Goal: Information Seeking & Learning: Learn about a topic

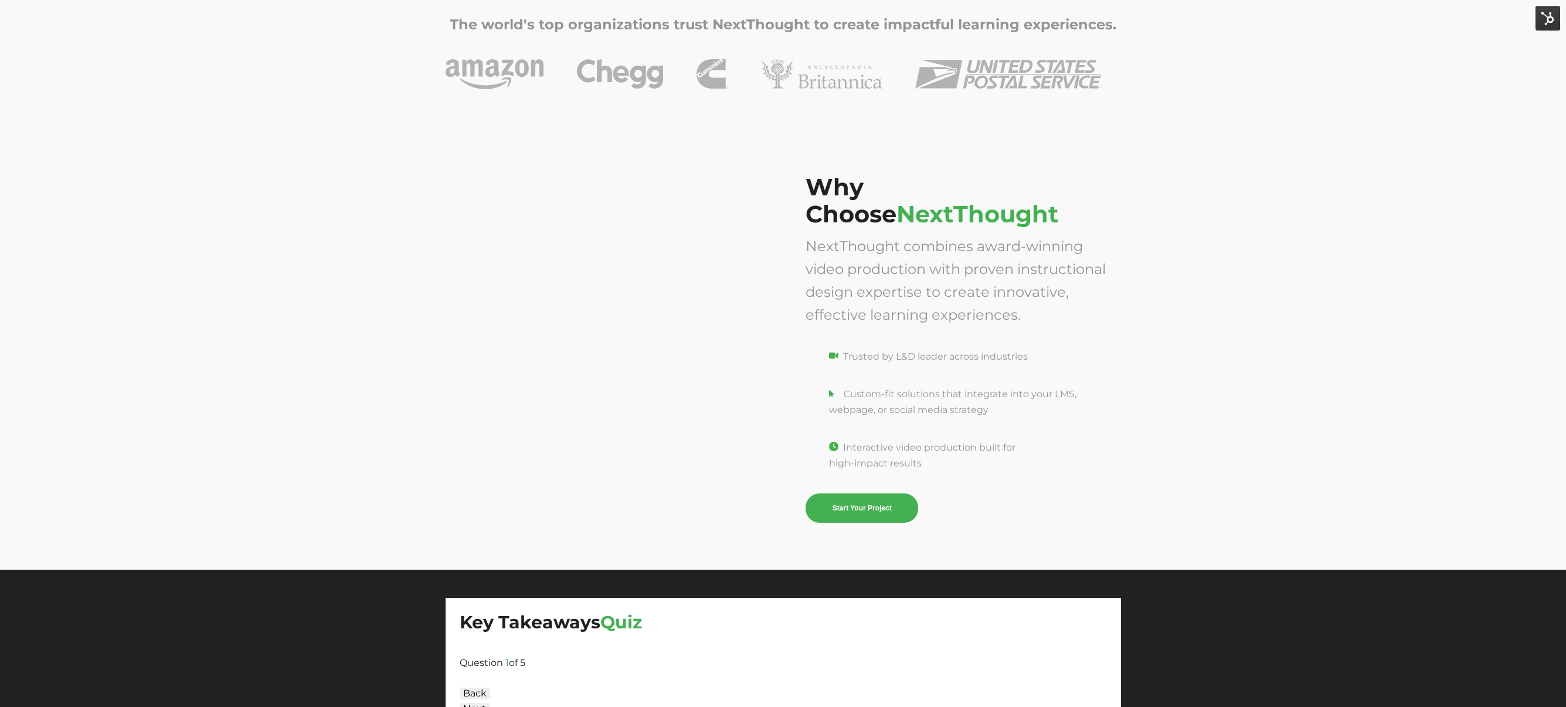
scroll to position [3515, 0]
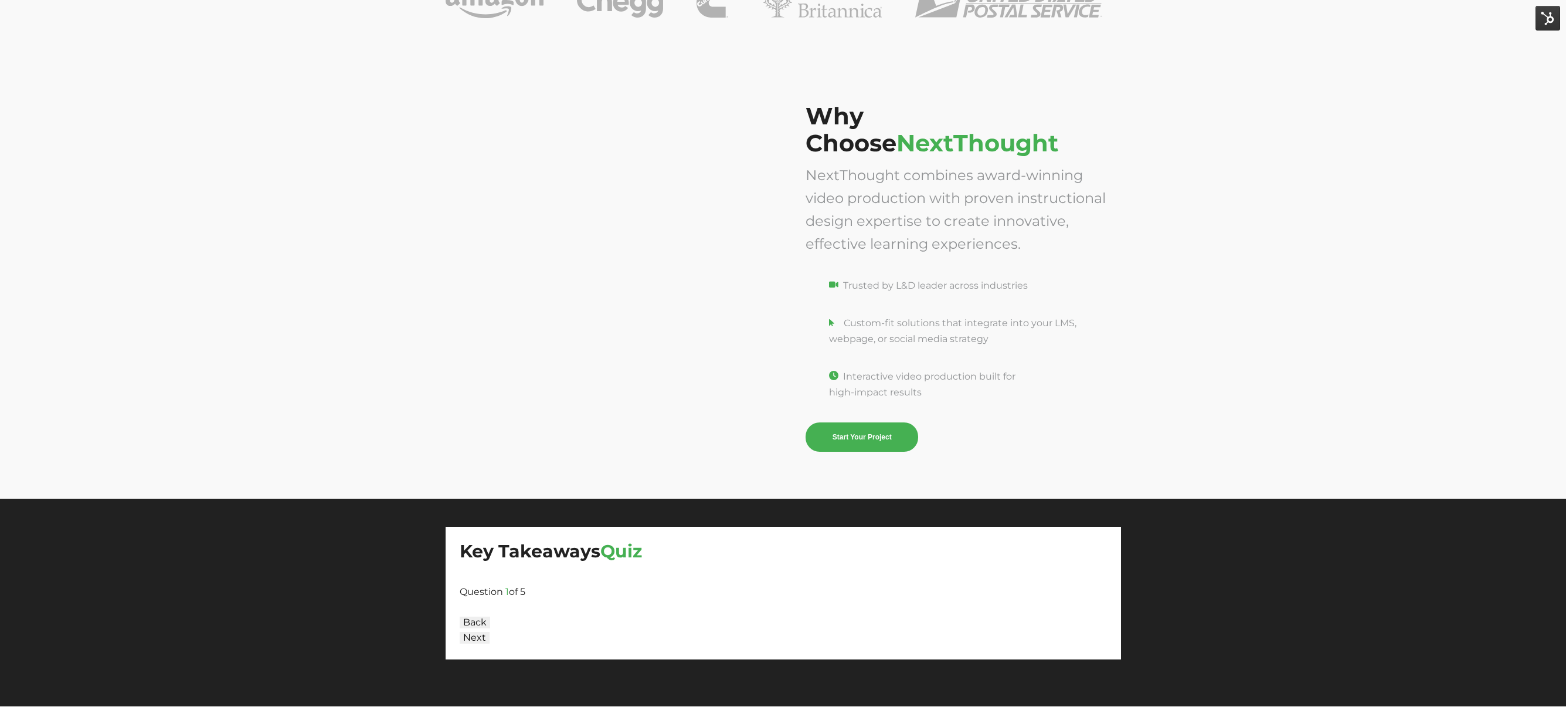
click at [494, 595] on span "Question" at bounding box center [481, 591] width 43 height 11
click at [483, 601] on div at bounding box center [783, 606] width 647 height 15
click at [476, 633] on button "Next" at bounding box center [475, 637] width 30 height 12
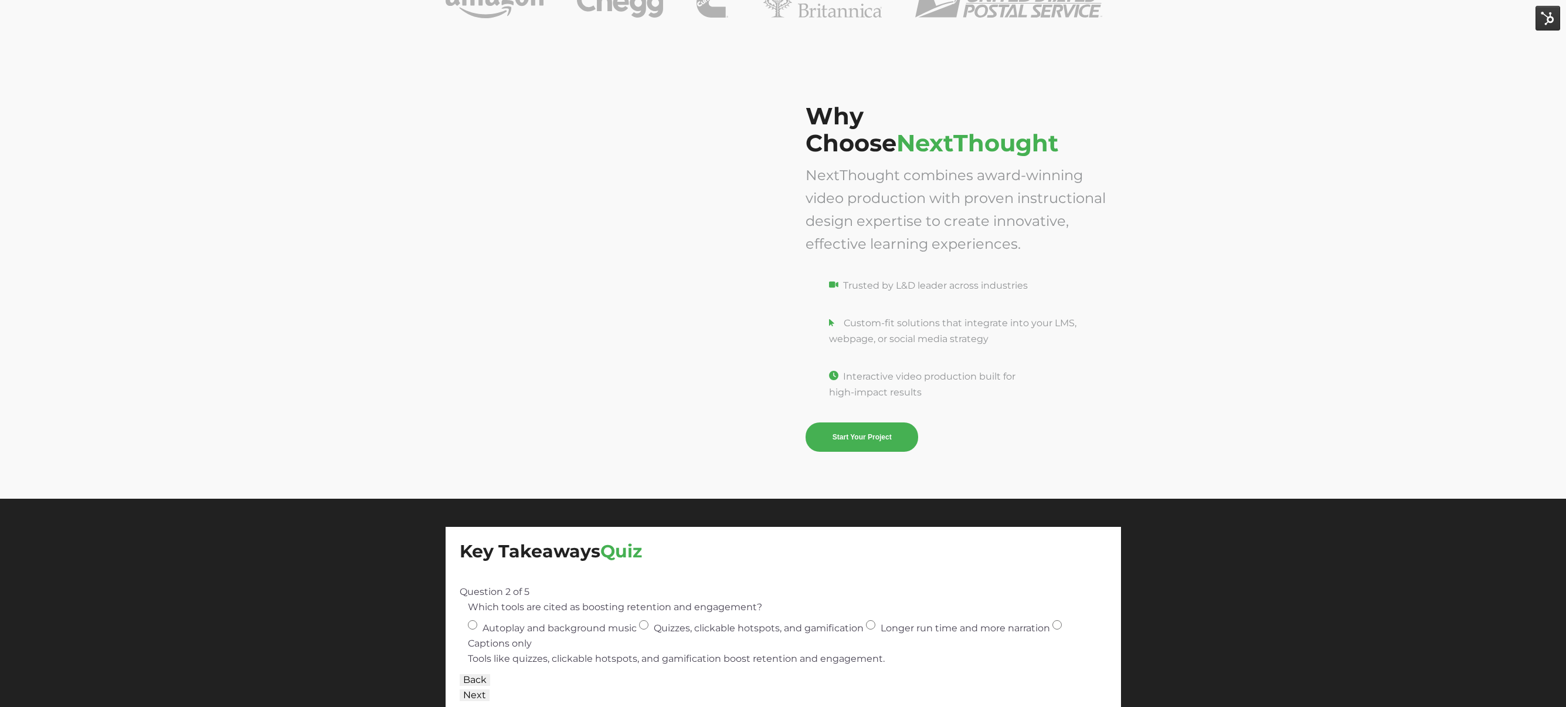
click at [483, 678] on button "Back" at bounding box center [475, 680] width 30 height 12
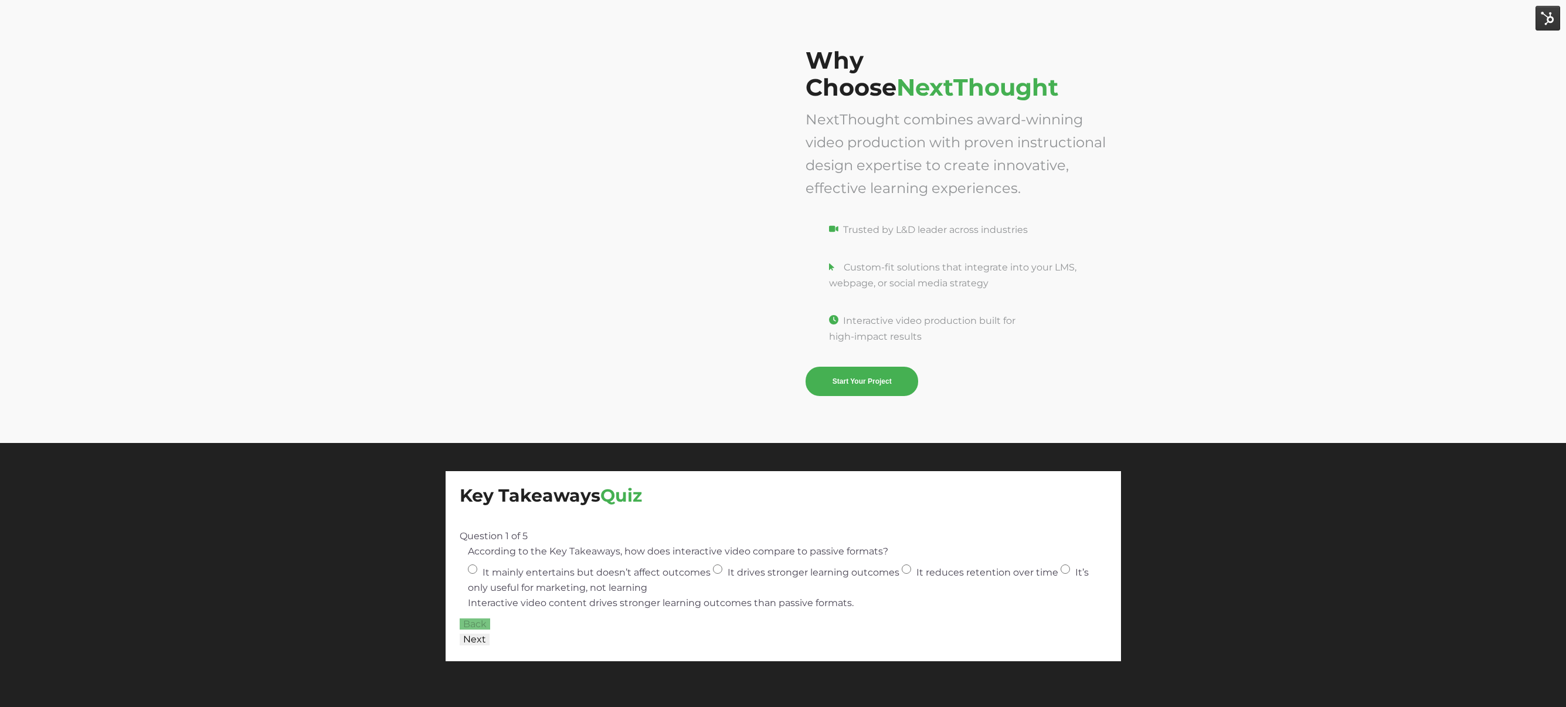
scroll to position [3570, 0]
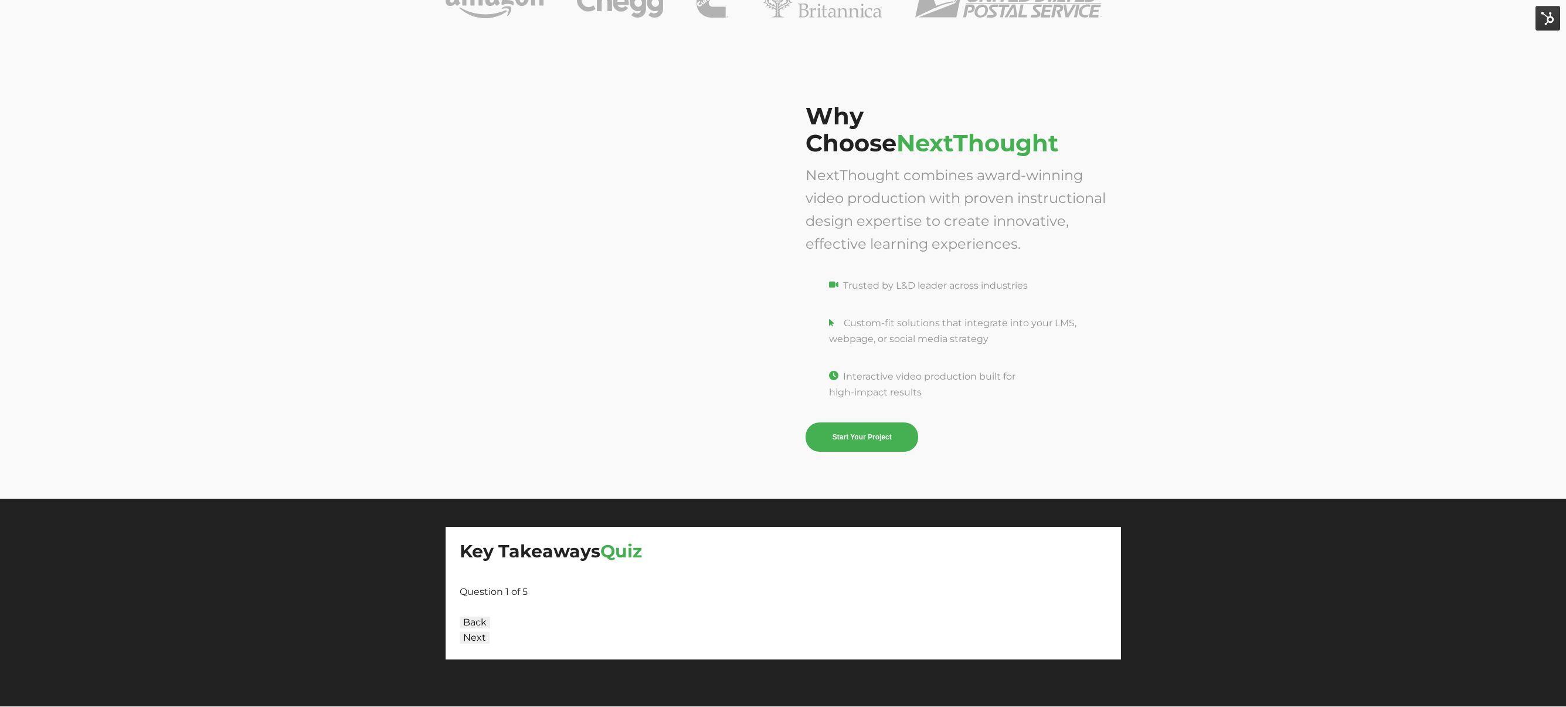
scroll to position [3515, 0]
click at [517, 604] on div at bounding box center [783, 606] width 647 height 15
click at [476, 605] on div at bounding box center [783, 606] width 647 height 15
click at [481, 593] on span "Question 1 of 5" at bounding box center [494, 591] width 68 height 11
click at [480, 635] on button "Next" at bounding box center [475, 637] width 30 height 12
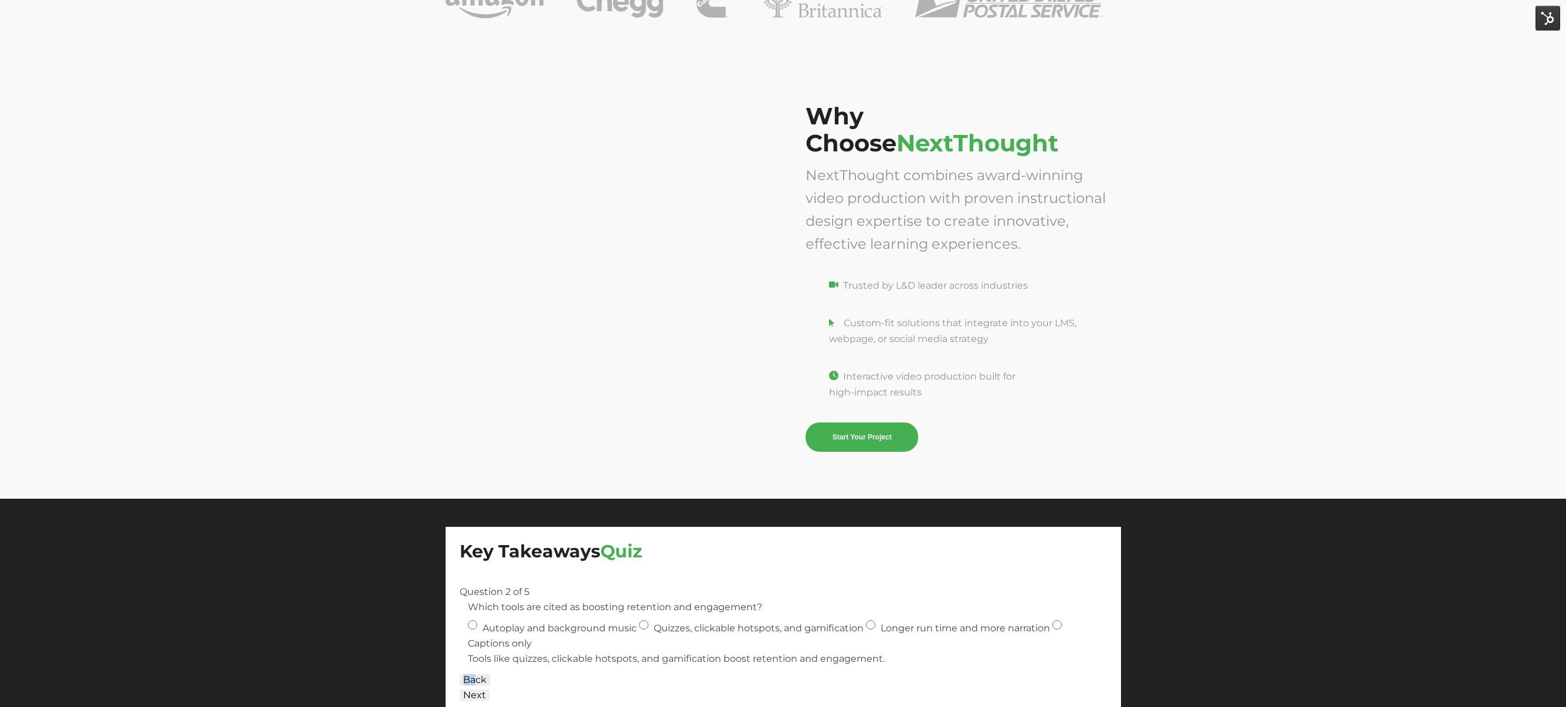
click at [475, 674] on div "Back Next" at bounding box center [783, 687] width 647 height 30
click at [475, 674] on button "Back" at bounding box center [475, 680] width 30 height 12
click at [570, 572] on div at bounding box center [783, 576] width 647 height 15
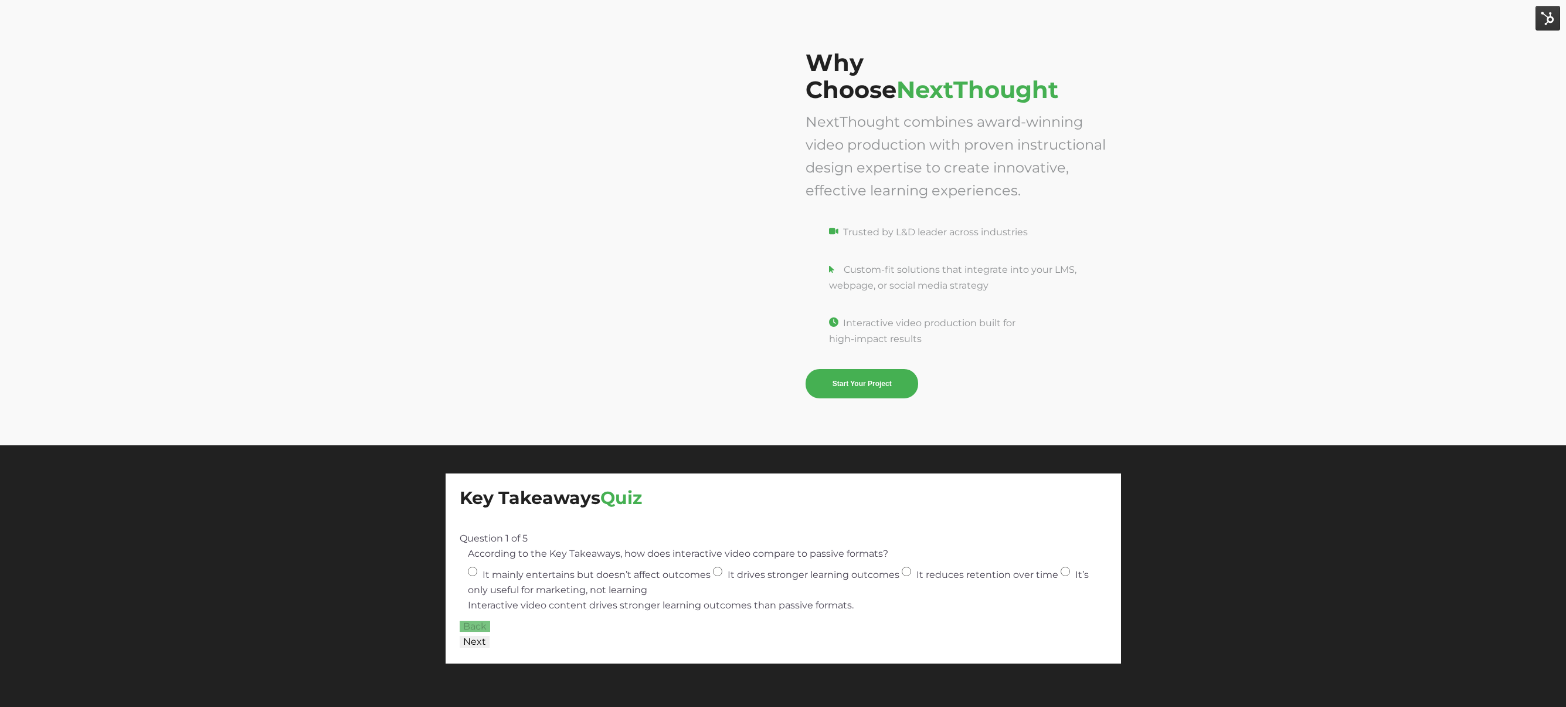
scroll to position [3572, 0]
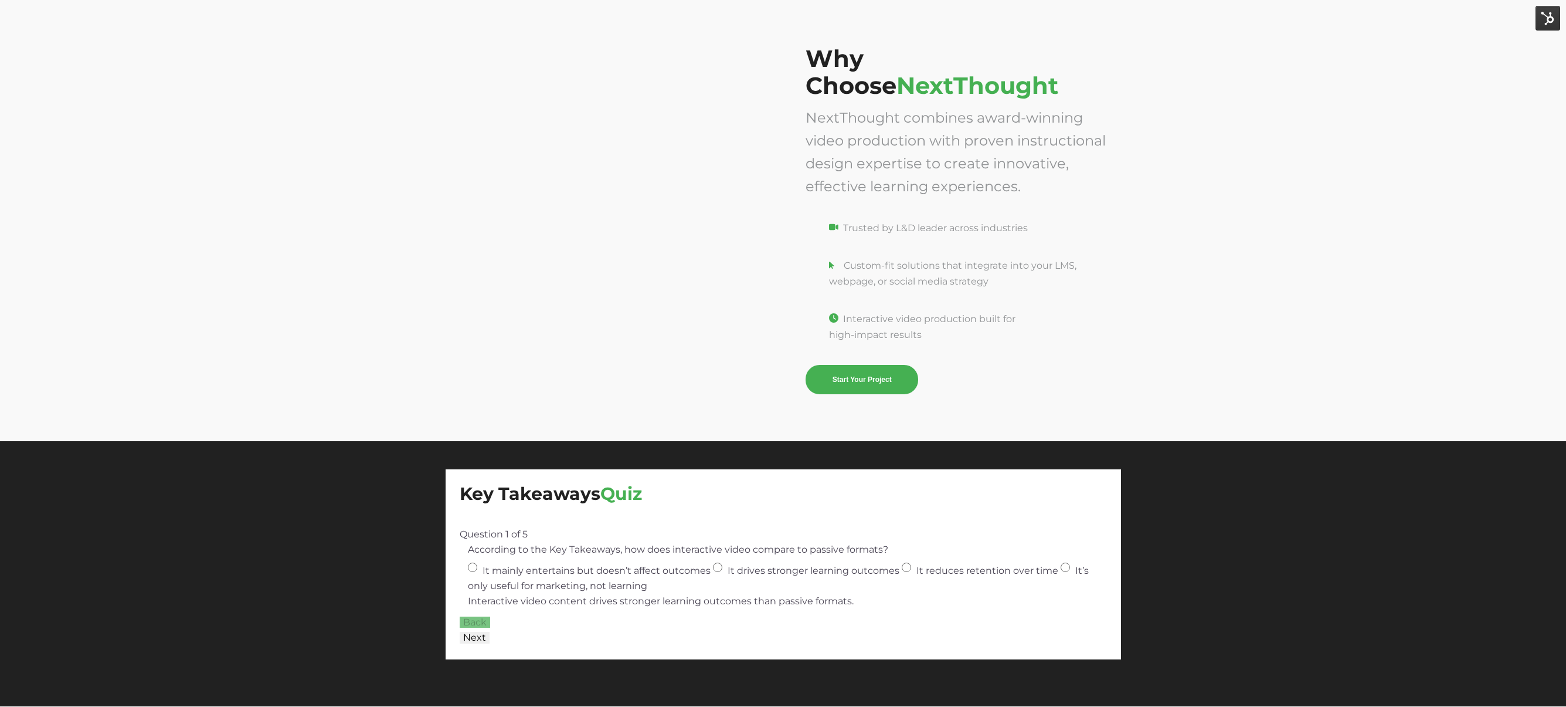
click at [513, 630] on div "Next" at bounding box center [783, 637] width 647 height 15
click at [477, 637] on button "Next" at bounding box center [475, 637] width 30 height 12
click at [479, 624] on button "Back" at bounding box center [475, 622] width 30 height 12
click at [713, 566] on input "It drives stronger learning outcomes" at bounding box center [717, 566] width 9 height 9
radio input "true"
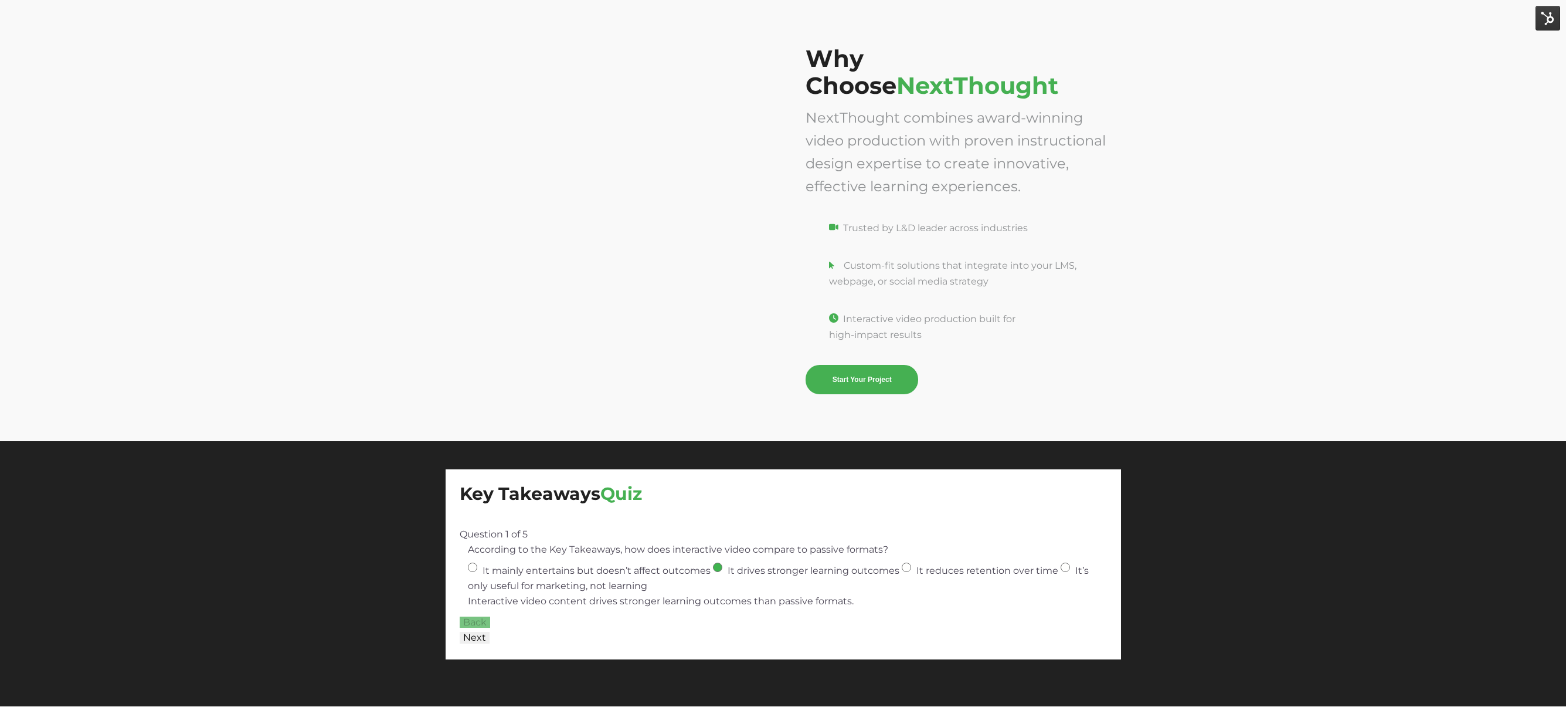
click at [471, 638] on button "Next" at bounding box center [475, 637] width 30 height 12
click at [642, 570] on input "Quizzes, clickable hotspots, and gamification" at bounding box center [643, 566] width 9 height 9
radio input "true"
click at [478, 635] on button "Next" at bounding box center [475, 637] width 30 height 12
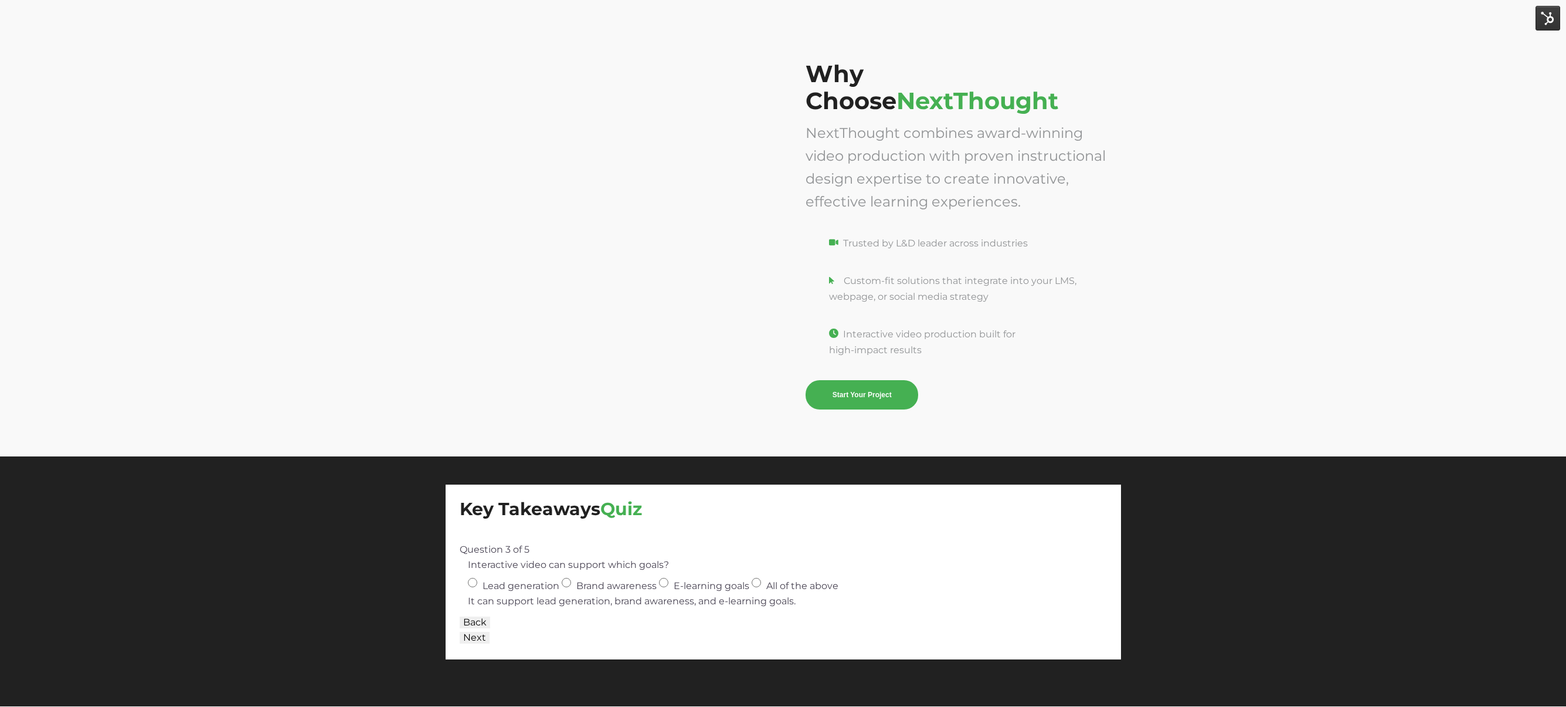
scroll to position [3557, 0]
click at [753, 586] on label "All of the above" at bounding box center [795, 585] width 87 height 11
click at [753, 586] on input "All of the above" at bounding box center [756, 582] width 9 height 9
radio input "true"
click at [464, 638] on button "Next" at bounding box center [475, 637] width 30 height 12
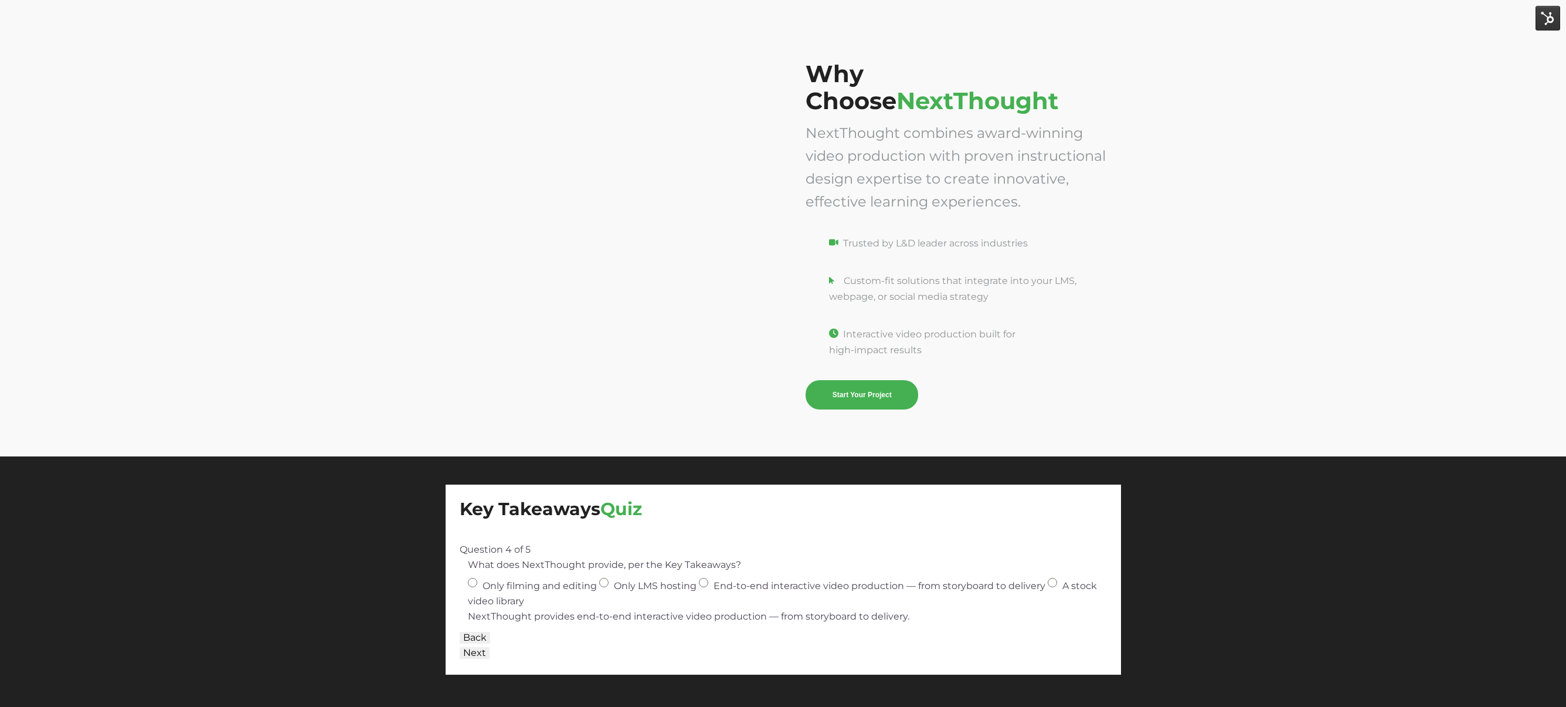
click at [704, 582] on input "End-to-end interactive video production — from storyboard to delivery" at bounding box center [703, 582] width 9 height 9
radio input "true"
click at [471, 653] on button "Next" at bounding box center [475, 653] width 30 height 12
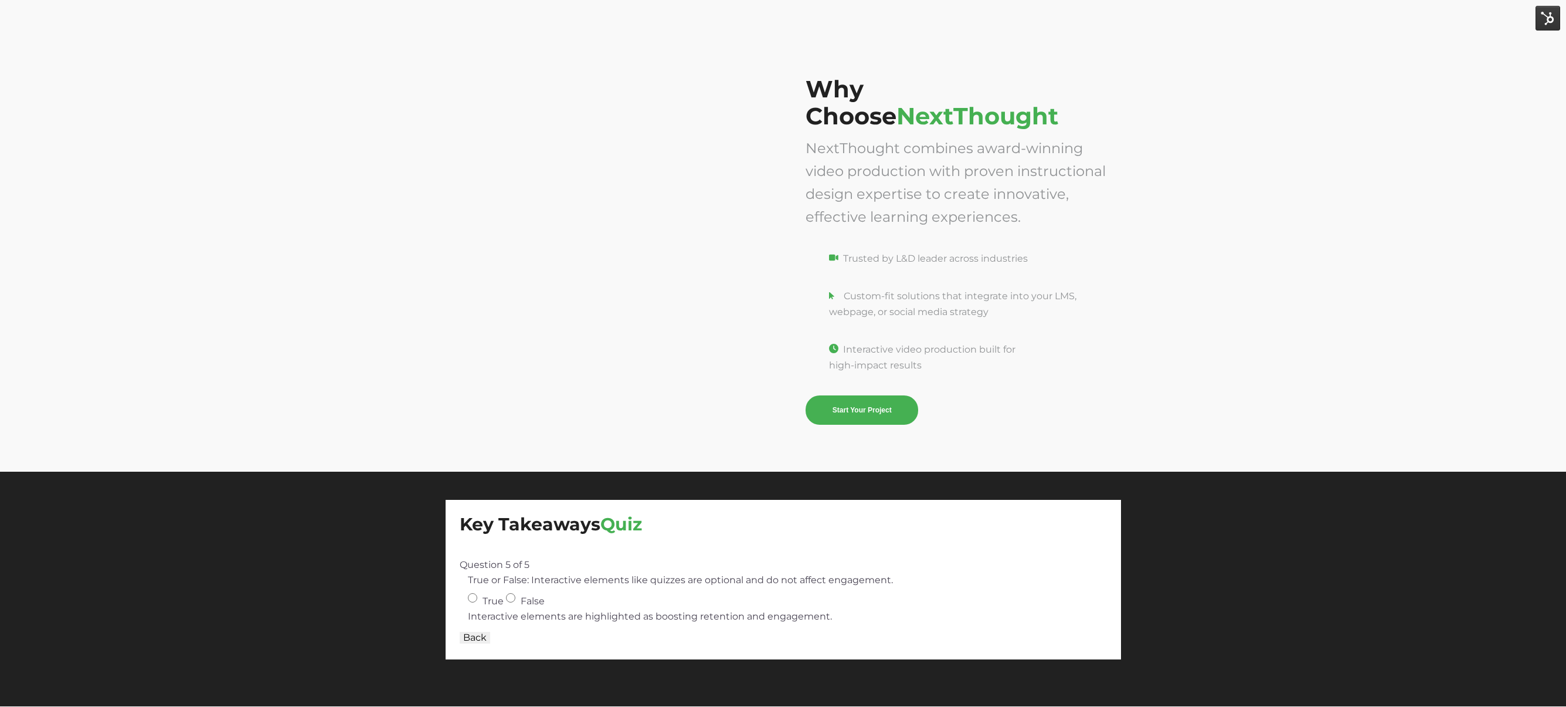
scroll to position [3542, 0]
click at [511, 600] on input "False" at bounding box center [510, 597] width 9 height 9
radio input "true"
click at [475, 639] on button "Back" at bounding box center [475, 637] width 30 height 12
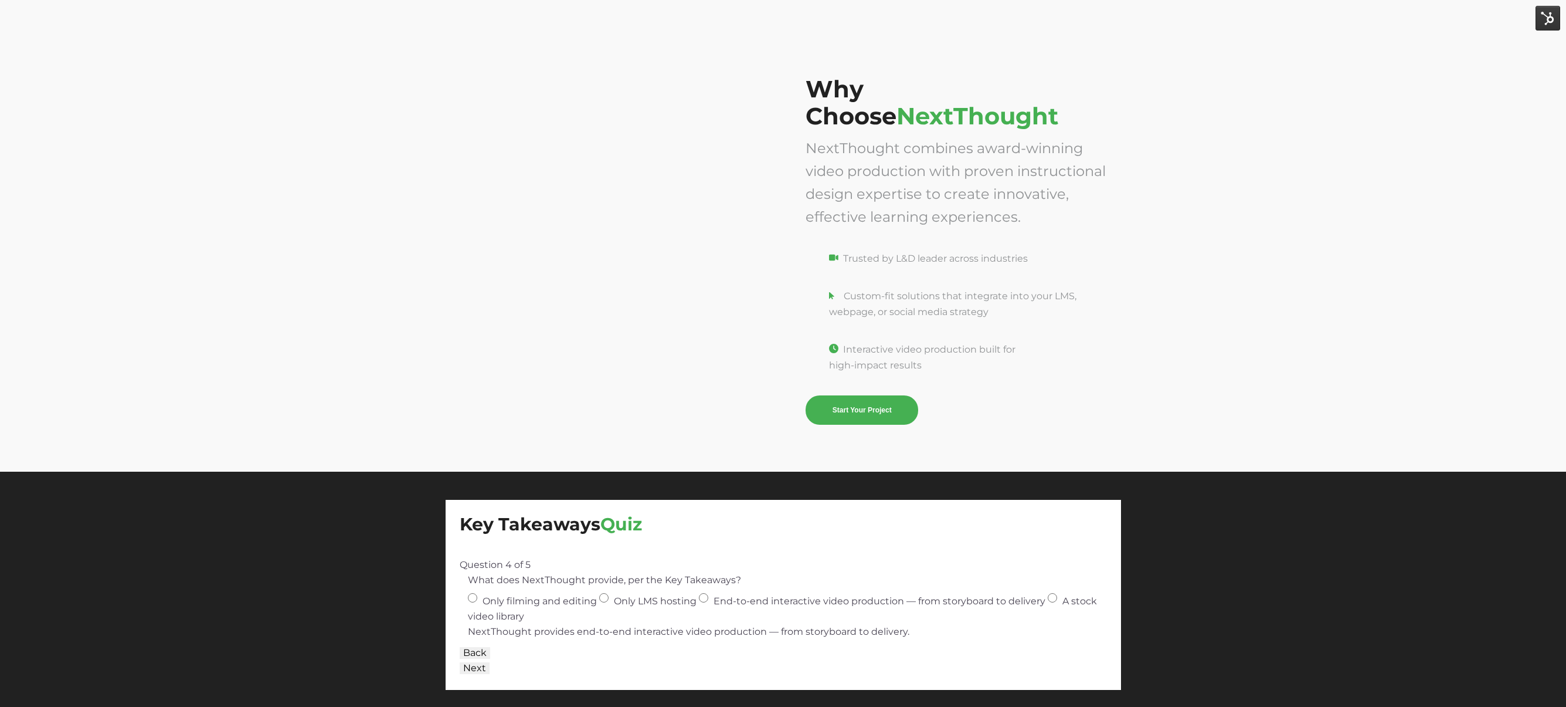
click at [473, 663] on button "Next" at bounding box center [475, 668] width 30 height 12
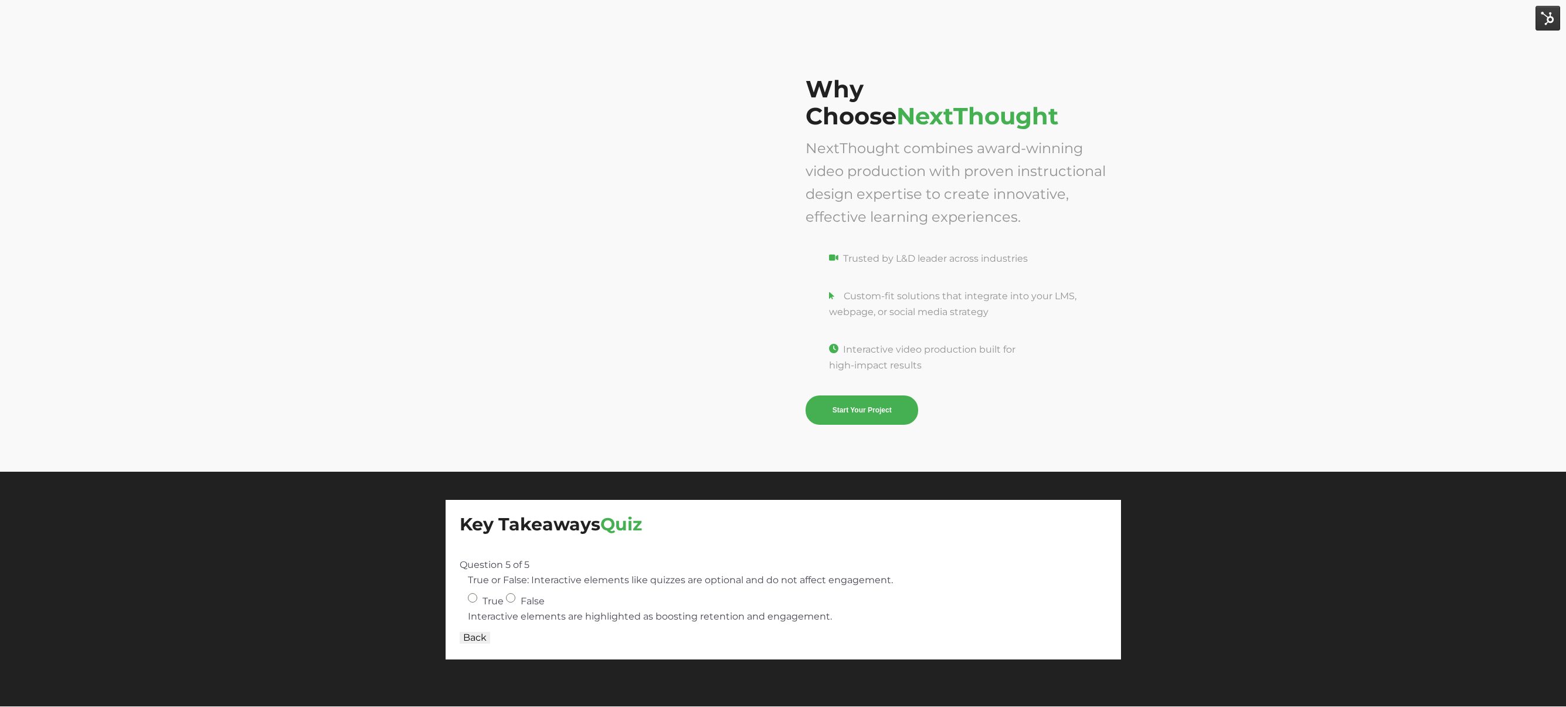
click at [476, 641] on button "Back" at bounding box center [475, 637] width 30 height 12
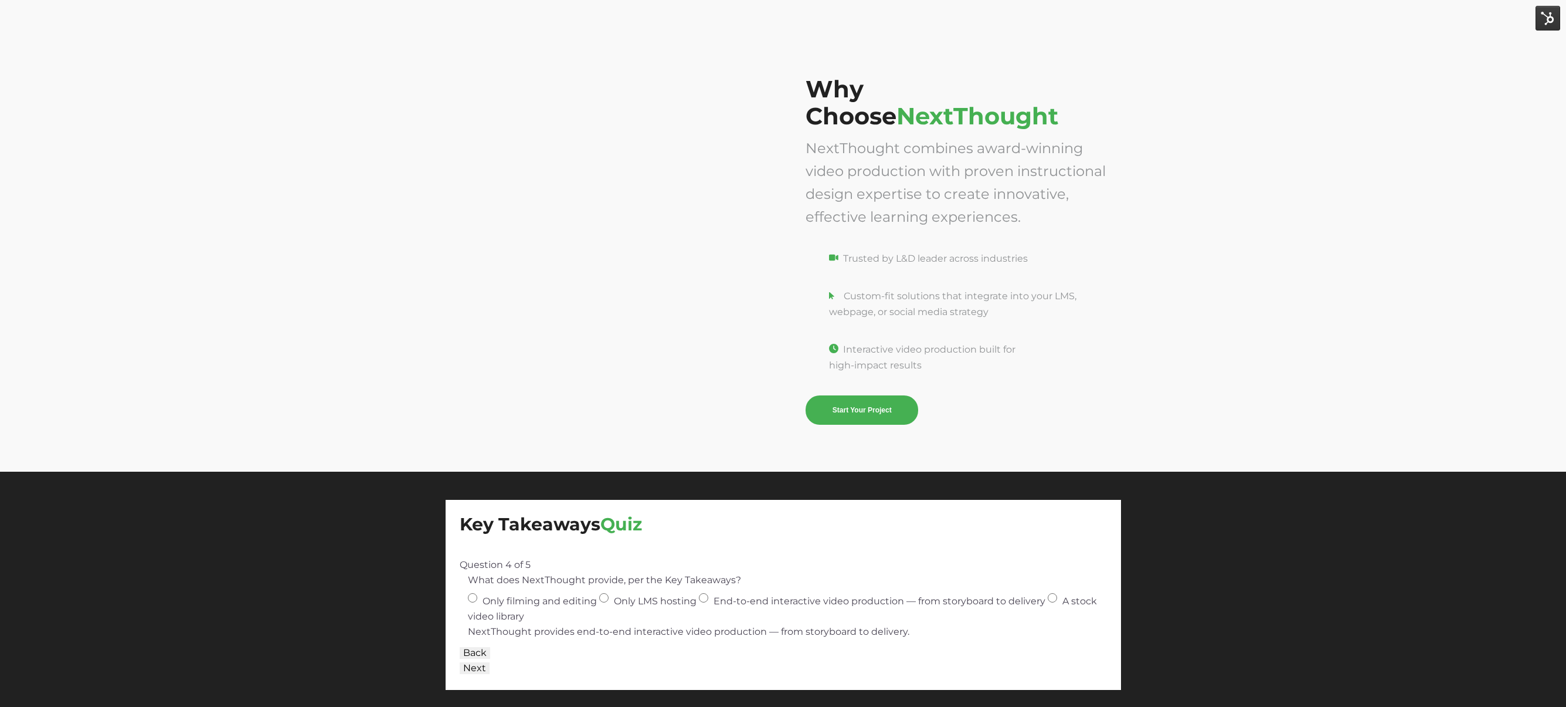
click at [707, 597] on input "End-to-end interactive video production — from storyboard to delivery" at bounding box center [703, 597] width 9 height 9
radio input "true"
click at [462, 671] on button "Next" at bounding box center [475, 668] width 30 height 12
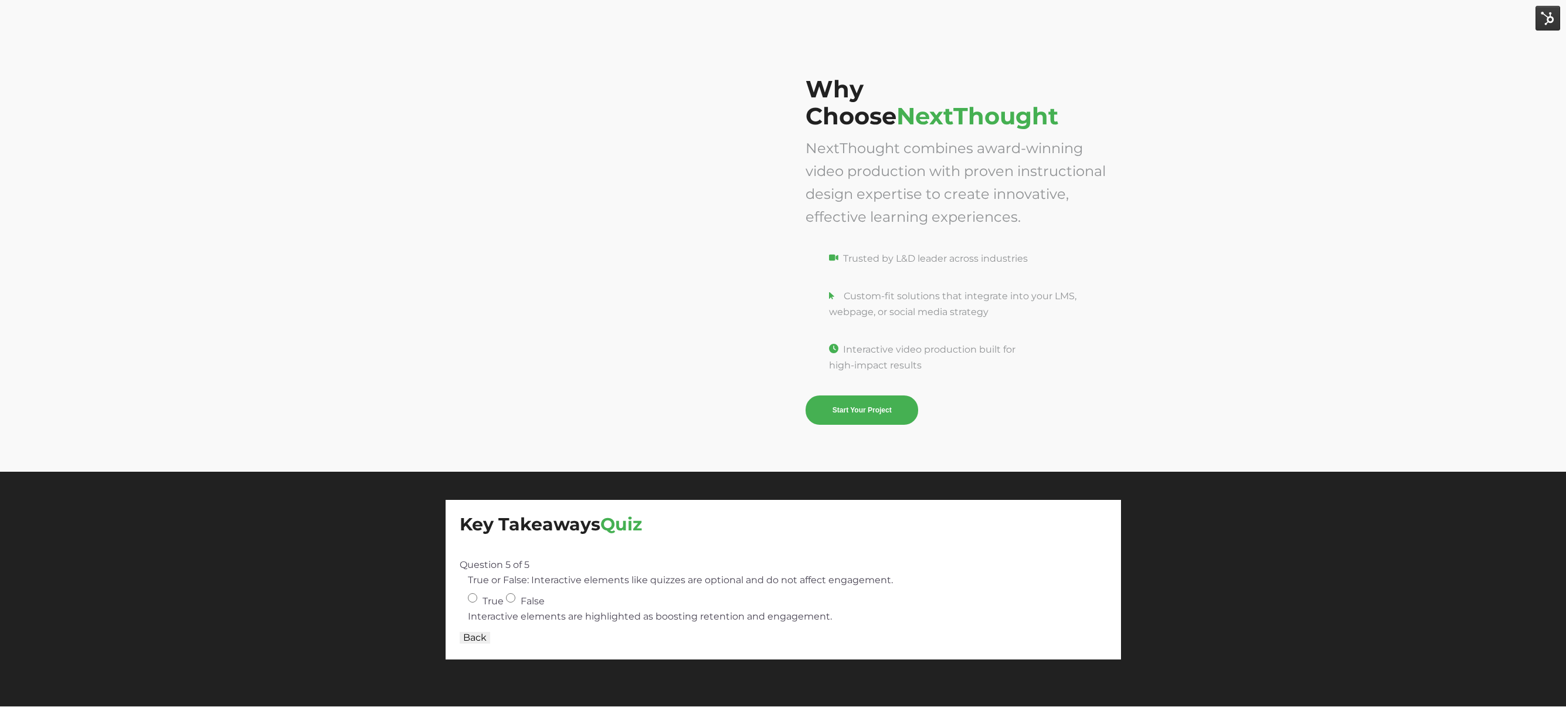
click at [509, 598] on input "False" at bounding box center [510, 597] width 9 height 9
radio input "true"
click at [484, 654] on div "Key Takeaways Quiz Question 5 of 5 True or False: Interactive elements like qui…" at bounding box center [783, 579] width 675 height 159
click at [471, 599] on input "True" at bounding box center [472, 597] width 9 height 9
radio input "true"
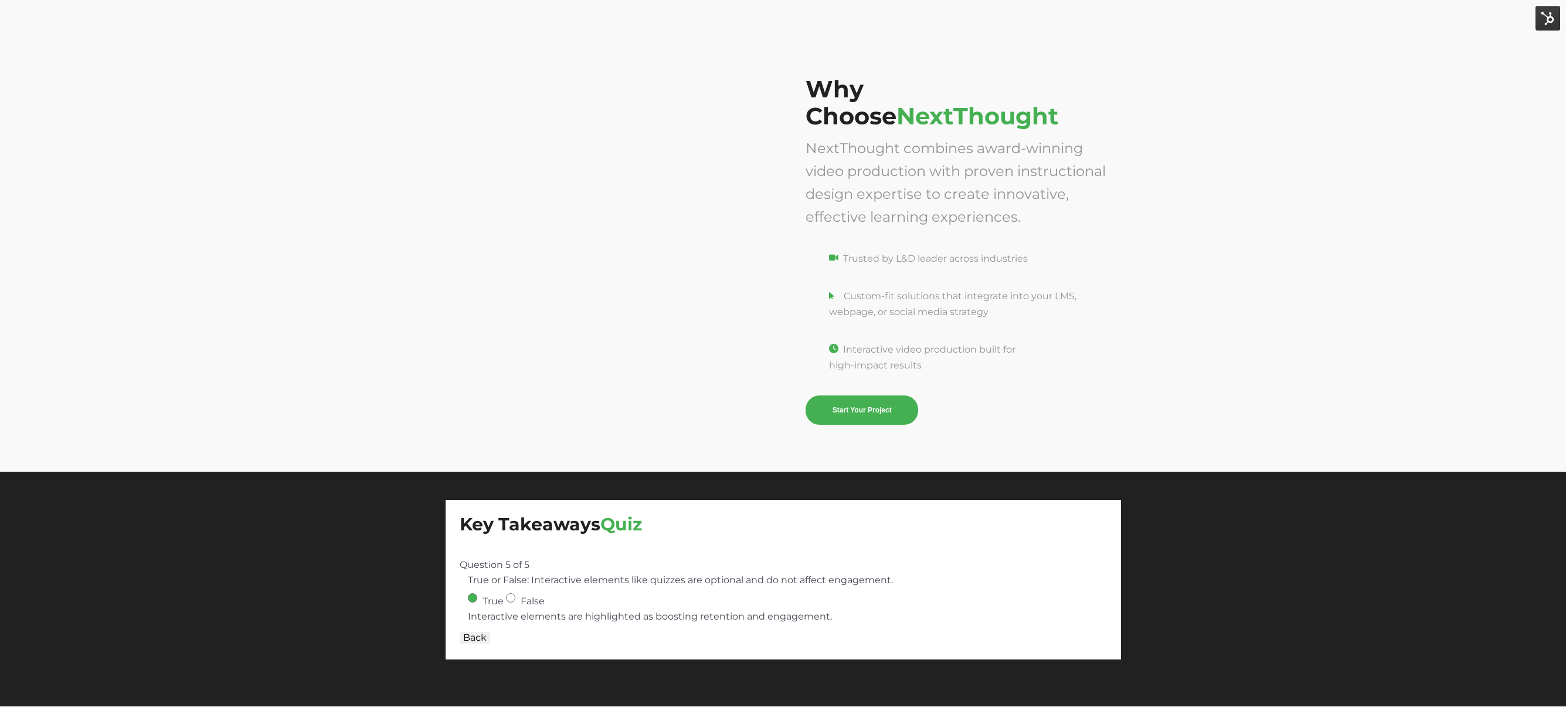
click at [510, 598] on input "False" at bounding box center [510, 597] width 9 height 9
radio input "true"
click at [478, 651] on div "Key Takeaways Quiz Question 5 of 5 True or False: Interactive elements like qui…" at bounding box center [783, 579] width 675 height 159
drag, startPoint x: 518, startPoint y: 636, endPoint x: 486, endPoint y: 644, distance: 32.6
click at [517, 636] on div "Back Next" at bounding box center [783, 637] width 647 height 15
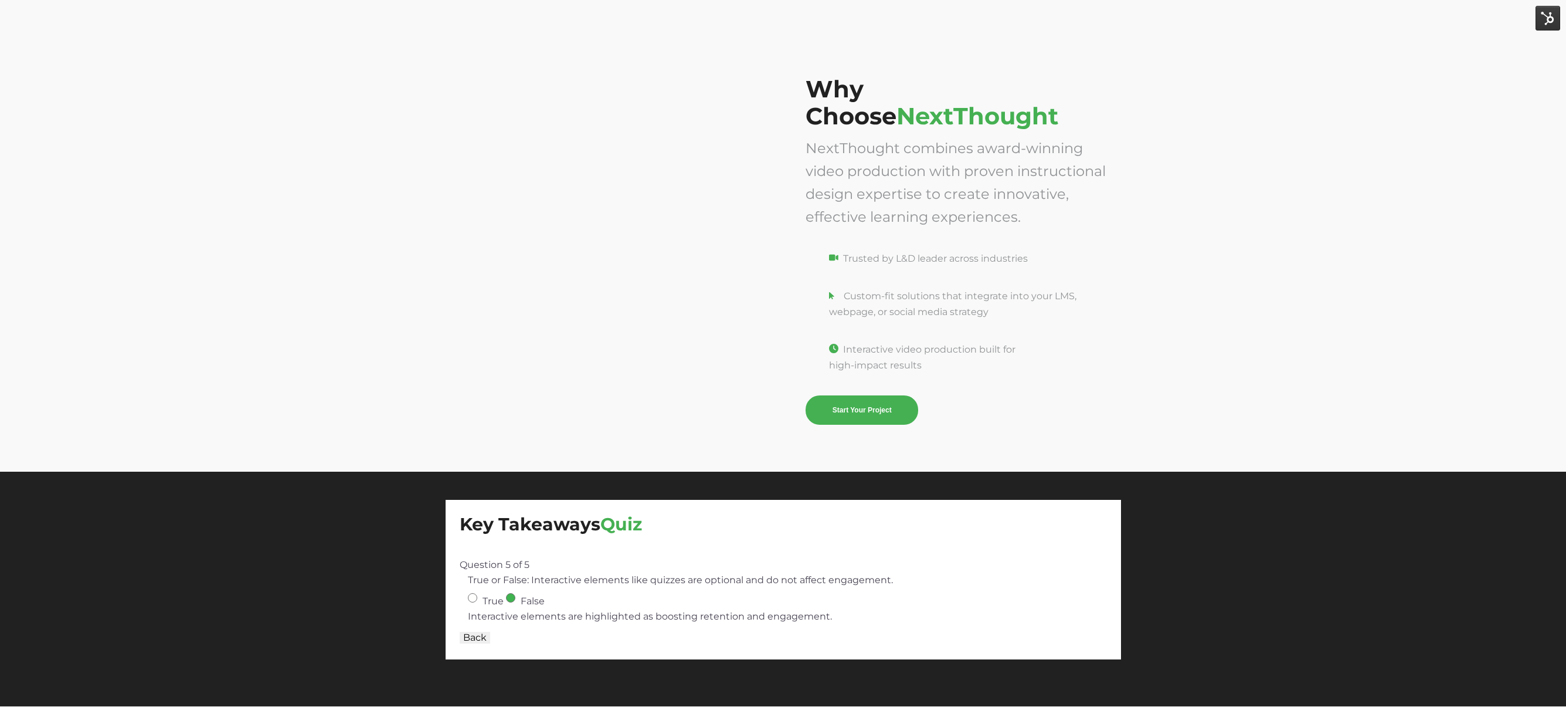
click at [477, 647] on div "Key Takeaways Quiz Question 5 of 5 True or False: Interactive elements like qui…" at bounding box center [783, 579] width 675 height 159
click at [505, 635] on div "Back Next" at bounding box center [783, 637] width 647 height 15
click at [507, 637] on div "Back Next" at bounding box center [783, 637] width 647 height 15
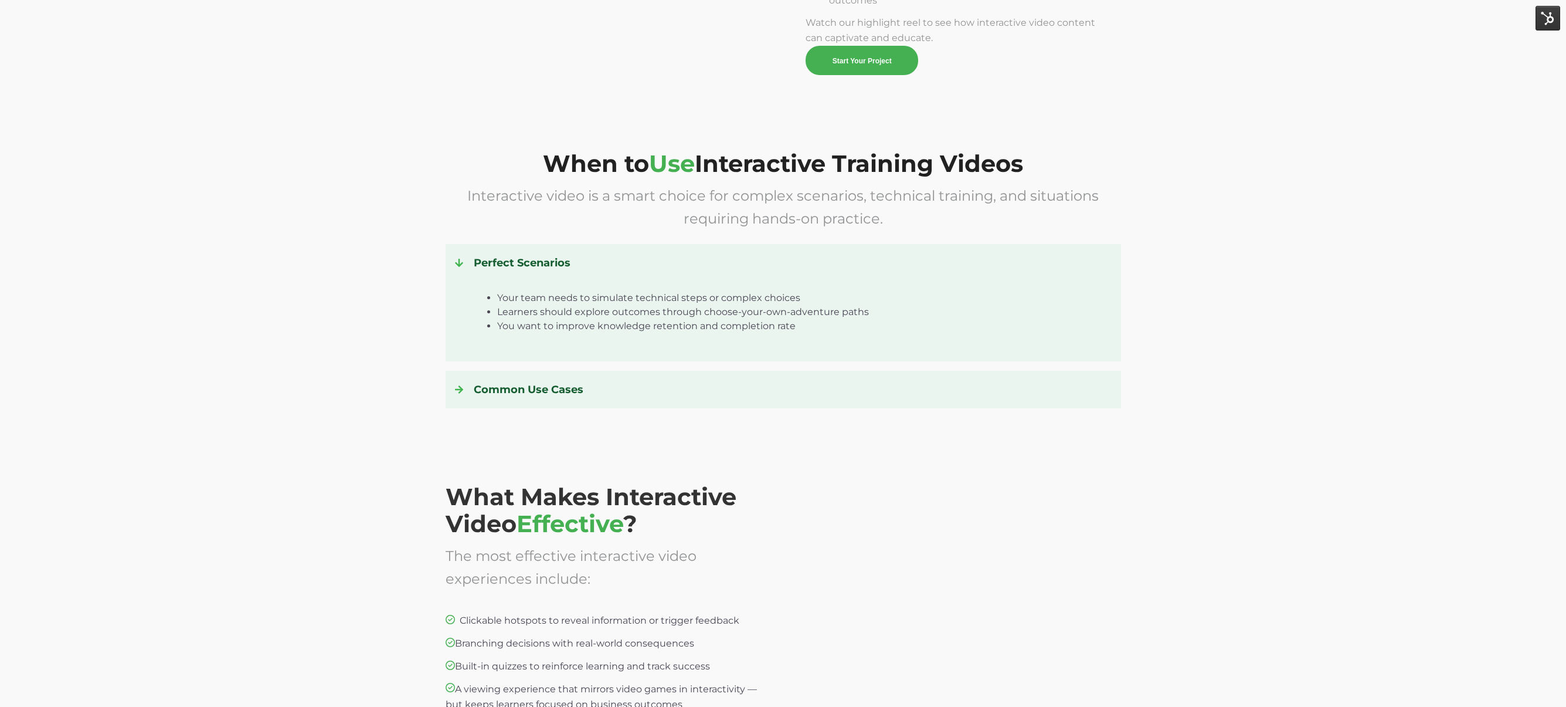
scroll to position [1548, 0]
click at [459, 259] on icon at bounding box center [459, 263] width 8 height 8
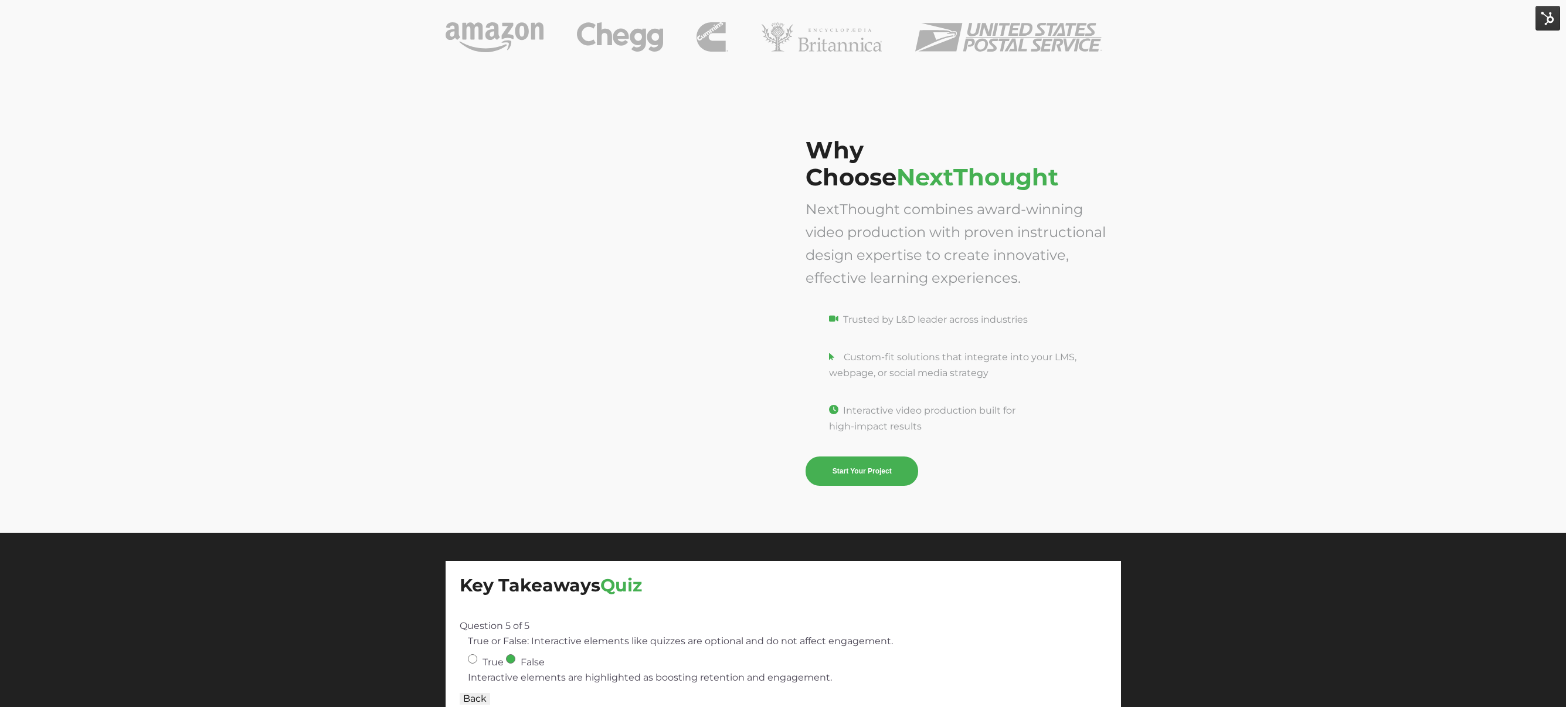
scroll to position [3462, 0]
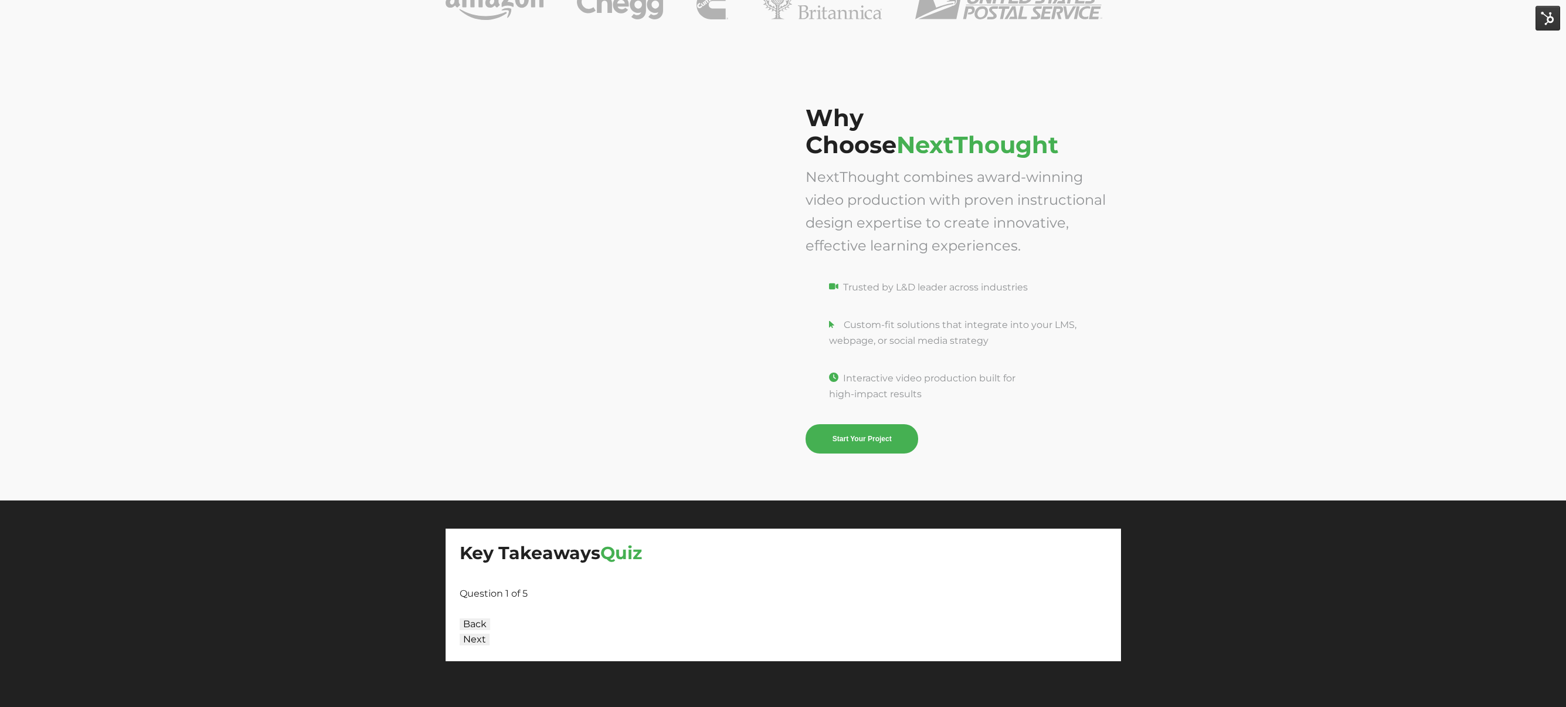
click at [519, 613] on div at bounding box center [783, 608] width 647 height 15
click at [518, 595] on span "Question 1 of 5" at bounding box center [494, 592] width 68 height 11
click at [472, 620] on button "Back" at bounding box center [475, 624] width 30 height 12
click at [475, 624] on button "Back" at bounding box center [475, 624] width 30 height 12
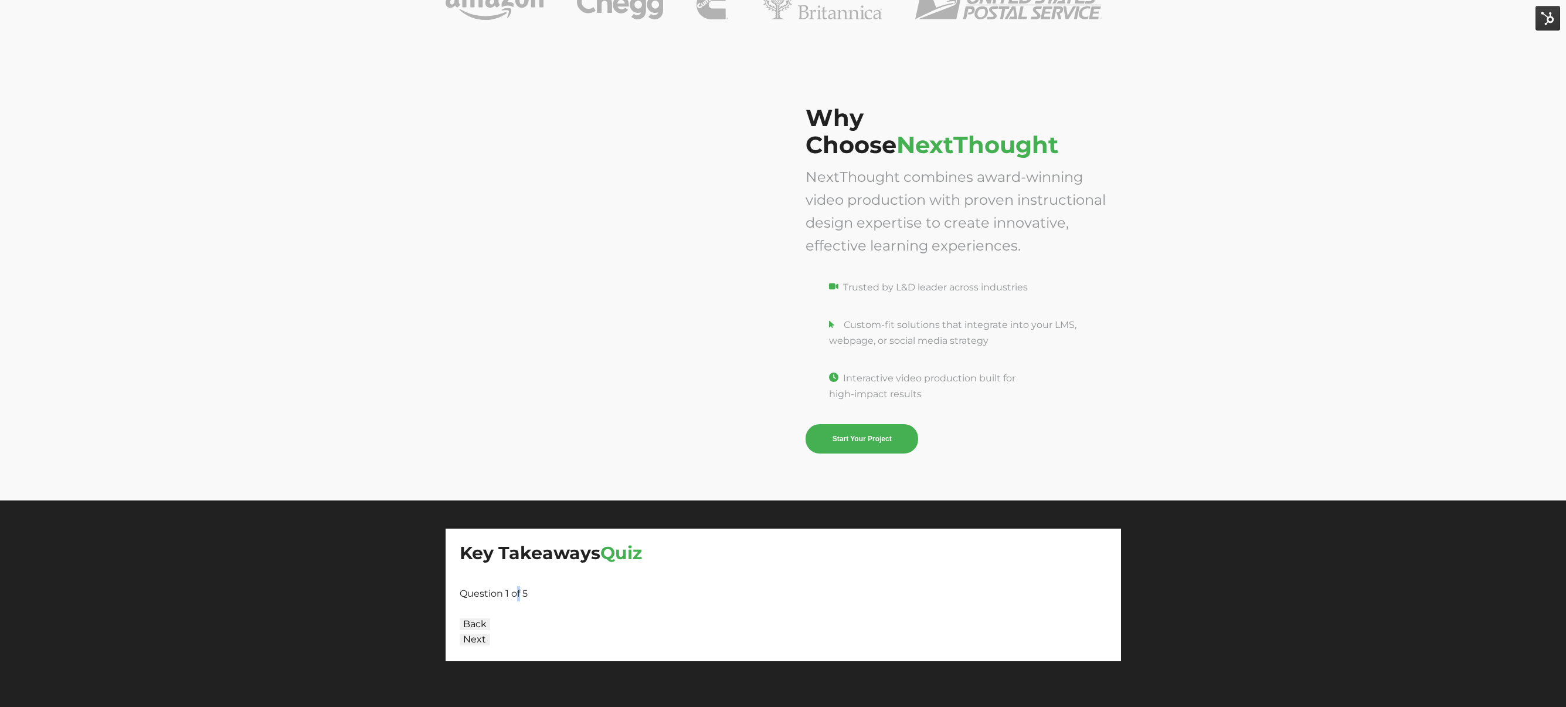
click at [478, 643] on button "Next" at bounding box center [475, 639] width 30 height 12
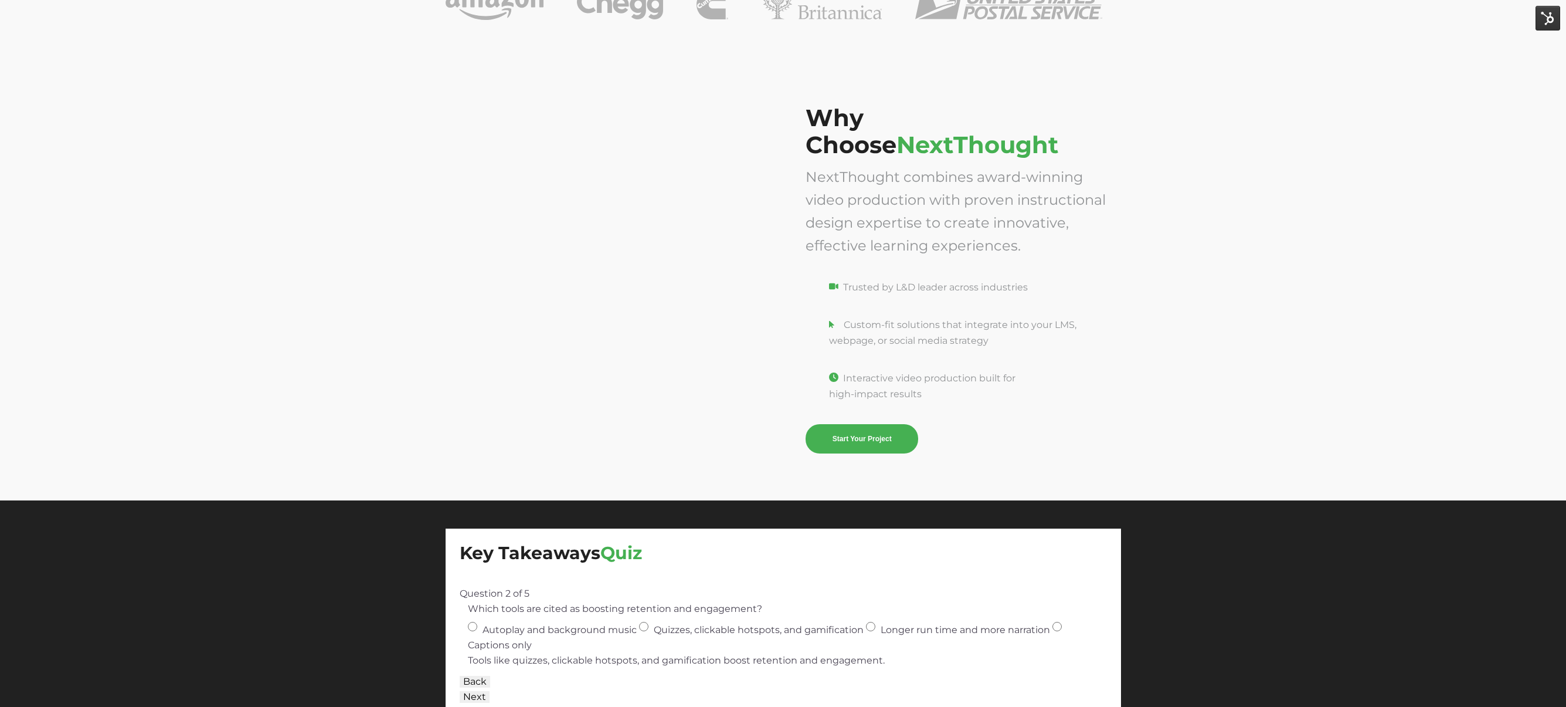
click at [470, 680] on button "Back" at bounding box center [475, 681] width 30 height 12
click at [762, 180] on div at bounding box center [610, 278] width 329 height 349
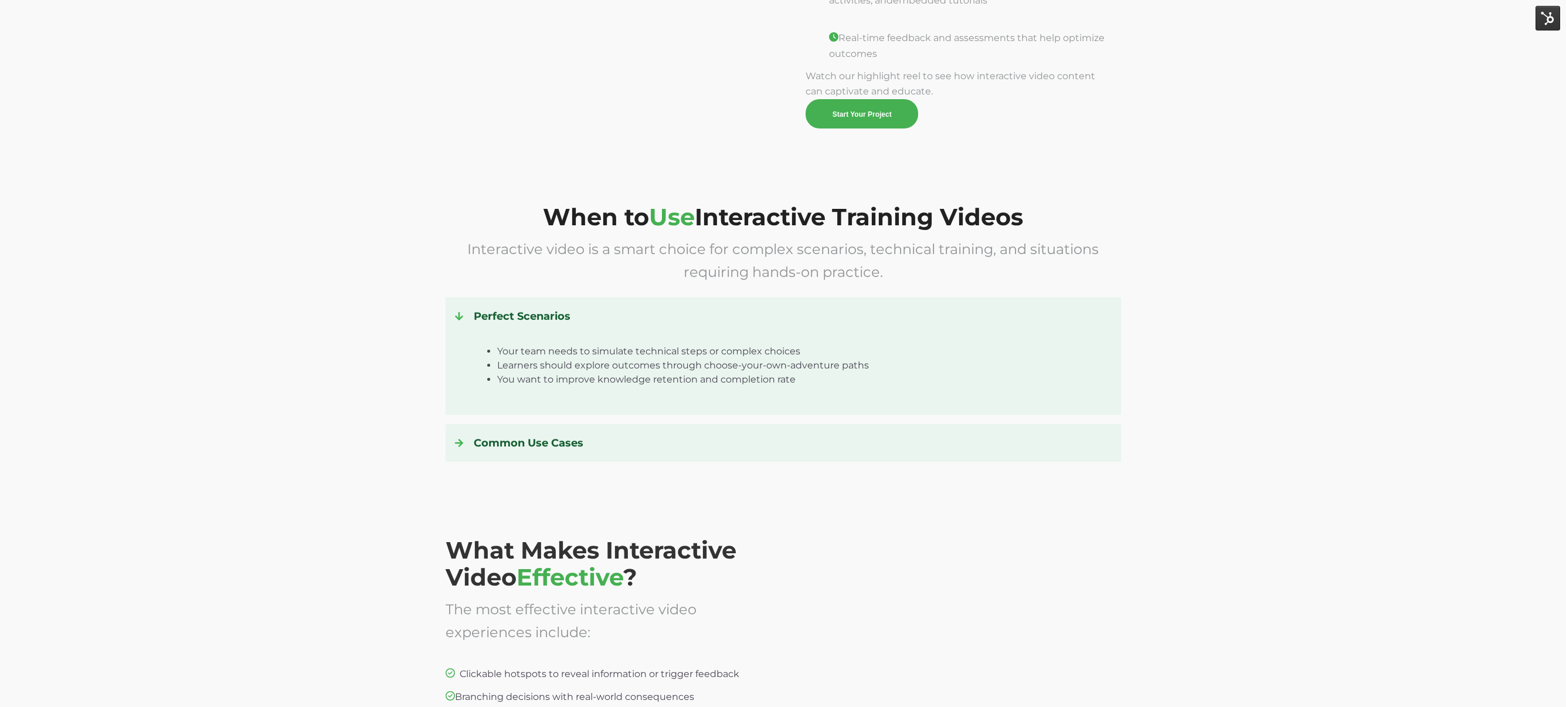
scroll to position [1495, 0]
click at [512, 443] on h4 "Common Use Cases" at bounding box center [783, 443] width 657 height 19
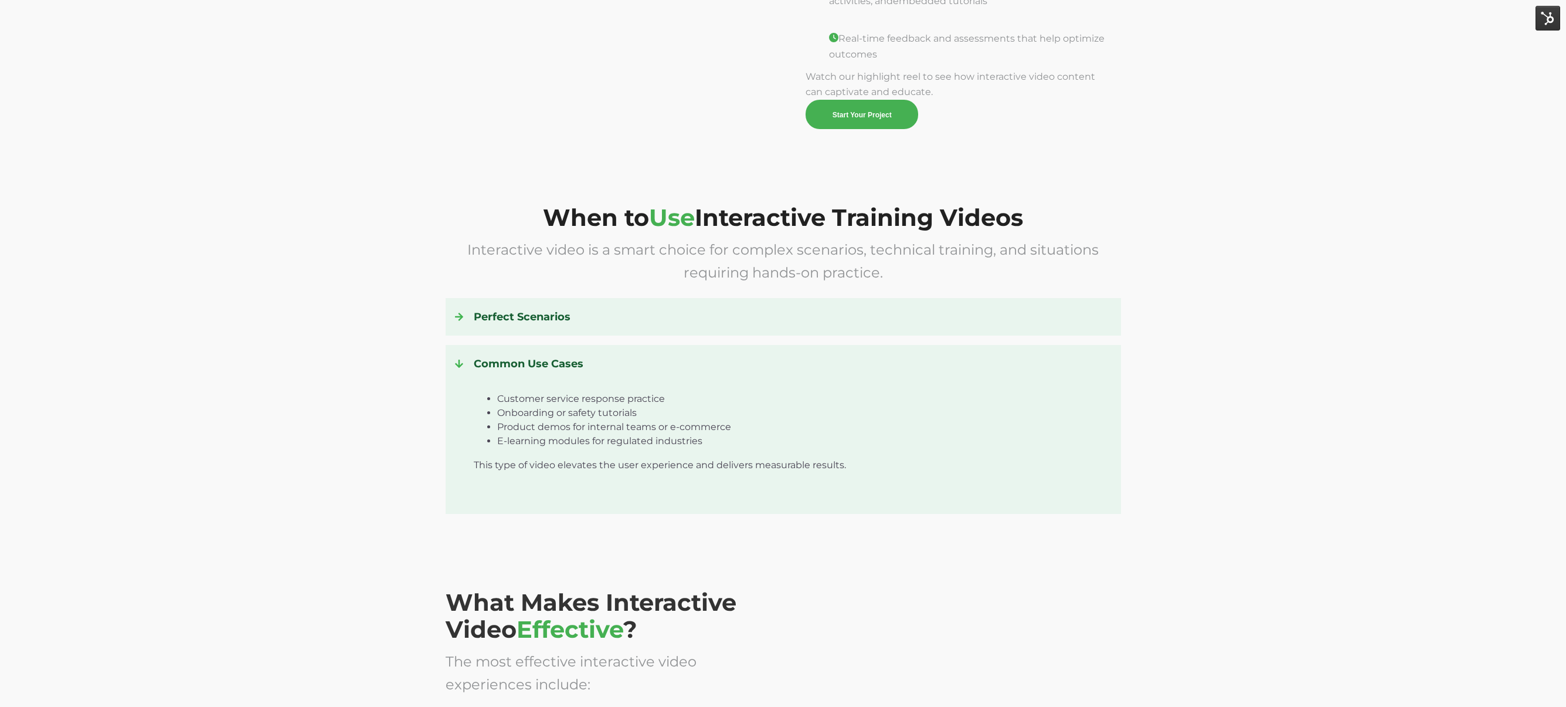
click at [523, 376] on div "Customer service response practice Onboarding or safety tutorials Product demos…" at bounding box center [783, 438] width 657 height 131
click at [533, 360] on h4 "Common Use Cases" at bounding box center [783, 363] width 657 height 19
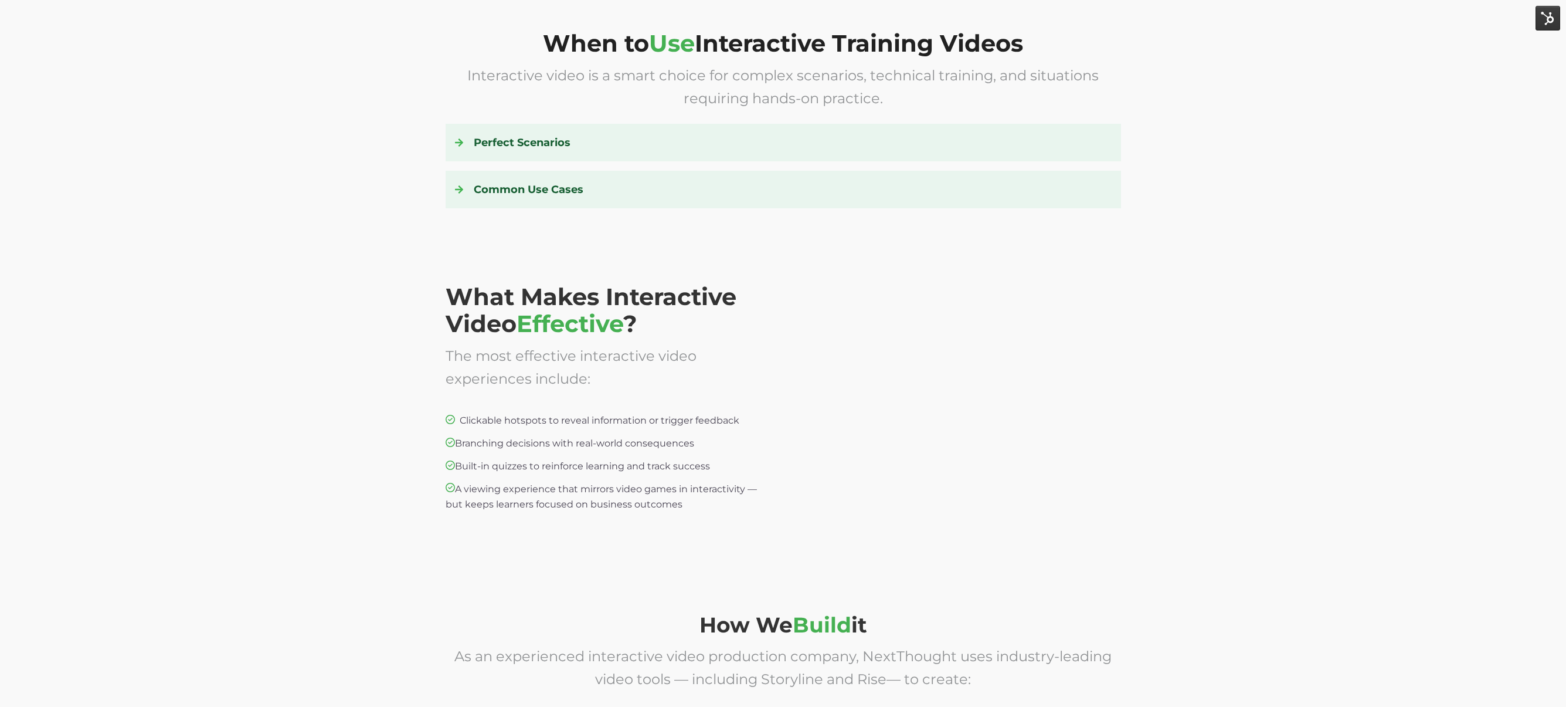
scroll to position [1676, 0]
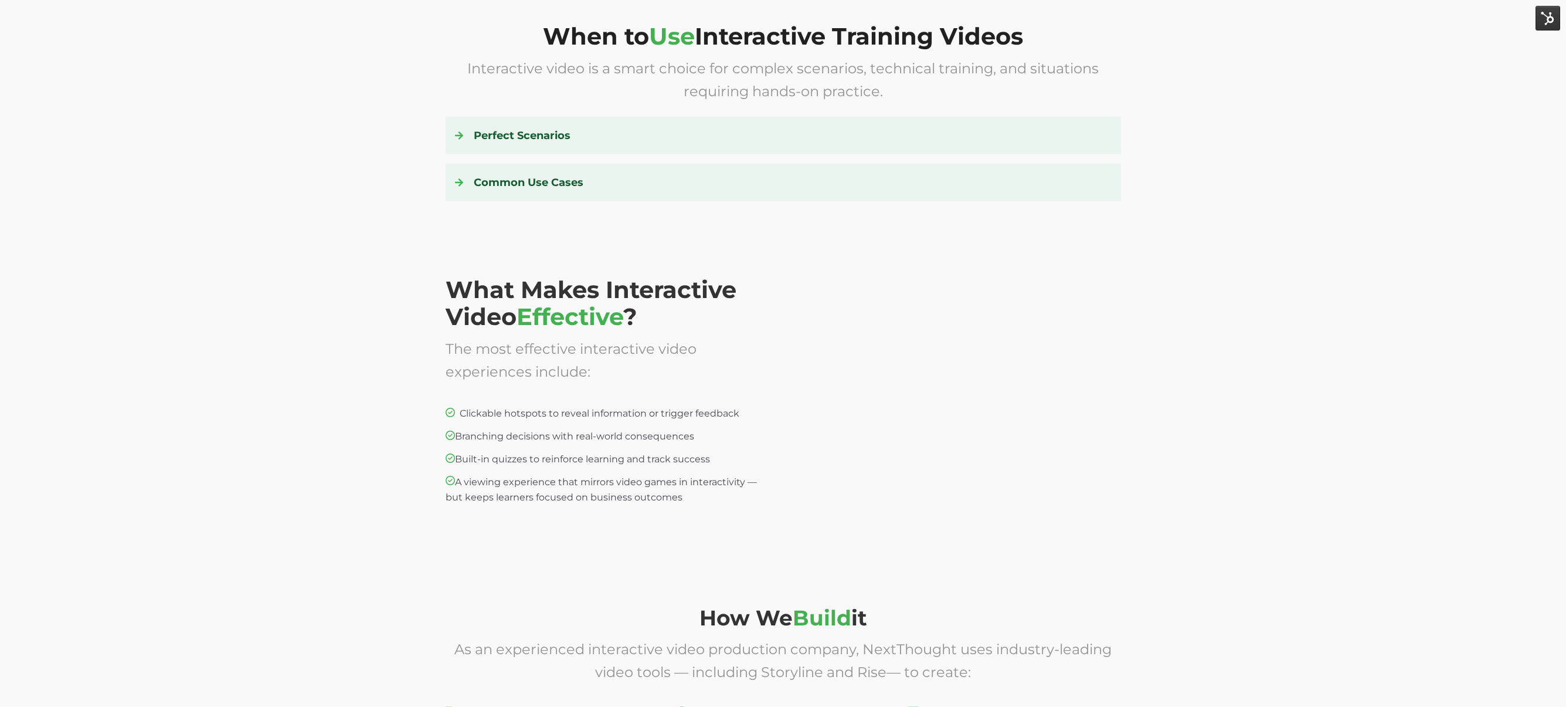
click at [520, 129] on h4 "Perfect Scenarios" at bounding box center [783, 135] width 657 height 19
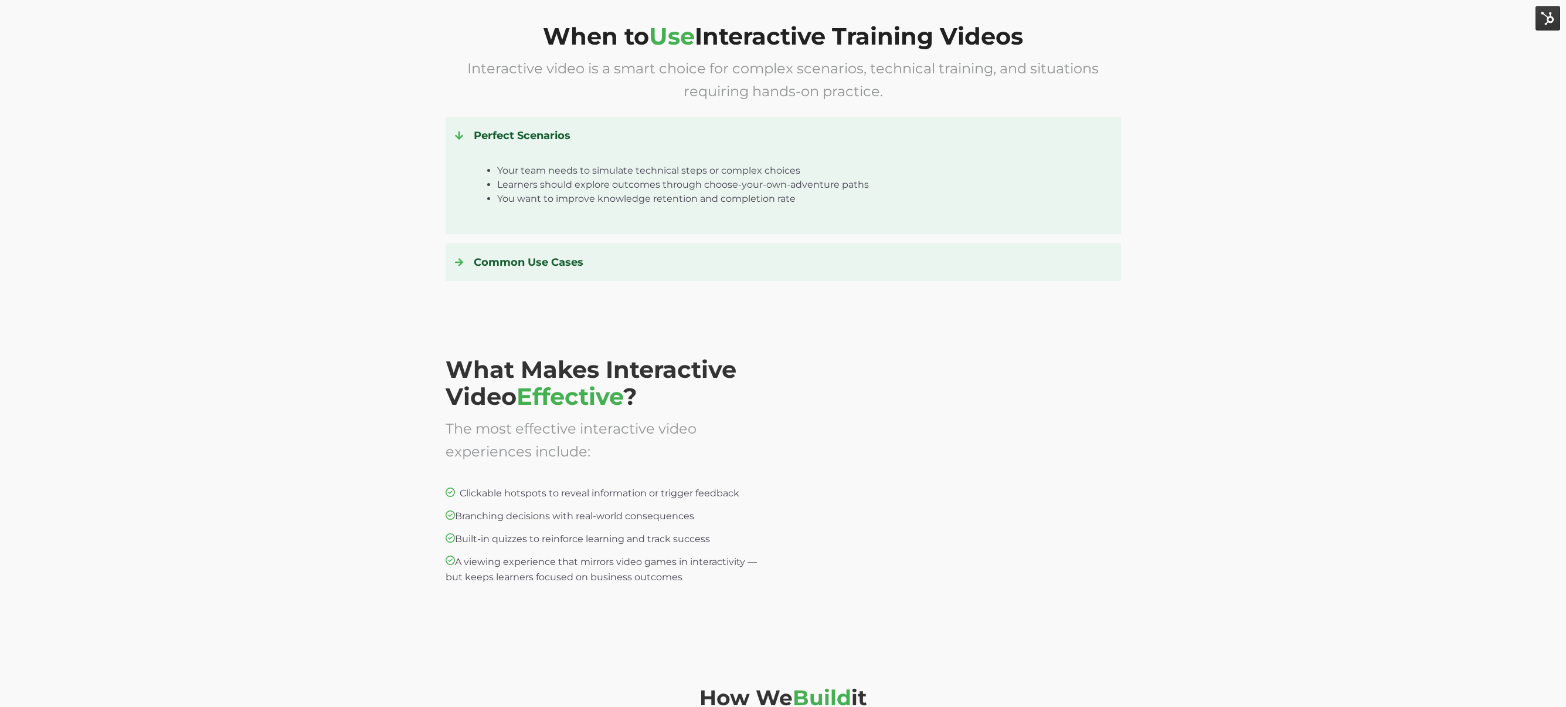
click at [520, 129] on h4 "Perfect Scenarios" at bounding box center [783, 135] width 657 height 19
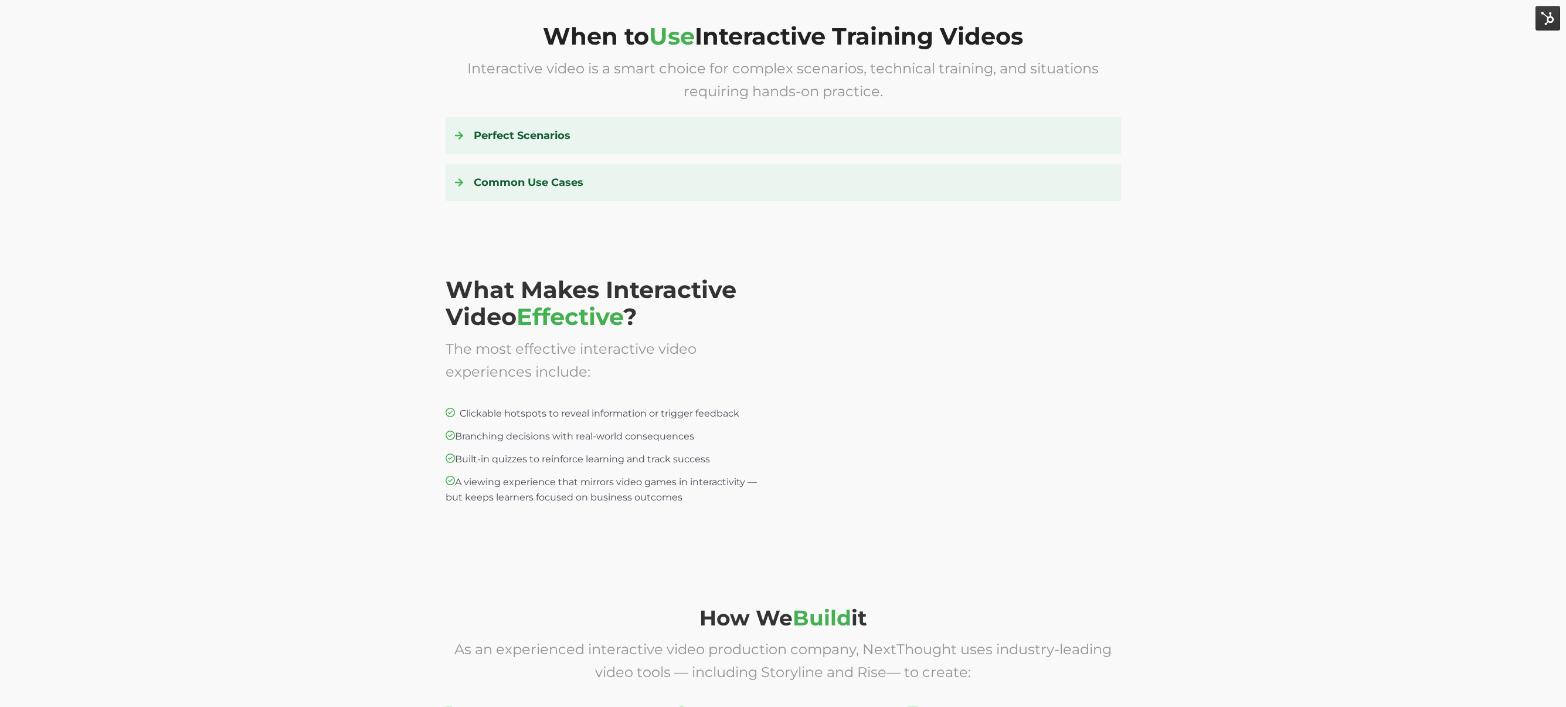
click at [537, 181] on h4 "Common Use Cases" at bounding box center [783, 182] width 657 height 19
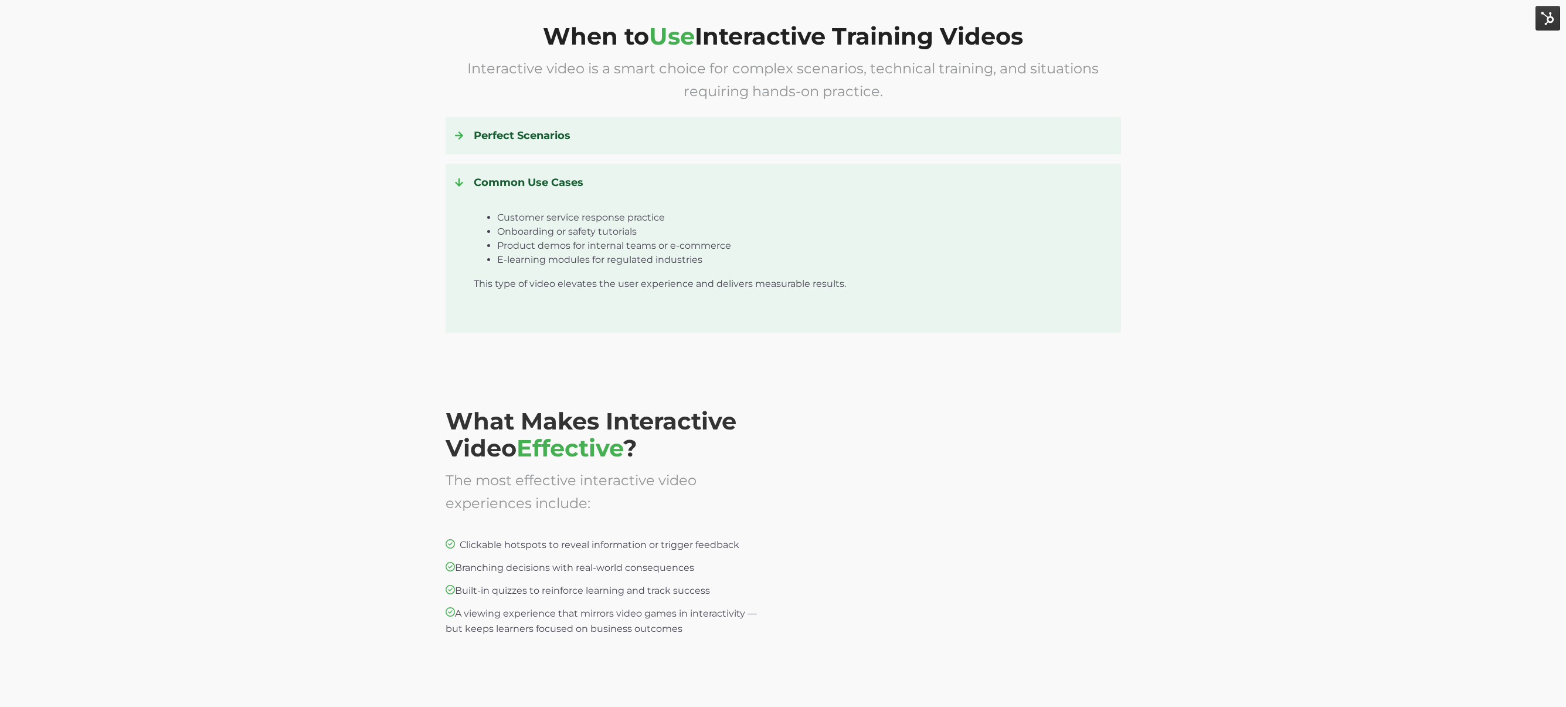
click at [537, 181] on h4 "Common Use Cases" at bounding box center [783, 182] width 657 height 19
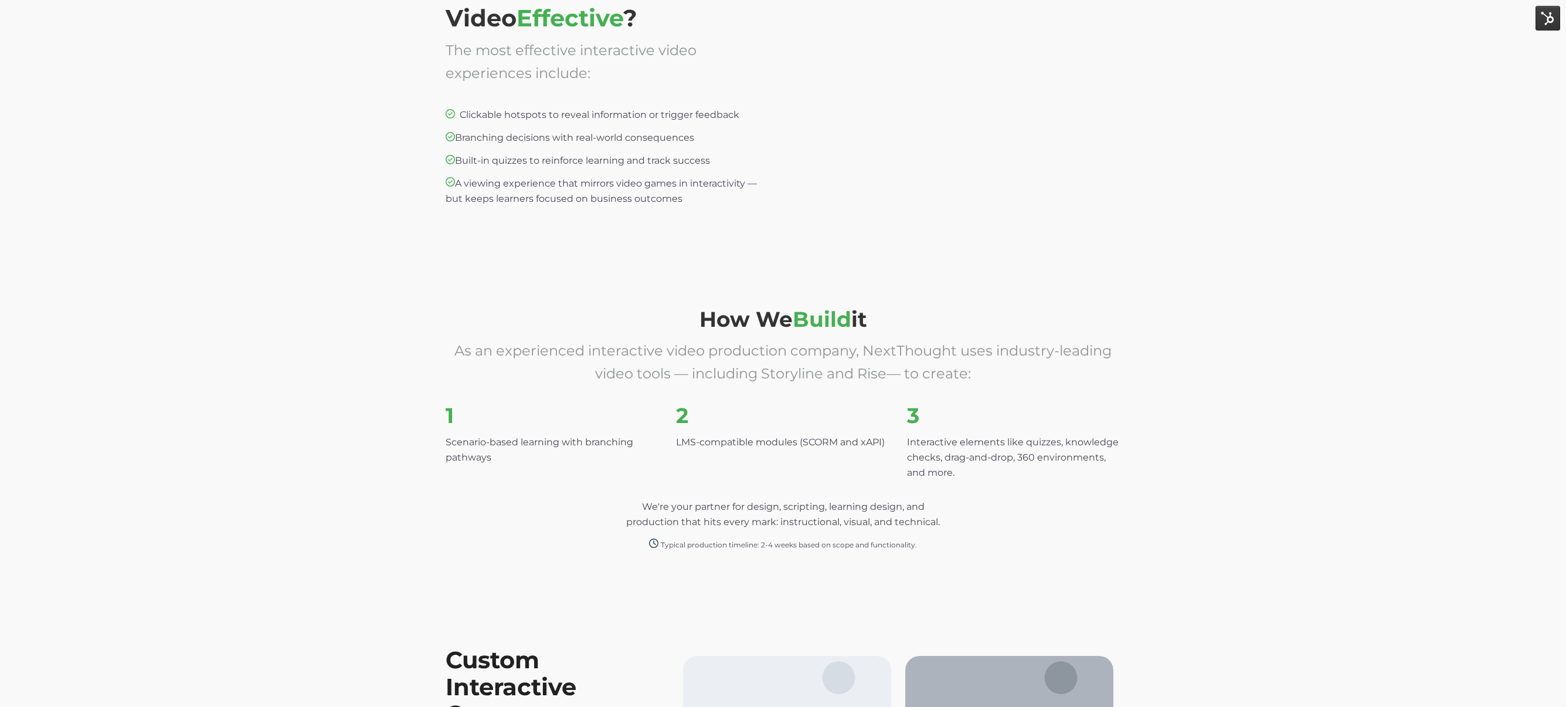
scroll to position [1983, 0]
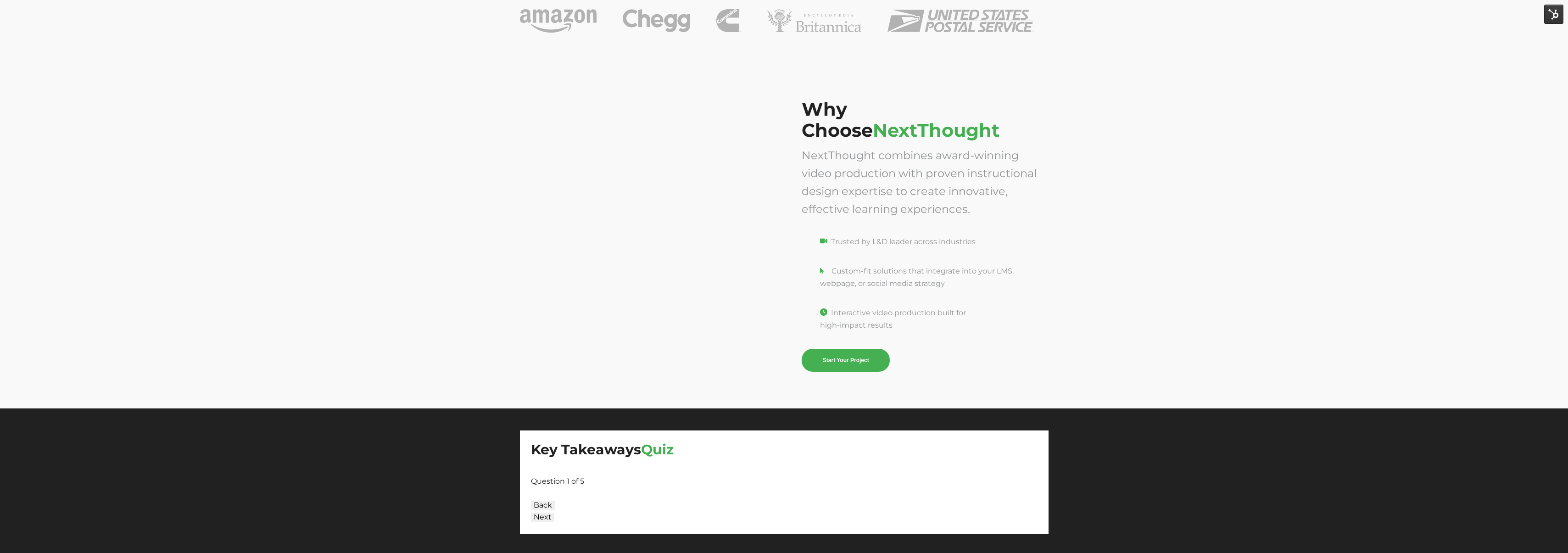
scroll to position [2749, 0]
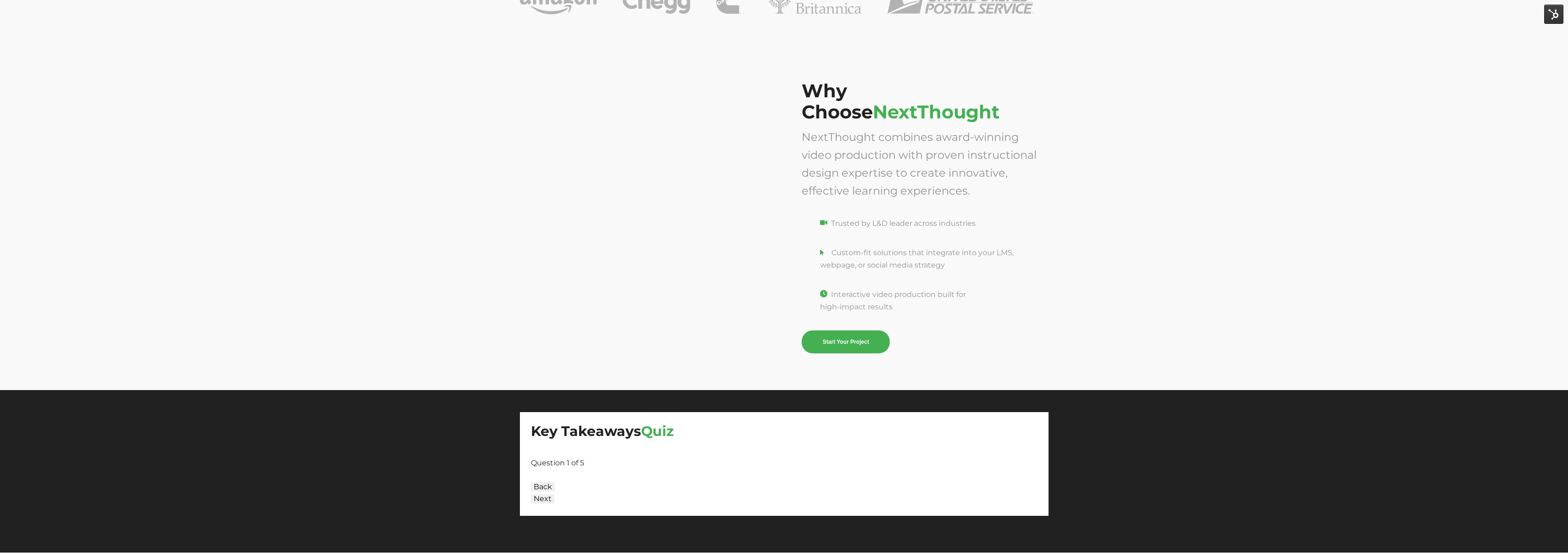
click at [633, 461] on div "Question 1 of 5" at bounding box center [784, 462] width 506 height 12
click at [556, 468] on div "Question 1 of 5" at bounding box center [784, 462] width 506 height 12
click at [542, 501] on button "Next" at bounding box center [542, 498] width 23 height 9
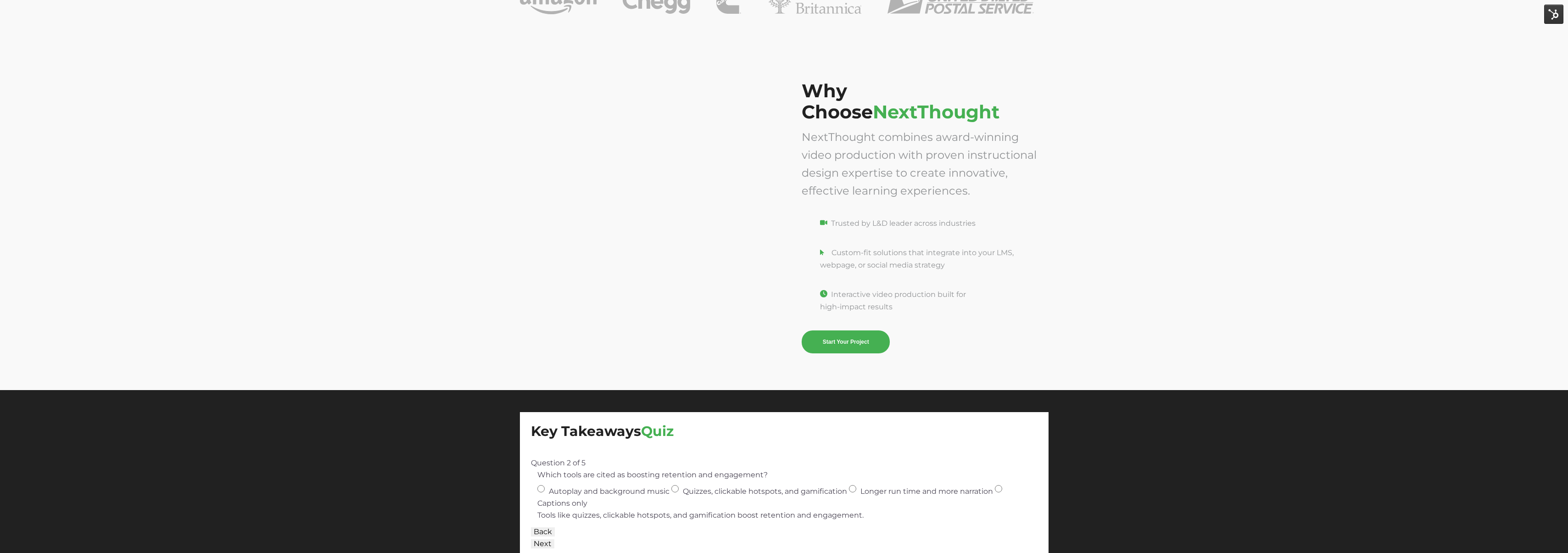
click at [543, 530] on button "Back" at bounding box center [542, 532] width 23 height 9
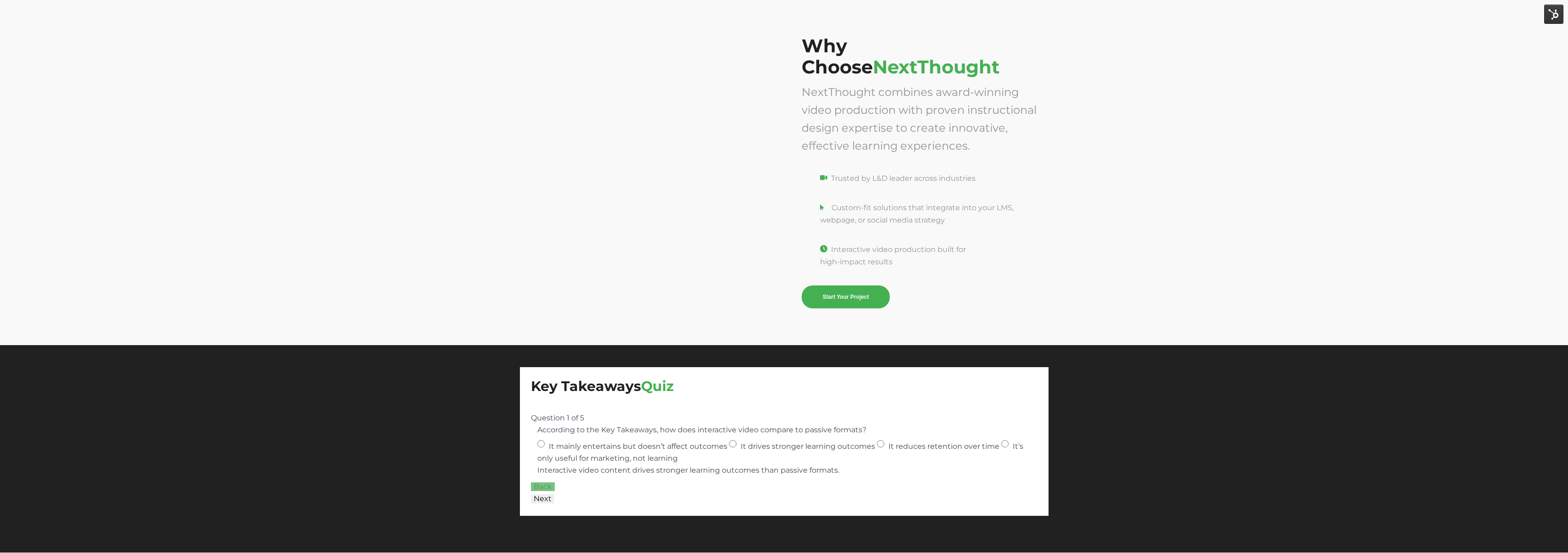
click at [732, 443] on input "It drives stronger learning outcomes" at bounding box center [733, 443] width 7 height 7
radio input "true"
click at [550, 499] on button "Next" at bounding box center [542, 498] width 23 height 9
click at [673, 440] on input "Quizzes, clickable hotspots, and gamification" at bounding box center [675, 443] width 7 height 7
radio input "true"
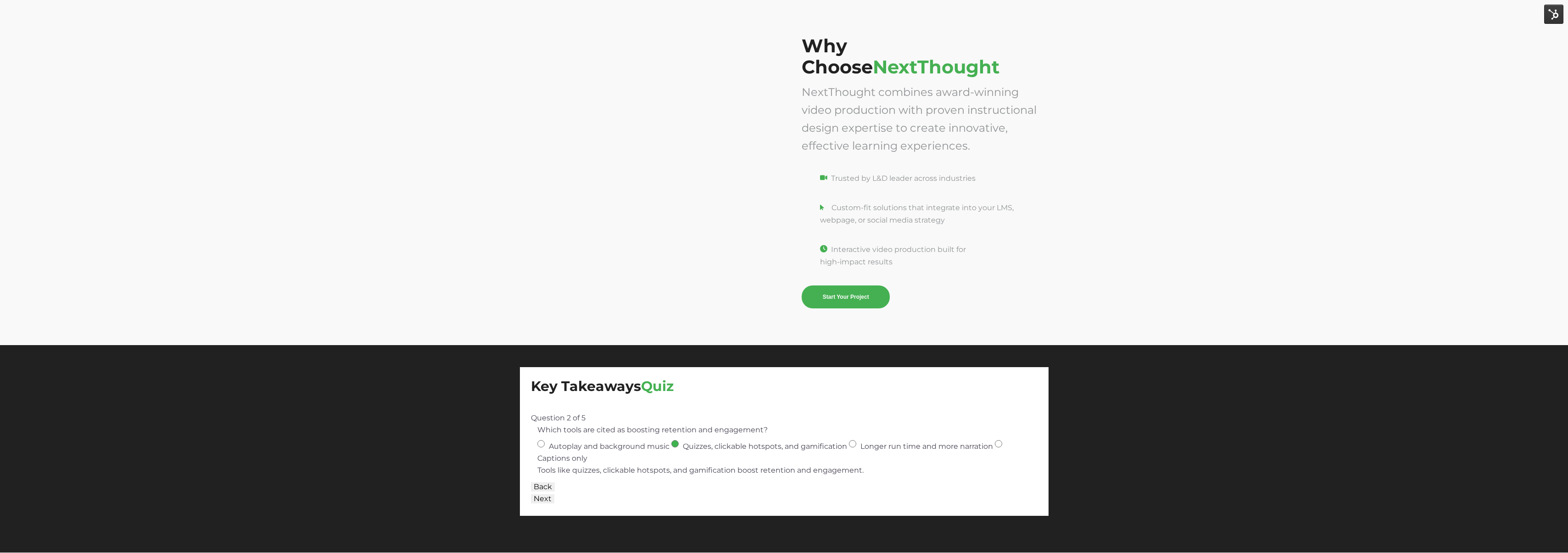
click at [542, 497] on button "Next" at bounding box center [542, 498] width 23 height 9
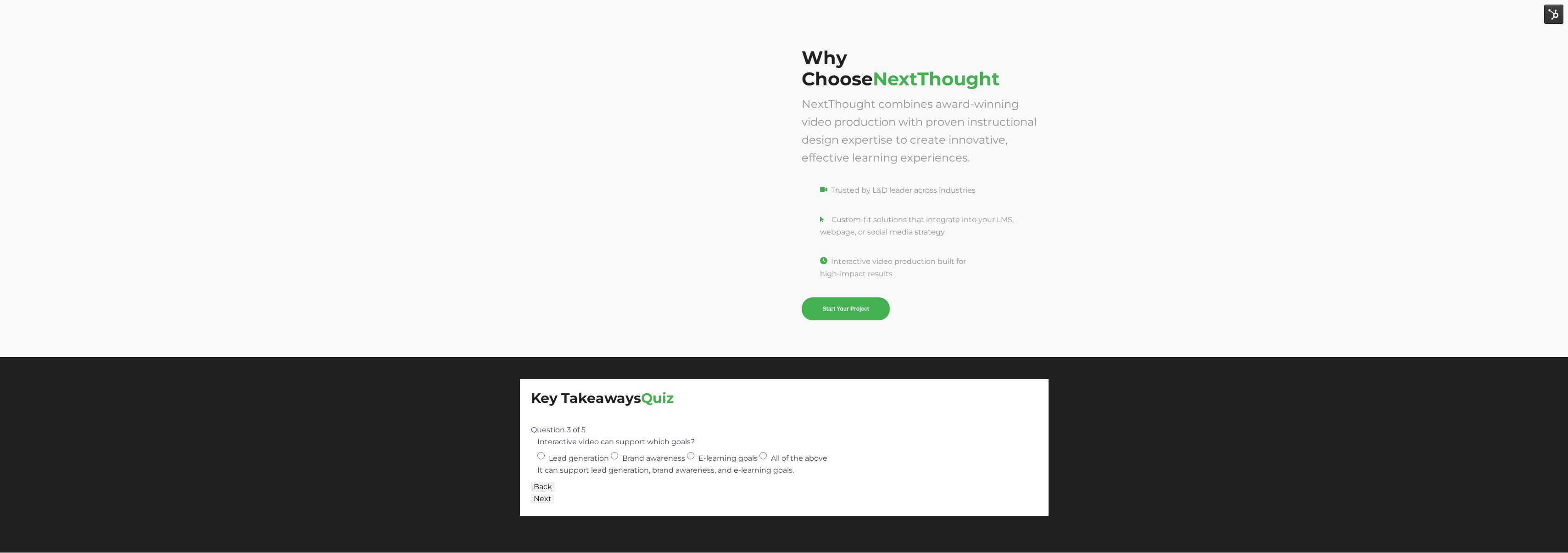
click at [761, 455] on input "All of the above" at bounding box center [762, 455] width 7 height 7
radio input "true"
click at [542, 501] on button "Next" at bounding box center [542, 498] width 23 height 9
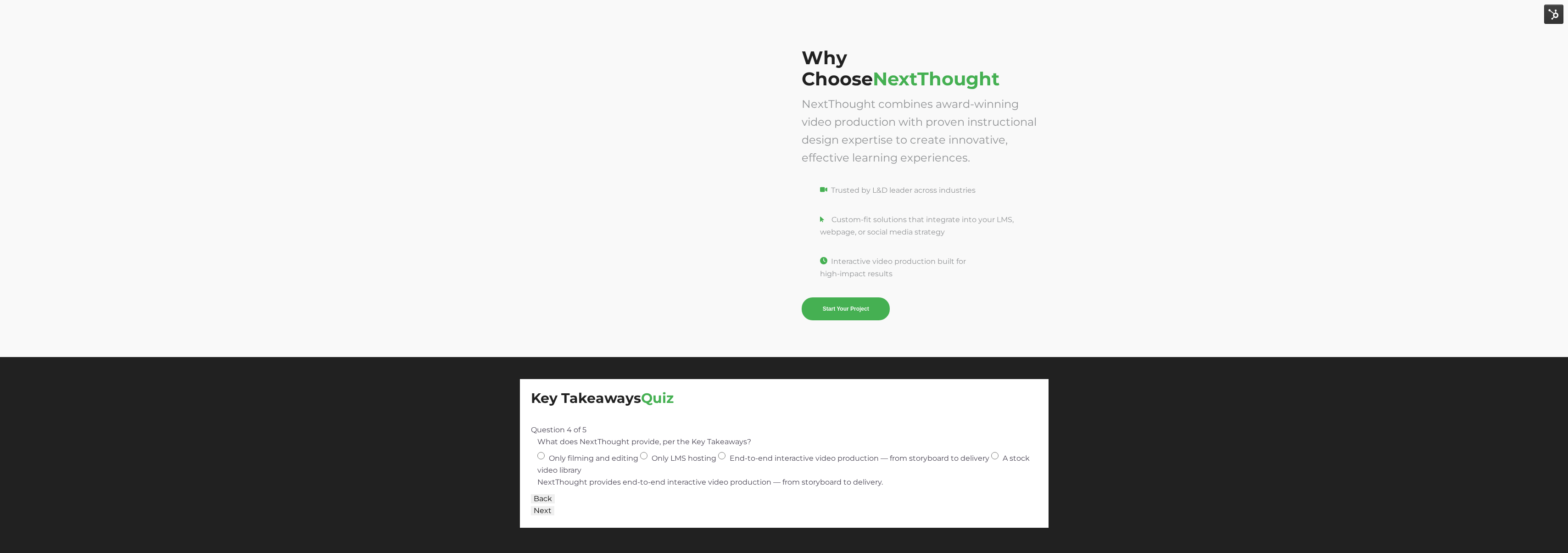
click at [719, 455] on input "End-to-end interactive video production — from storyboard to delivery" at bounding box center [722, 455] width 7 height 7
radio input "true"
click at [544, 506] on button "Next" at bounding box center [542, 511] width 23 height 9
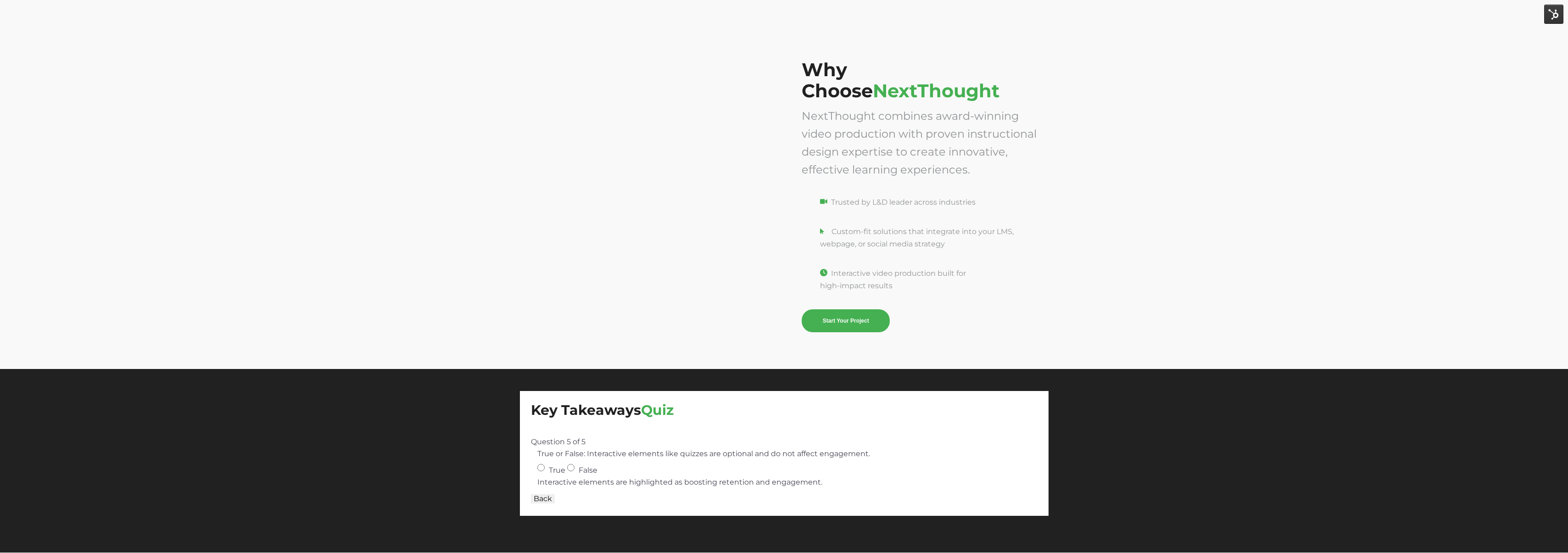
click at [545, 467] on label "True" at bounding box center [553, 469] width 30 height 9
click at [545, 467] on input "True" at bounding box center [541, 467] width 7 height 7
radio input "true"
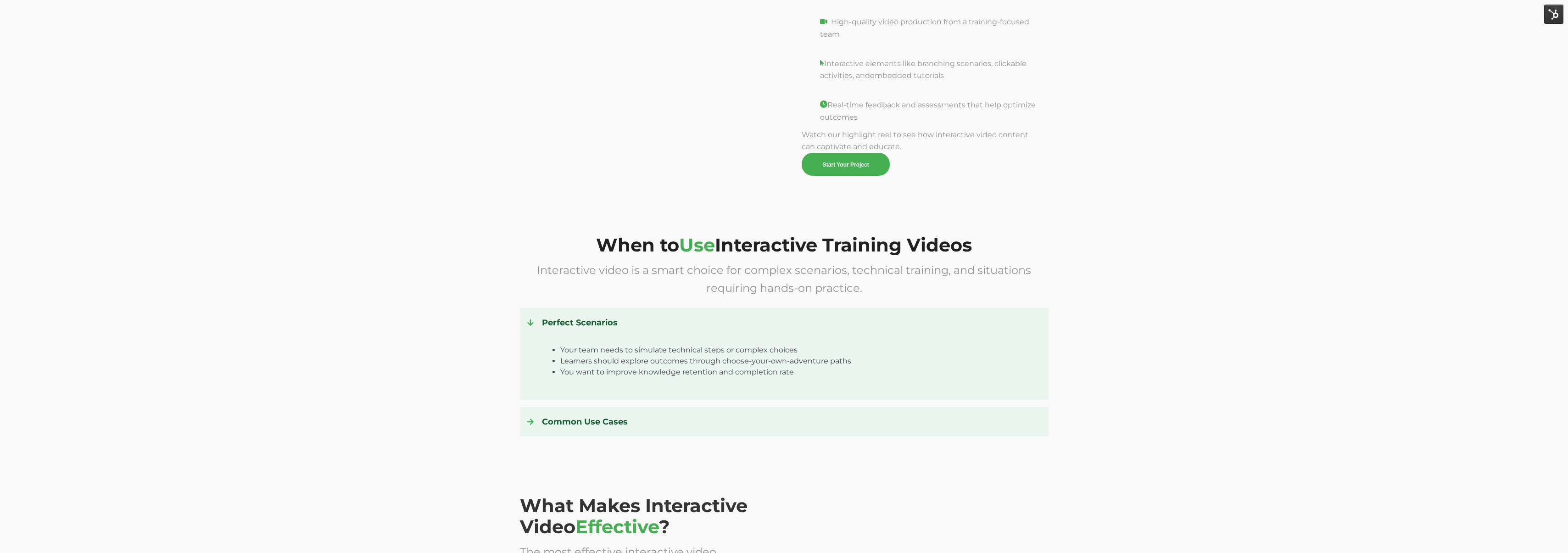
scroll to position [1055, 0]
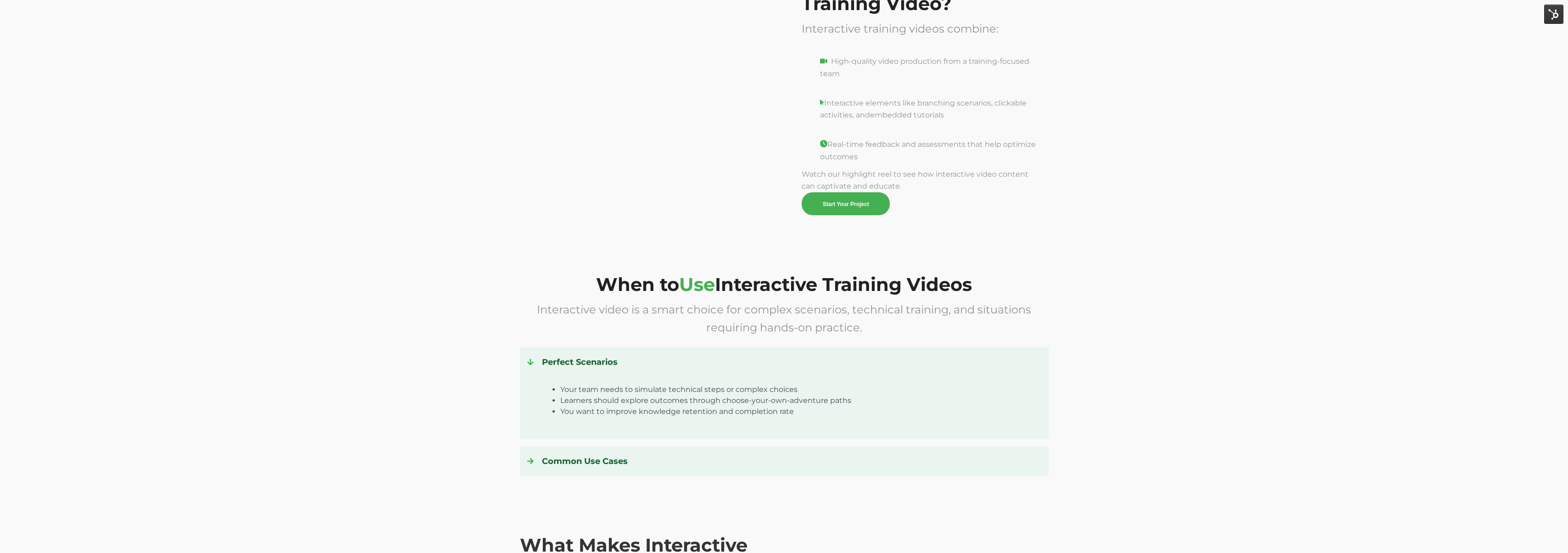
click at [589, 364] on h4 "Perfect Scenarios" at bounding box center [784, 361] width 514 height 15
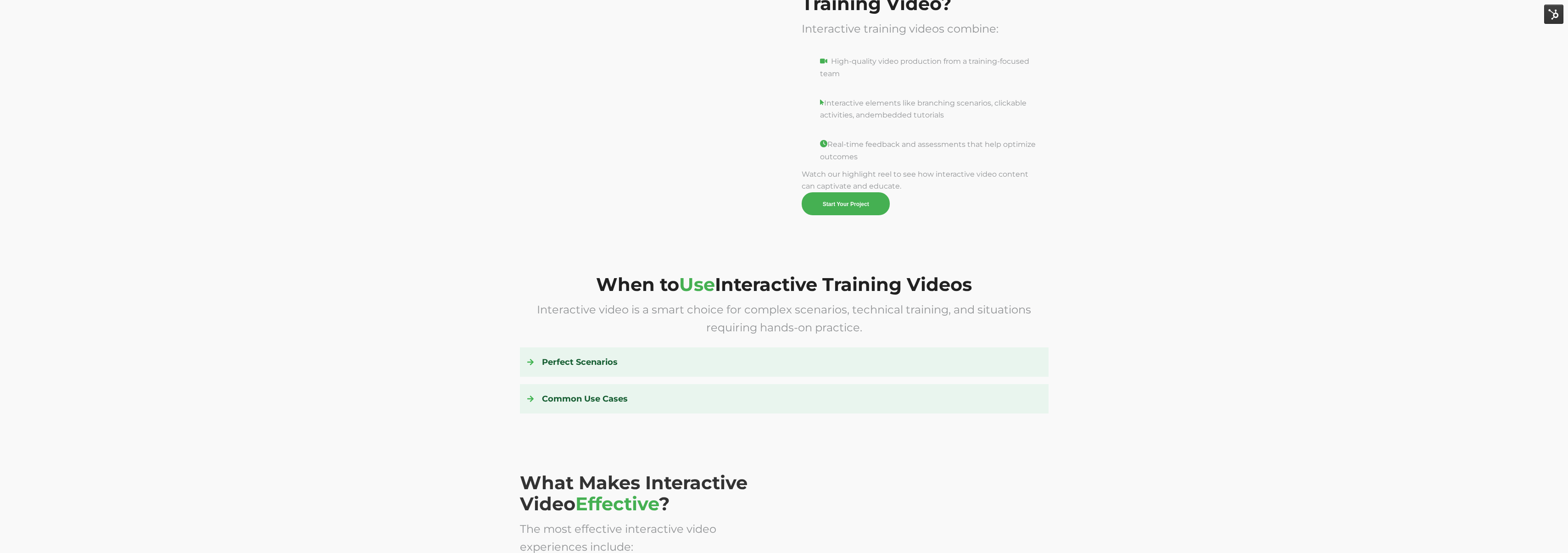
click at [582, 394] on h4 "Common Use Cases" at bounding box center [784, 398] width 514 height 15
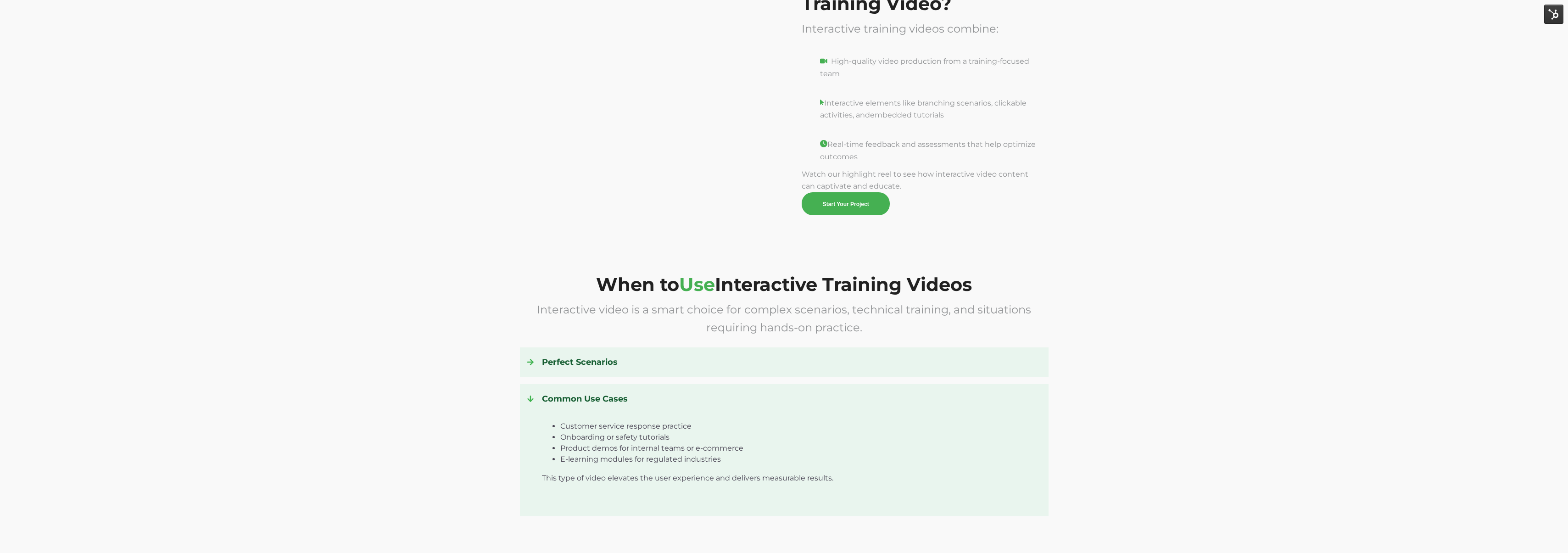
click at [582, 394] on h4 "Common Use Cases" at bounding box center [784, 398] width 514 height 15
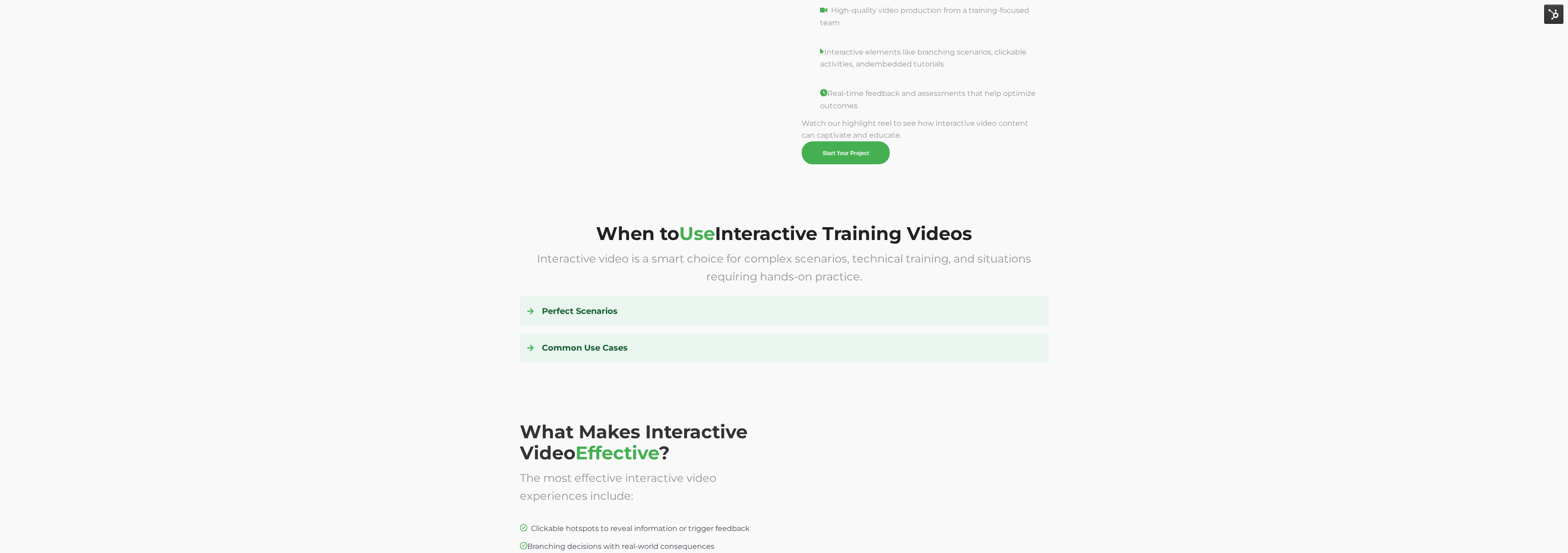
scroll to position [1137, 0]
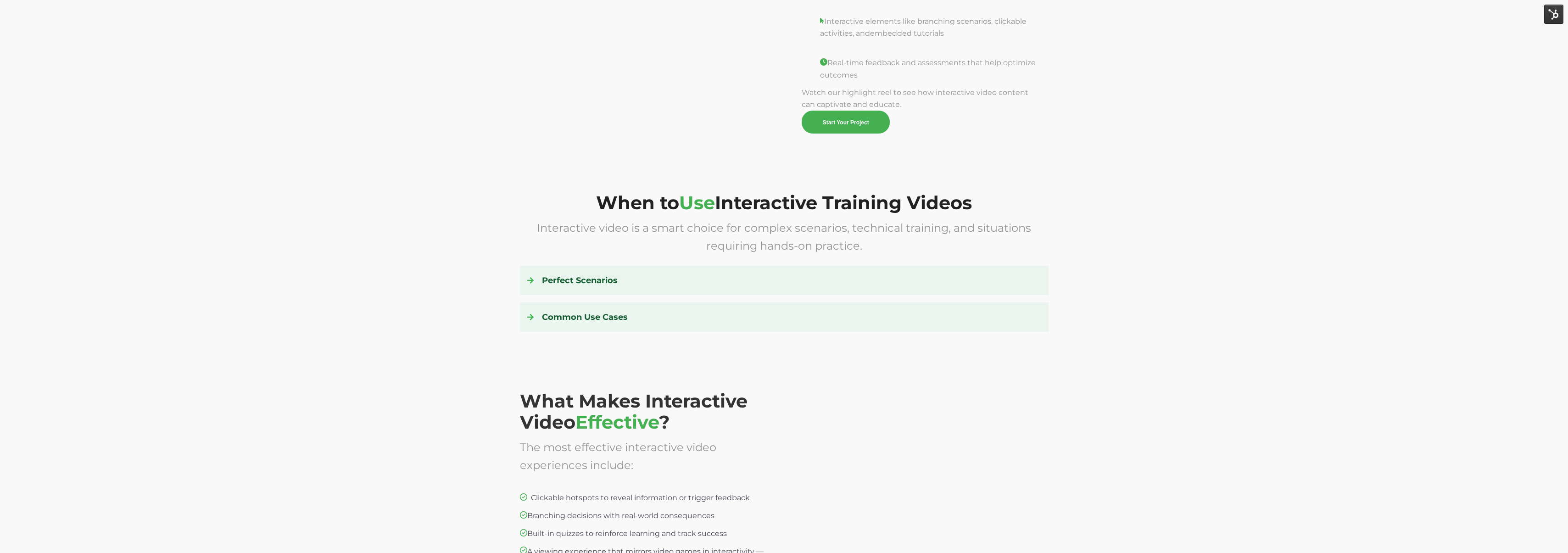
click at [1010, 289] on div "Perfect Scenarios Your team needs to simulate technical steps or complex choice…" at bounding box center [784, 280] width 528 height 30
click at [1019, 279] on h4 "Perfect Scenarios" at bounding box center [784, 280] width 514 height 15
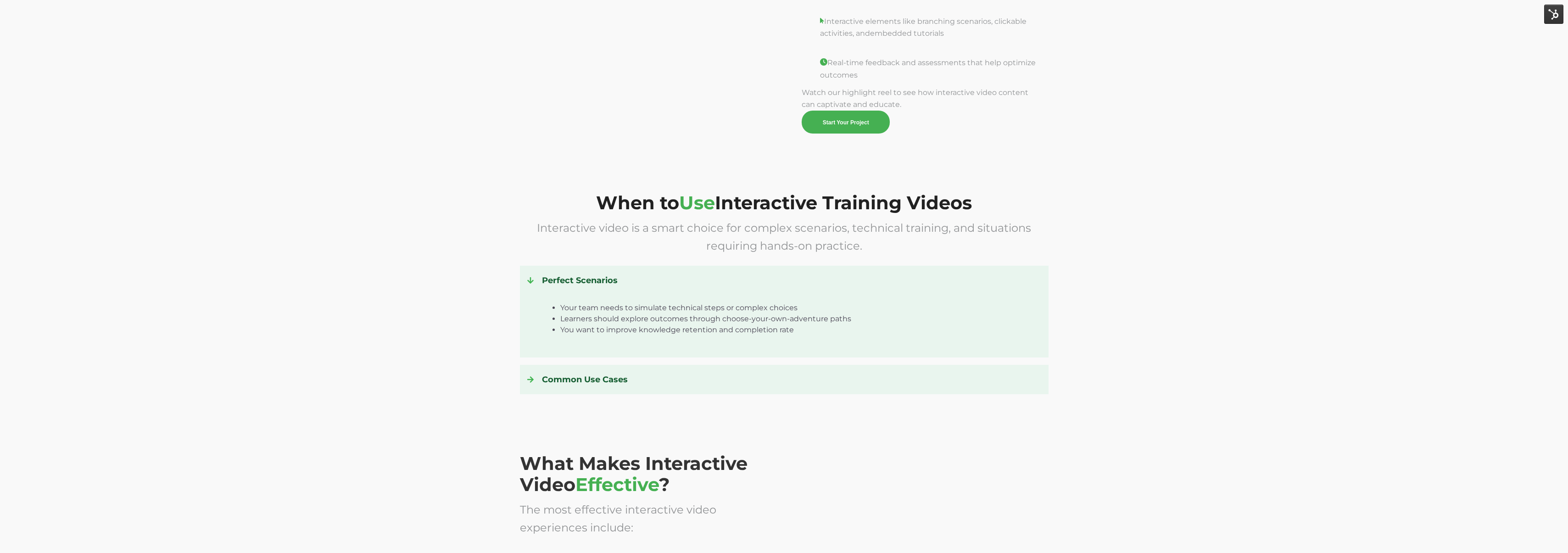
click at [1019, 279] on h4 "Perfect Scenarios" at bounding box center [784, 280] width 514 height 15
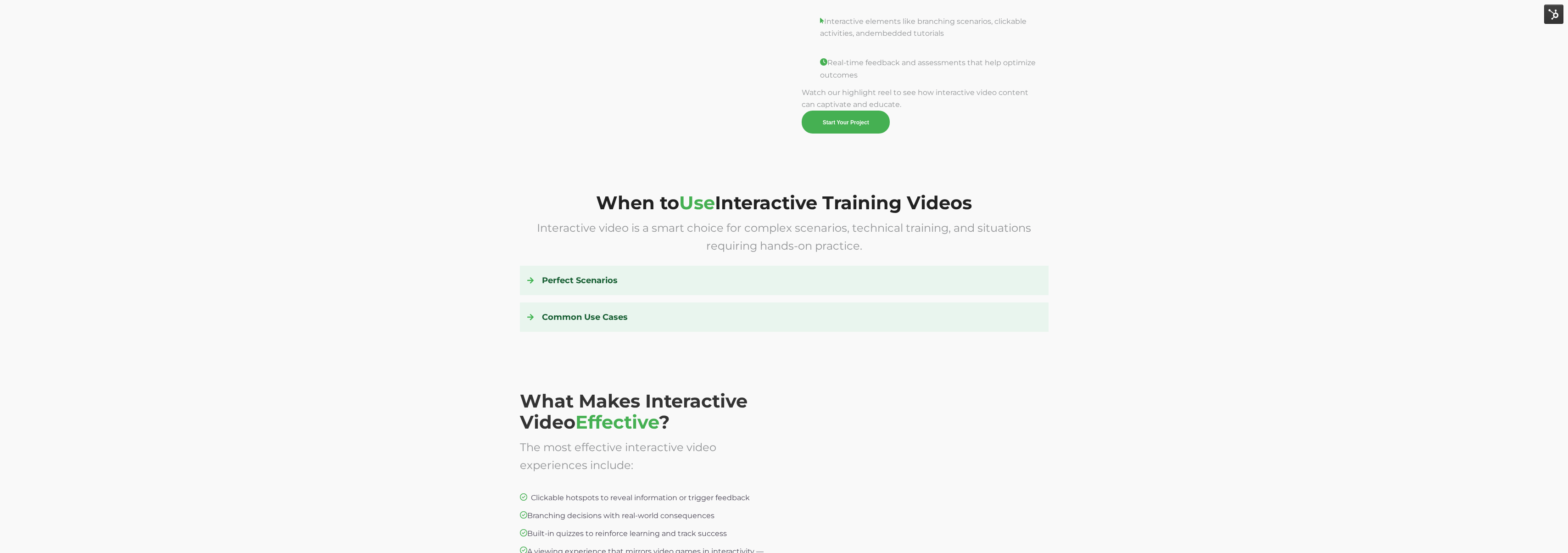
click at [1019, 279] on h4 "Perfect Scenarios" at bounding box center [784, 280] width 514 height 15
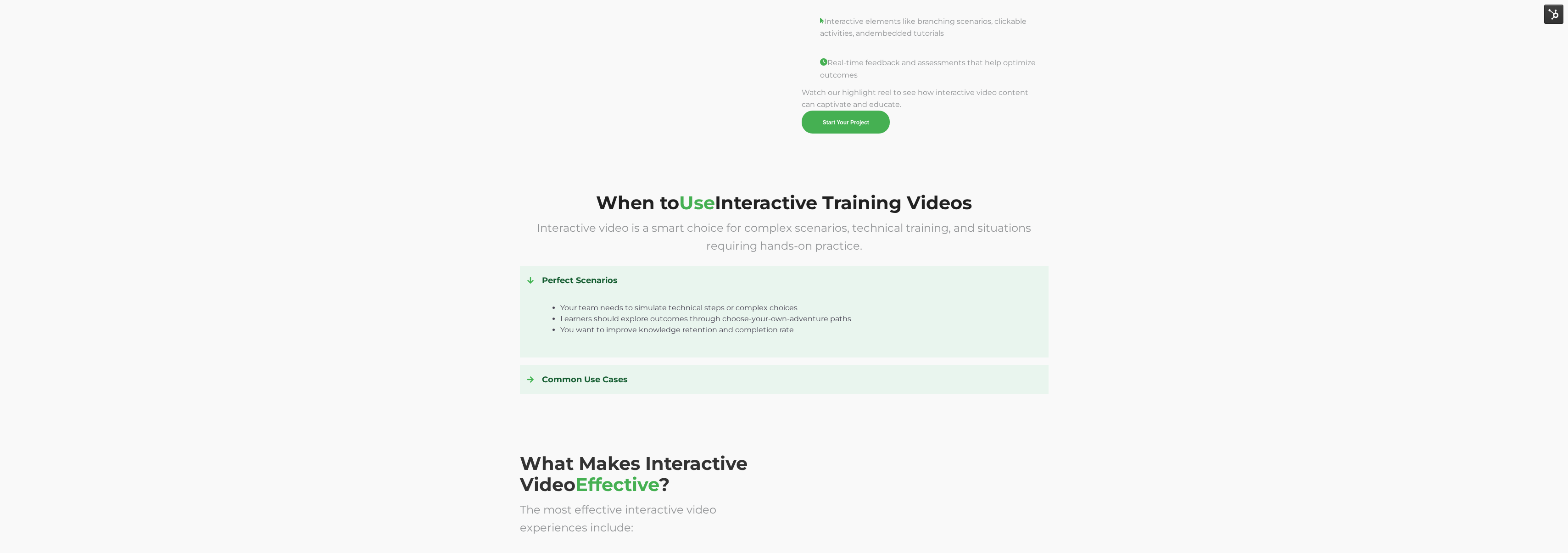
click at [1019, 279] on h4 "Perfect Scenarios" at bounding box center [784, 280] width 514 height 15
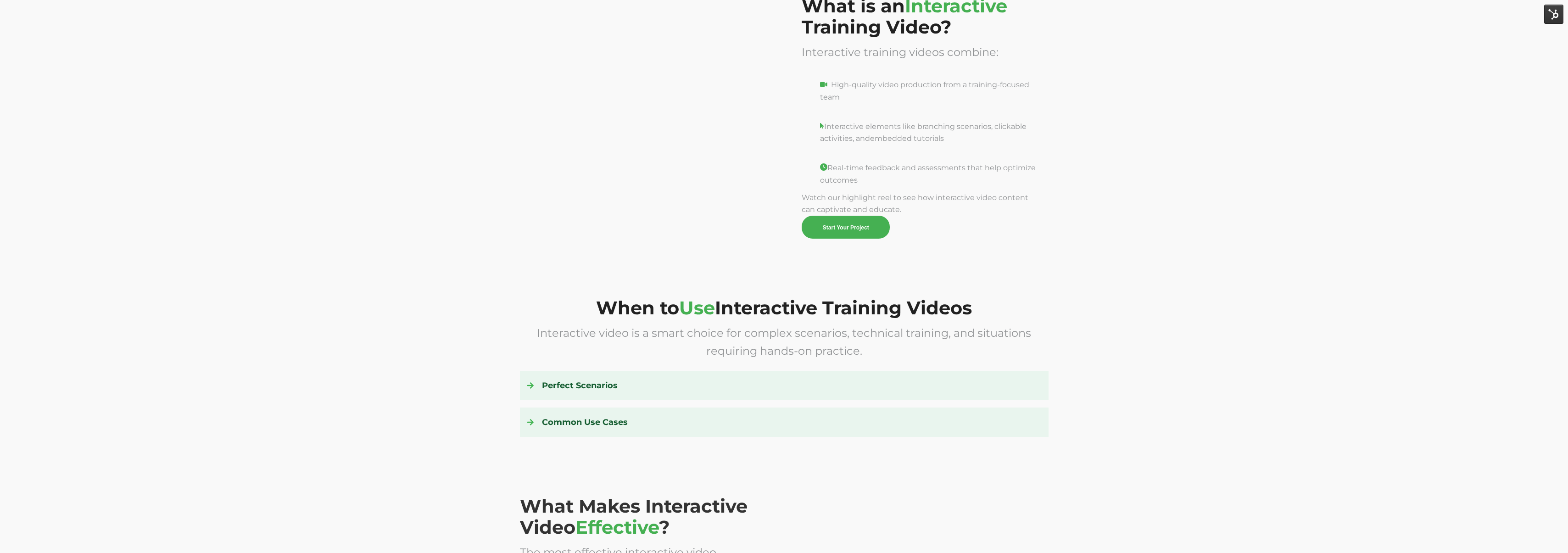
scroll to position [1028, 0]
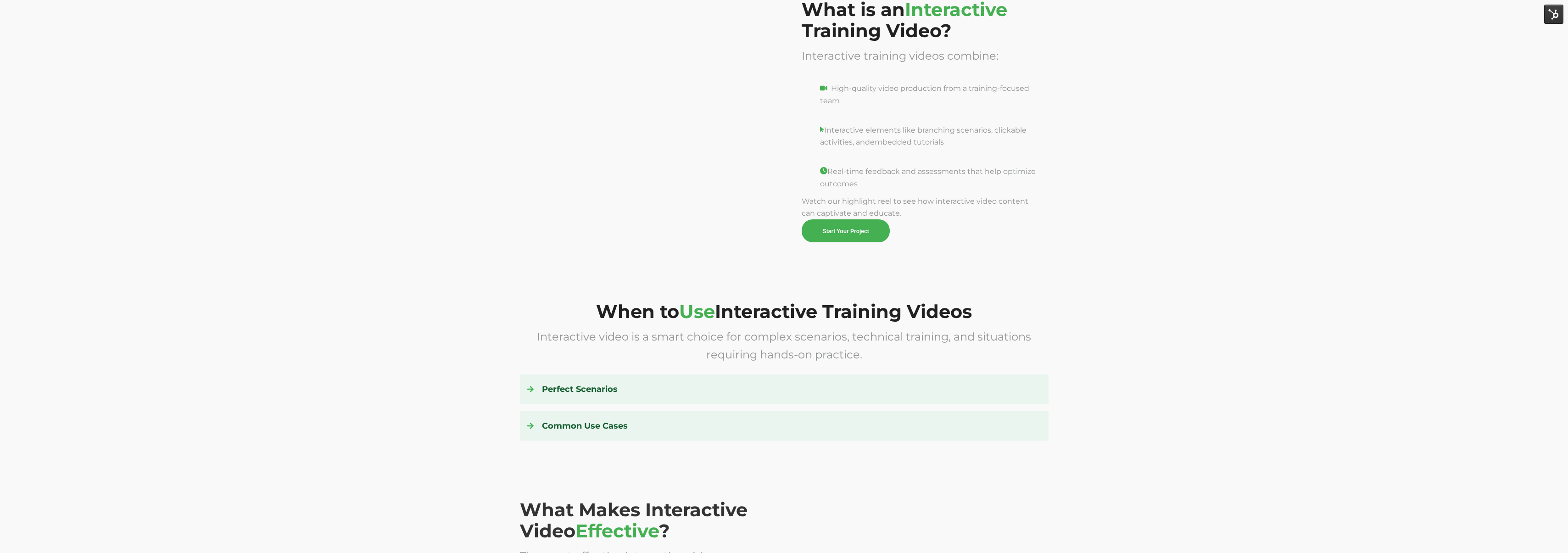
click at [684, 389] on h4 "Perfect Scenarios" at bounding box center [784, 389] width 514 height 15
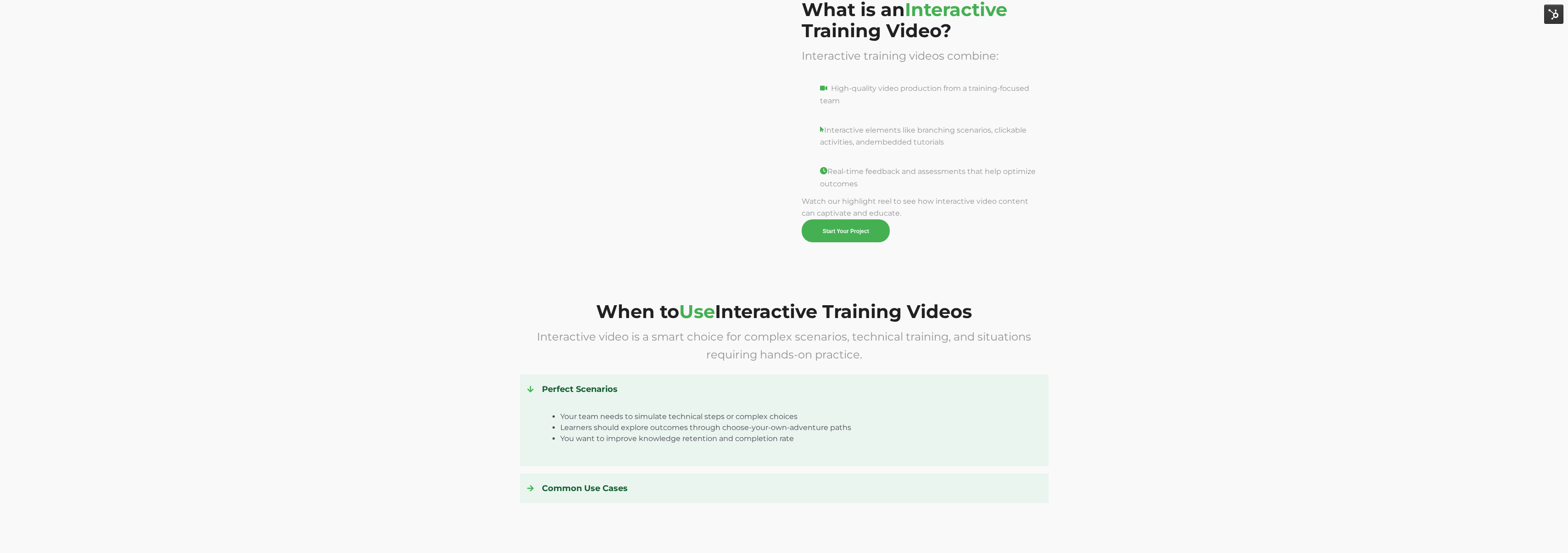
click at [684, 389] on h4 "Perfect Scenarios" at bounding box center [784, 389] width 514 height 15
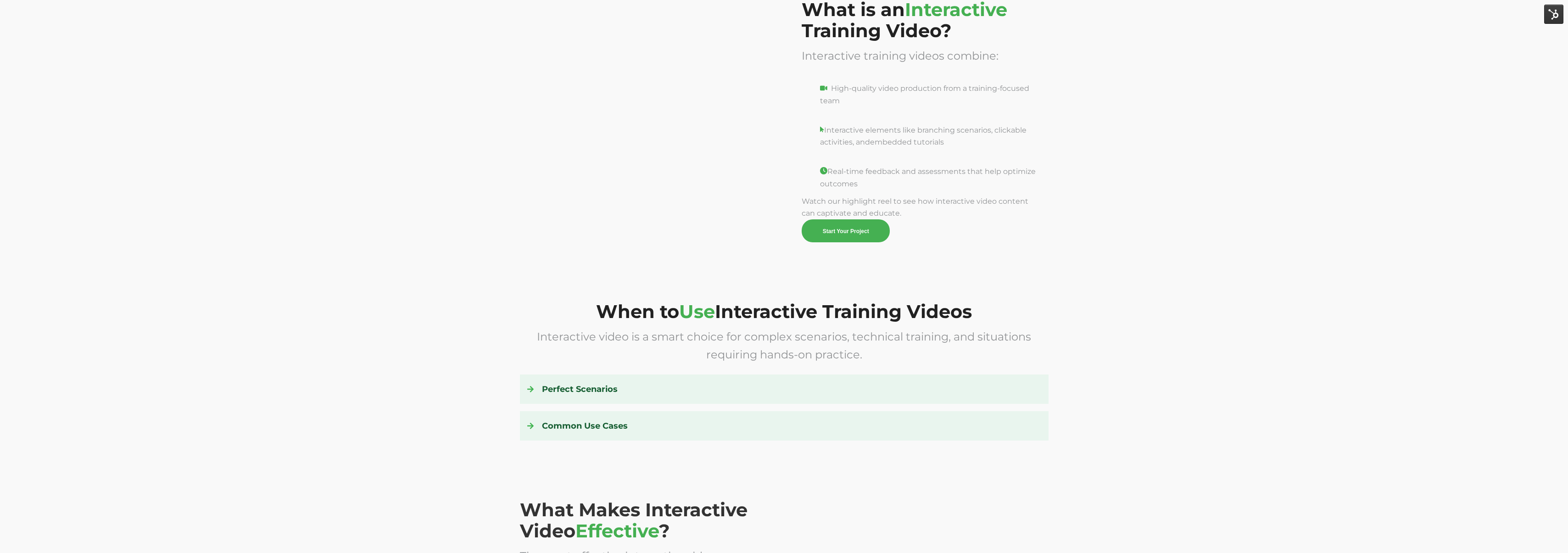
click at [683, 423] on h4 "Common Use Cases" at bounding box center [784, 426] width 514 height 15
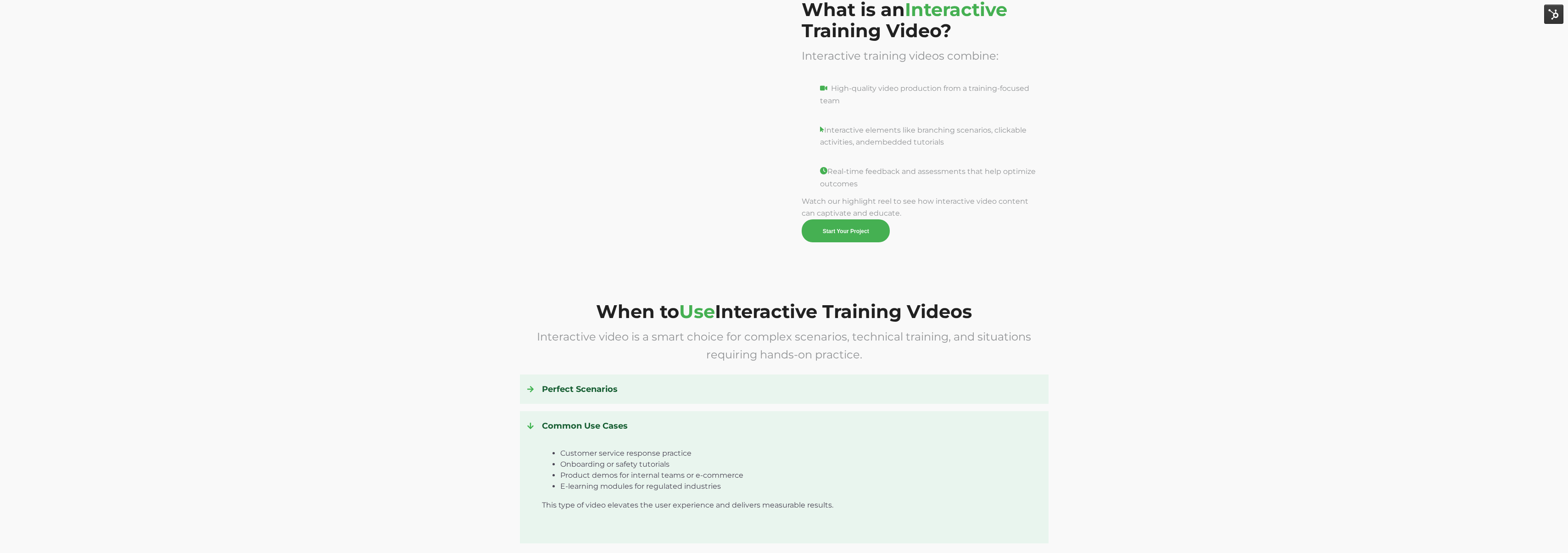
click at [683, 423] on h4 "Common Use Cases" at bounding box center [784, 426] width 514 height 15
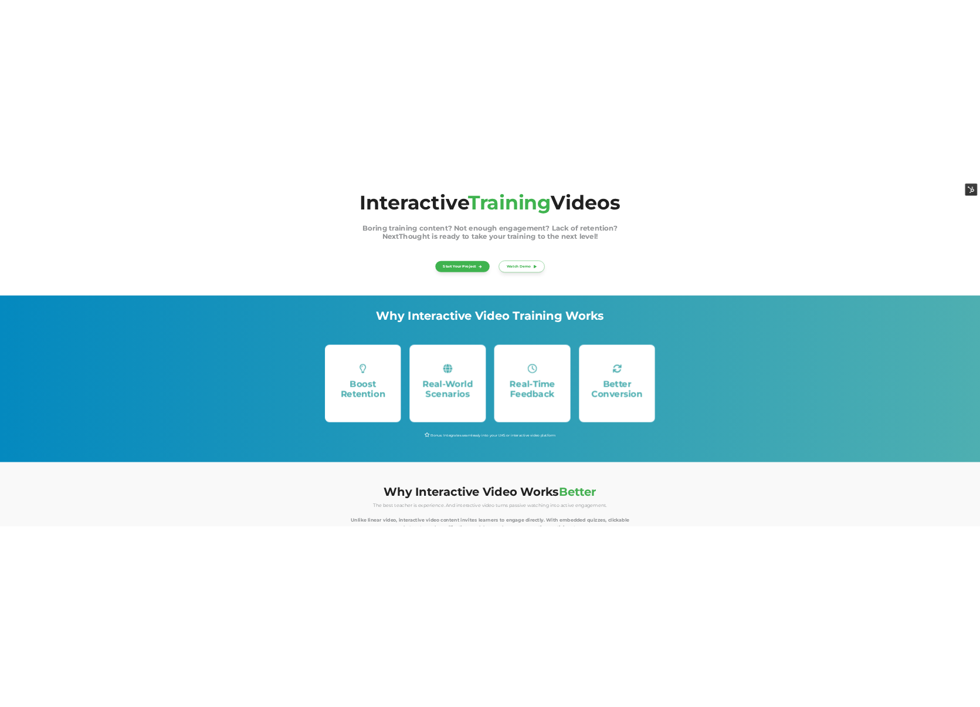
scroll to position [0, 0]
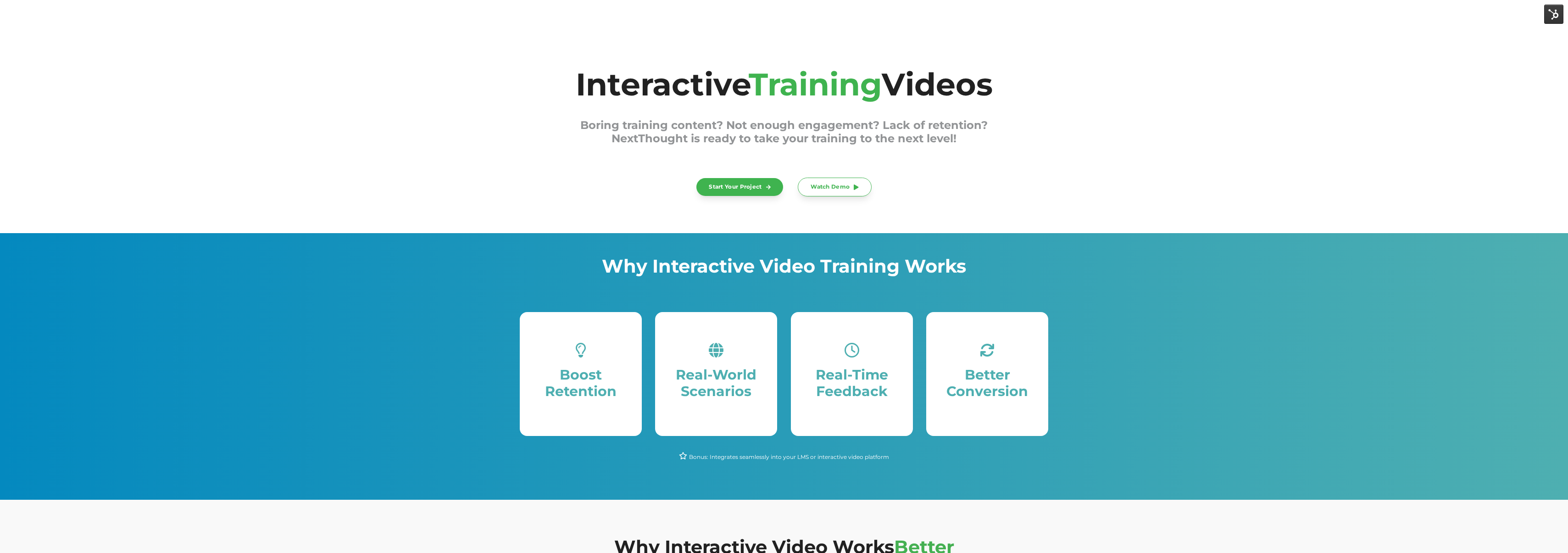
click at [1557, 102] on div "Interactive Training Videos Boring training content? Not enough engagement? Lac…" at bounding box center [784, 117] width 1568 height 232
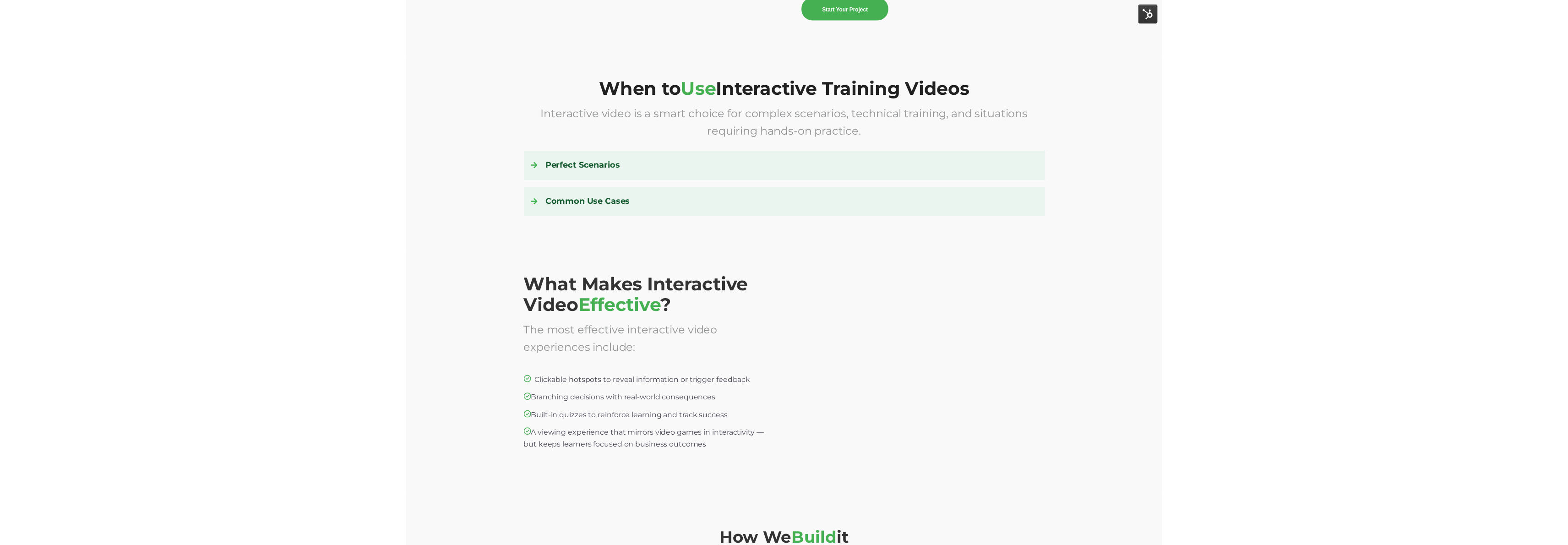
scroll to position [1249, 0]
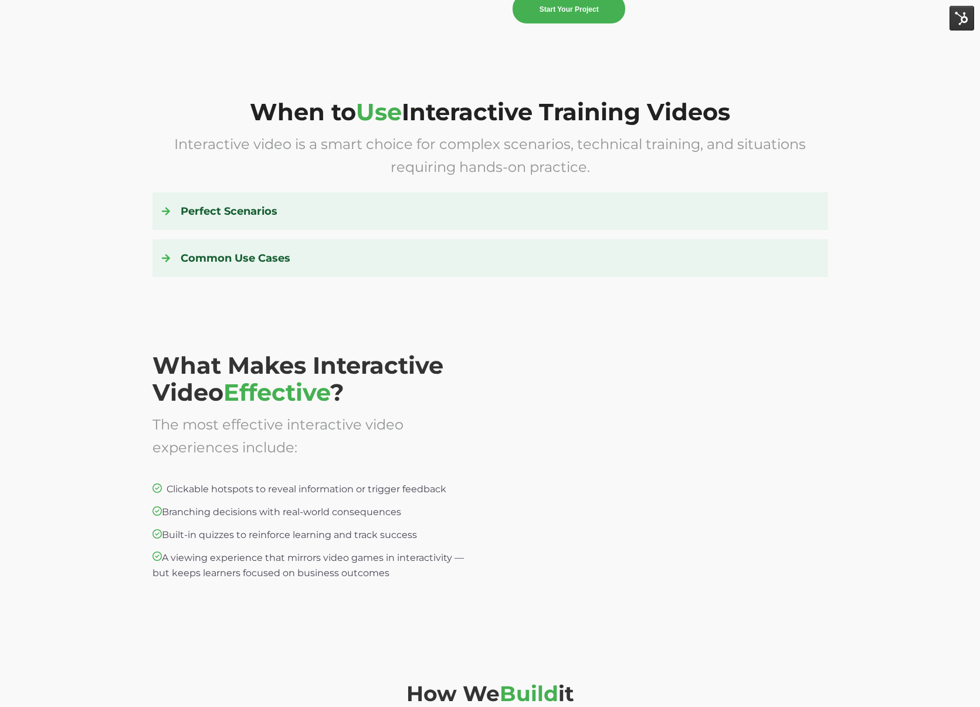
click at [728, 223] on div "Perfect Scenarios Your team needs to simulate technical steps or complex choice…" at bounding box center [489, 211] width 675 height 38
click at [729, 217] on h4 "Perfect Scenarios" at bounding box center [490, 211] width 657 height 19
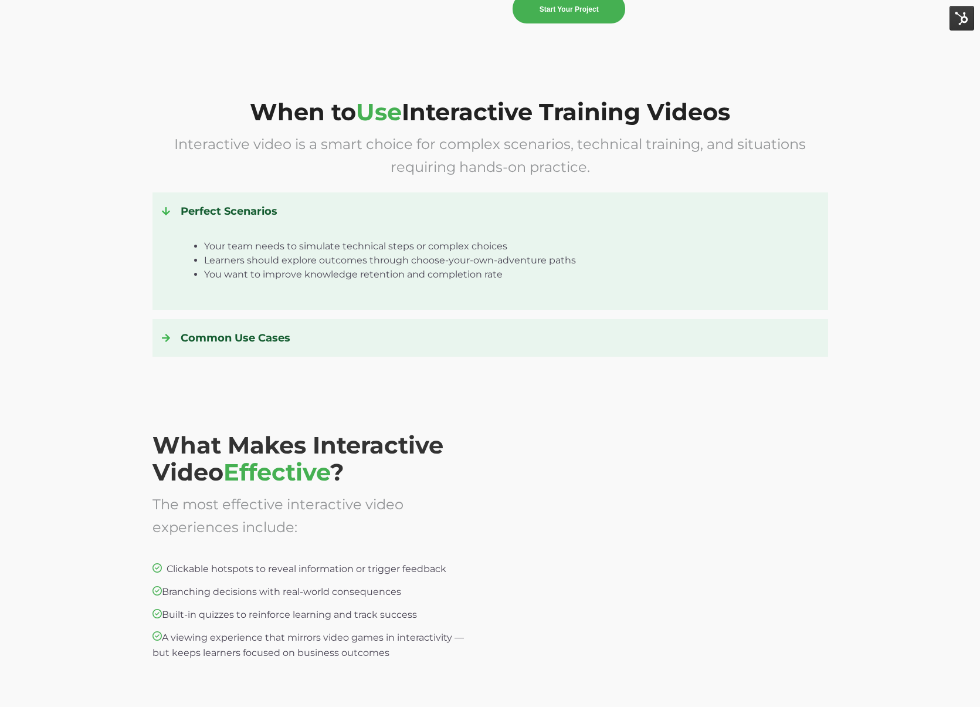
click at [729, 217] on h4 "Perfect Scenarios" at bounding box center [490, 211] width 657 height 19
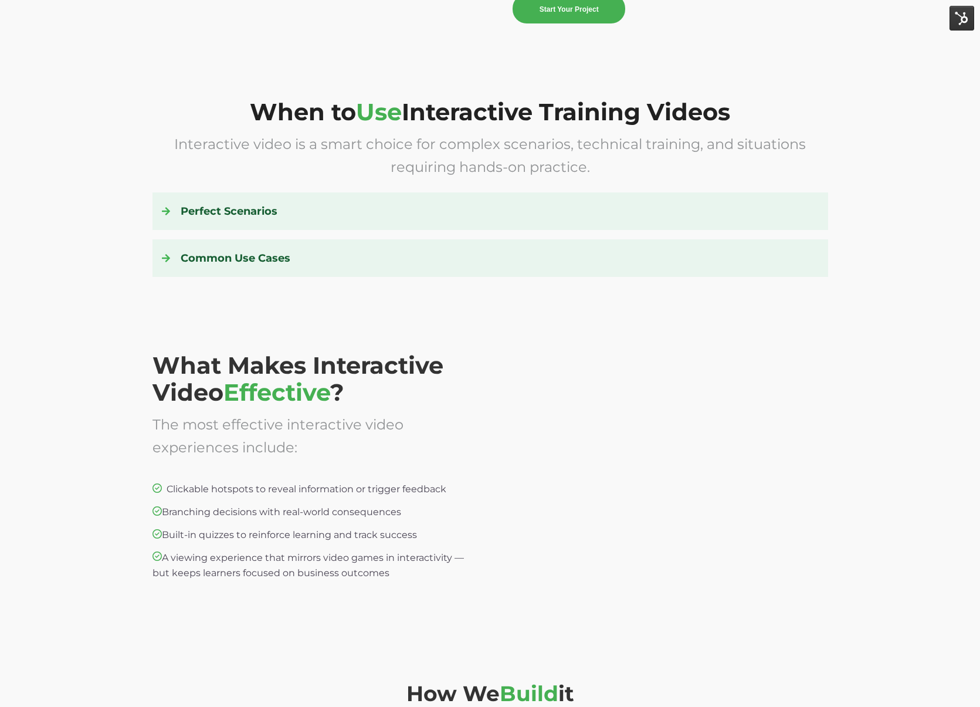
click at [716, 240] on div "Common Use Cases Customer service response practice Onboarding or safety tutori…" at bounding box center [489, 258] width 675 height 38
click at [712, 246] on div "Common Use Cases Customer service response practice Onboarding or safety tutori…" at bounding box center [489, 258] width 675 height 38
click at [688, 259] on h4 "Common Use Cases" at bounding box center [490, 258] width 657 height 19
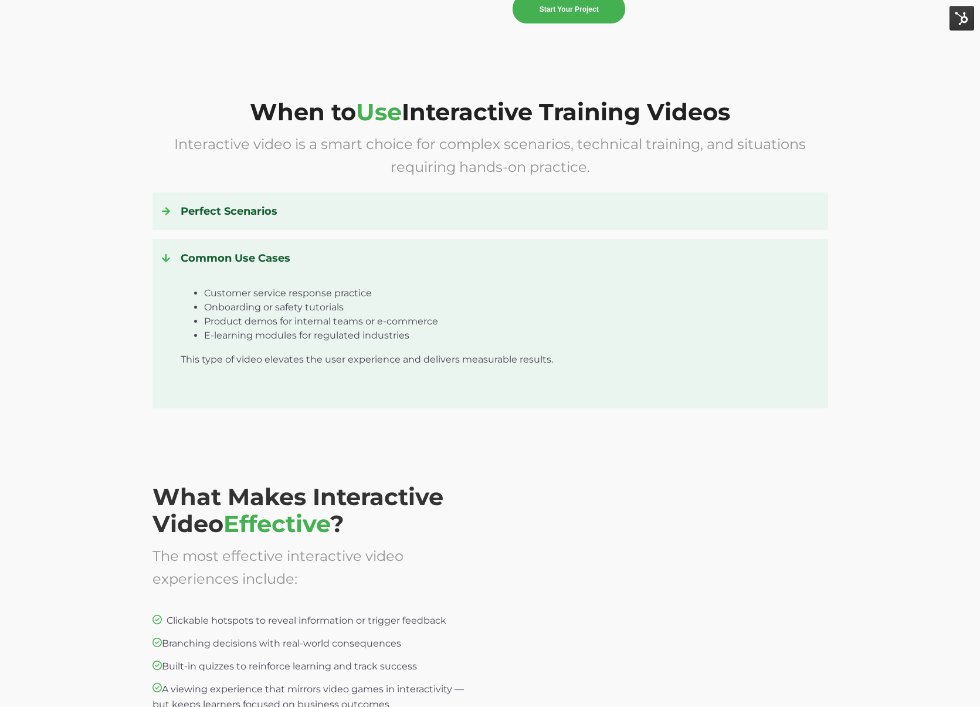
click at [688, 259] on h4 "Common Use Cases" at bounding box center [490, 258] width 657 height 19
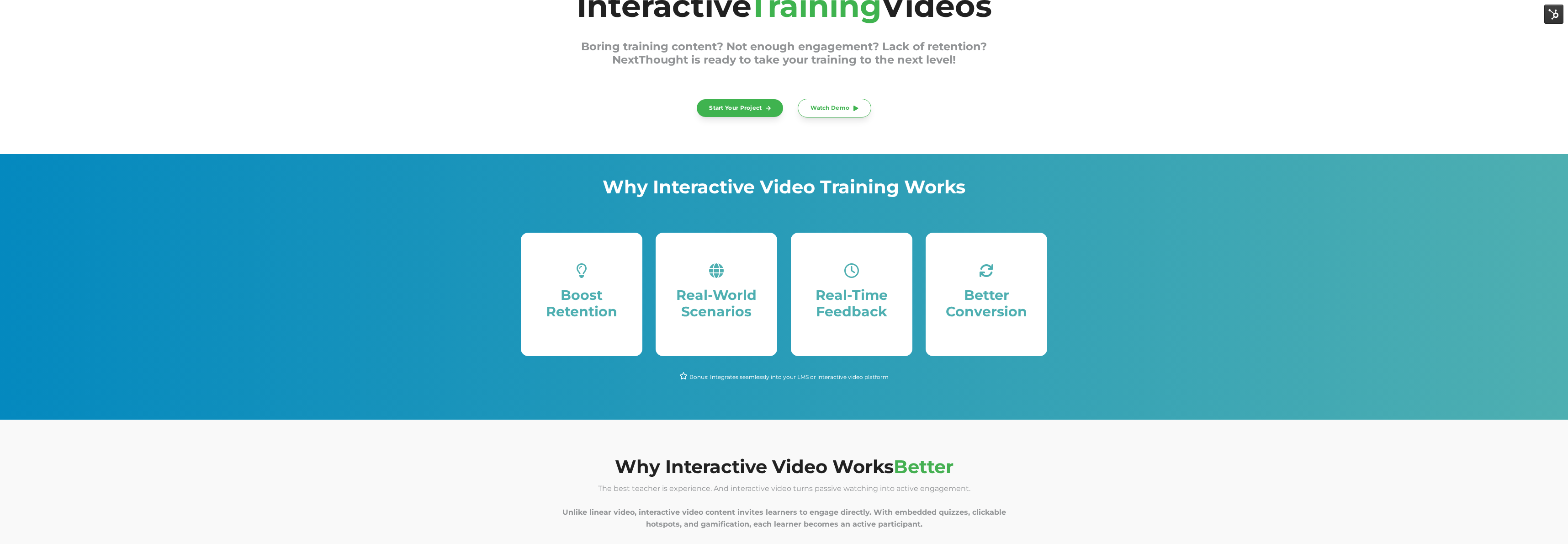
scroll to position [76, 0]
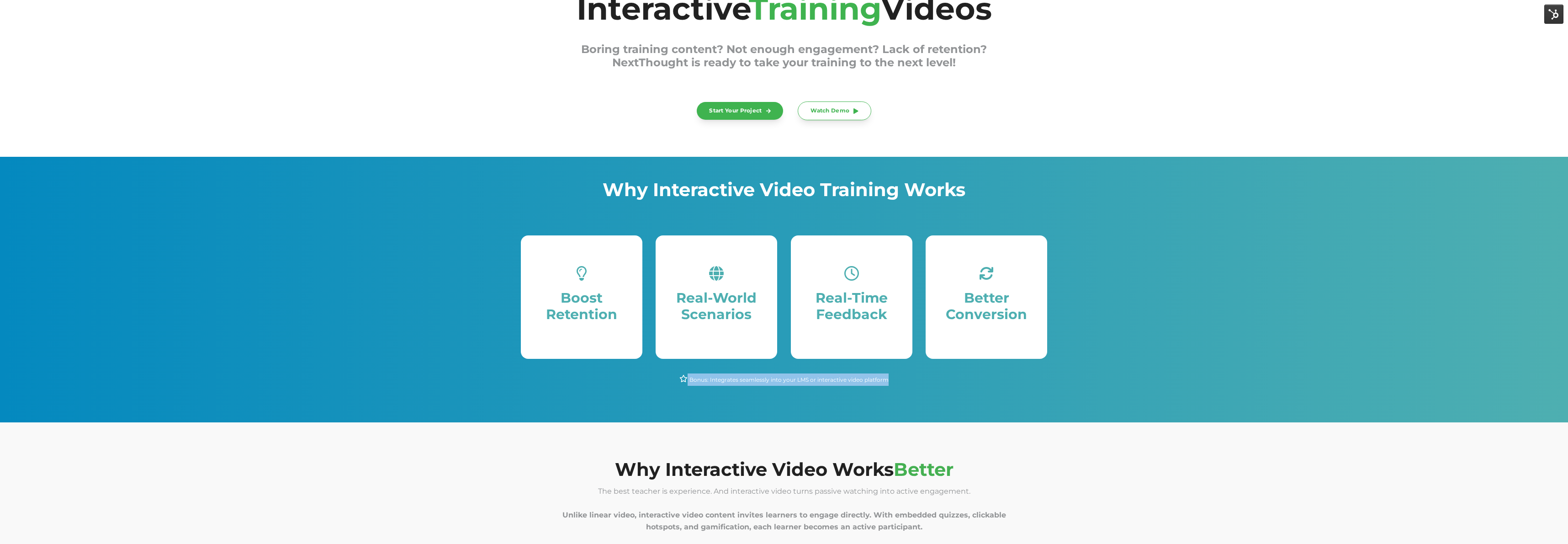
drag, startPoint x: 890, startPoint y: 379, endPoint x: 683, endPoint y: 377, distance: 207.0
click at [683, 377] on p "Bonus: Integrates seamlessly into your LMS or interactive video platform" at bounding box center [783, 380] width 526 height 12
click at [965, 383] on p "Bonus: Integrates seamlessly into your LMS or interactive video platform" at bounding box center [783, 380] width 526 height 12
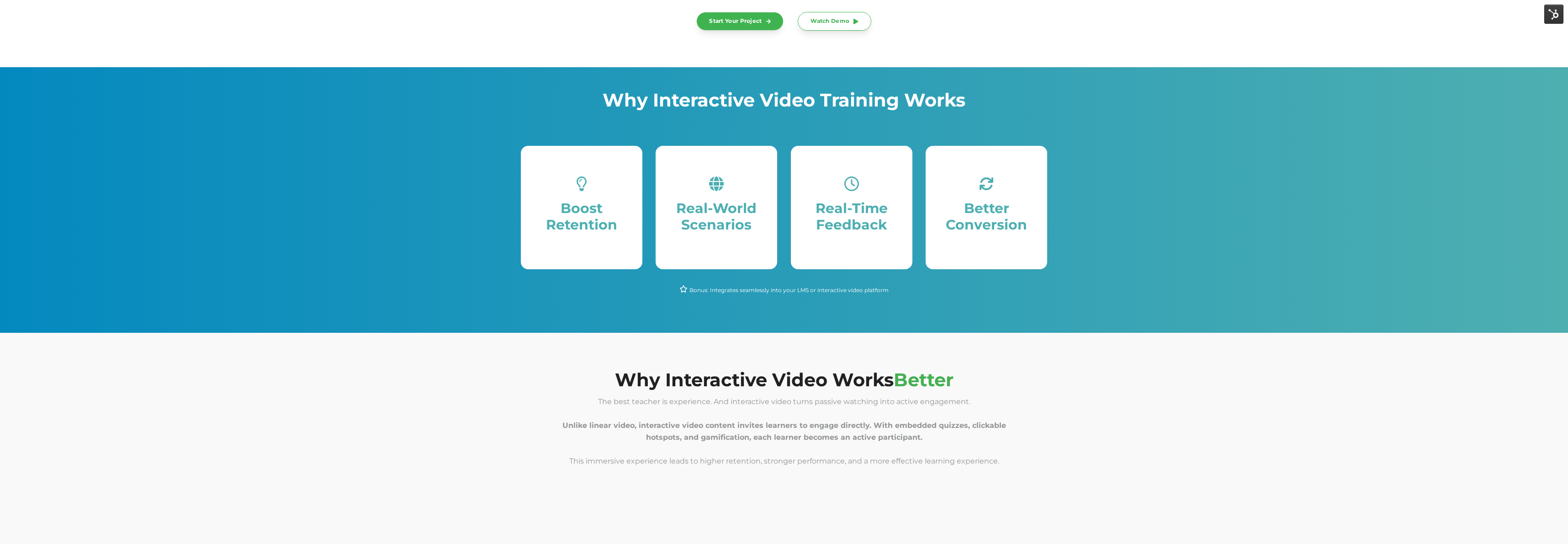
scroll to position [168, 0]
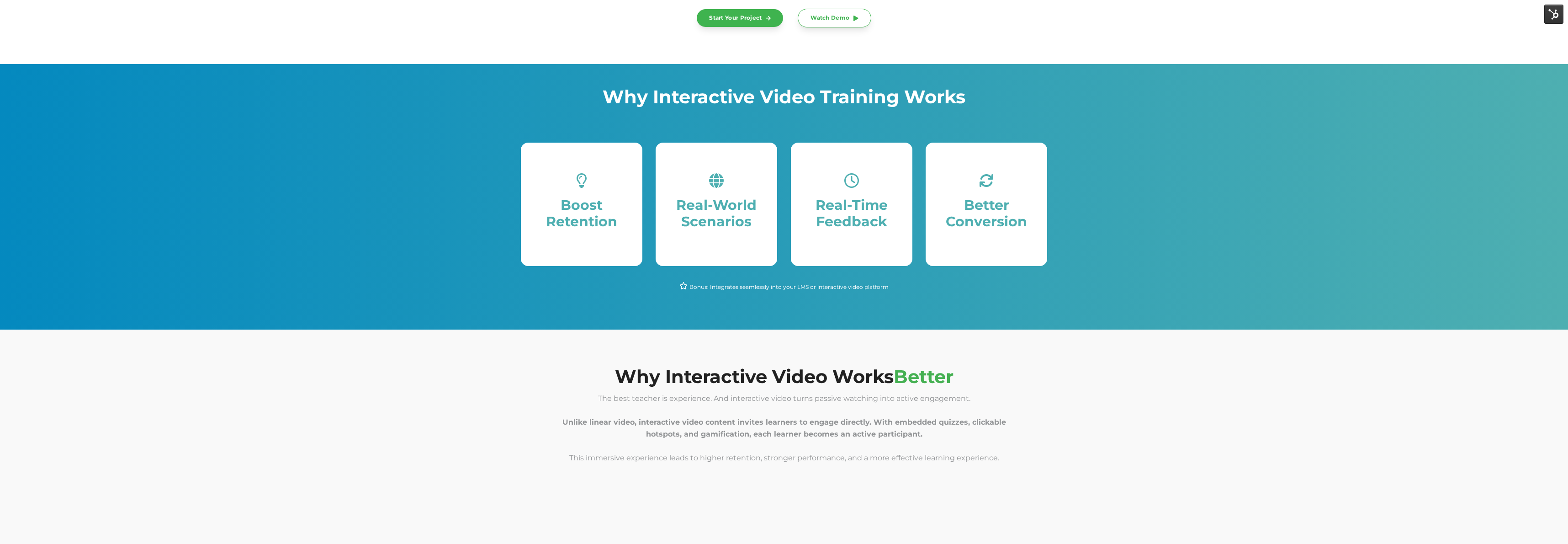
click at [906, 398] on span "The best teacher is experience. And interactive video turns passive watching in…" at bounding box center [784, 427] width 443 height 68
click at [907, 398] on span "The best teacher is experience. And interactive video turns passive watching in…" at bounding box center [784, 427] width 443 height 68
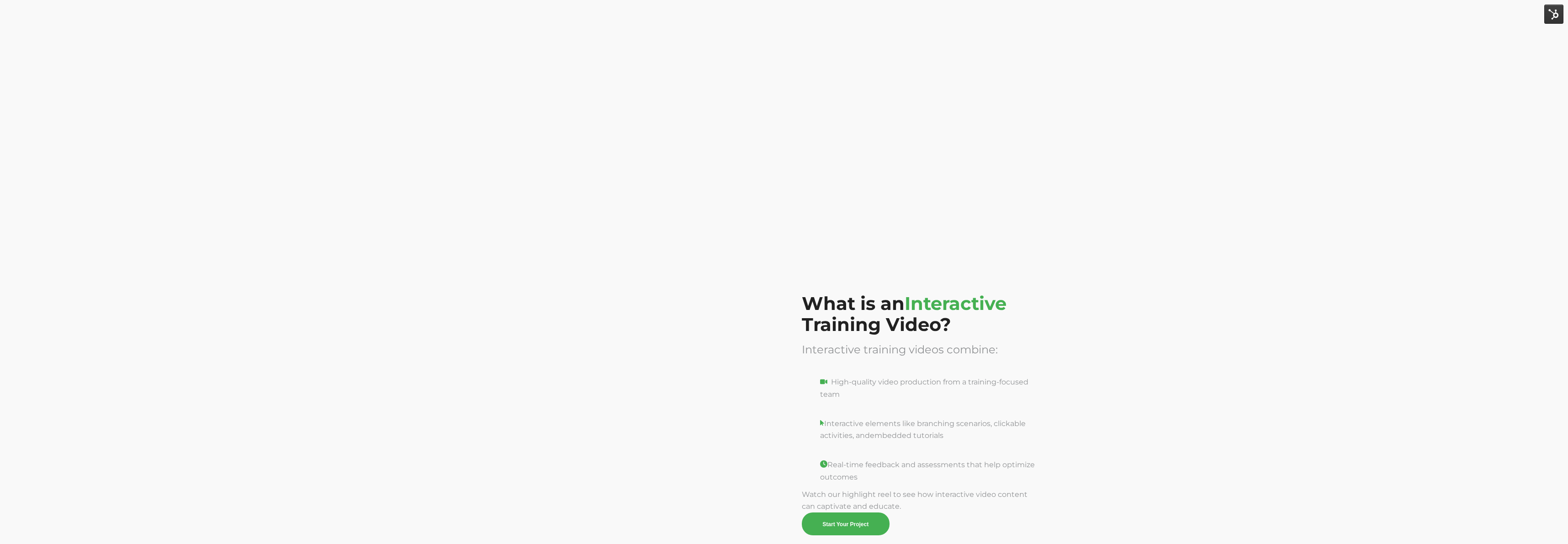
click at [908, 369] on div "Interactive training videos combine:" at bounding box center [919, 359] width 235 height 36
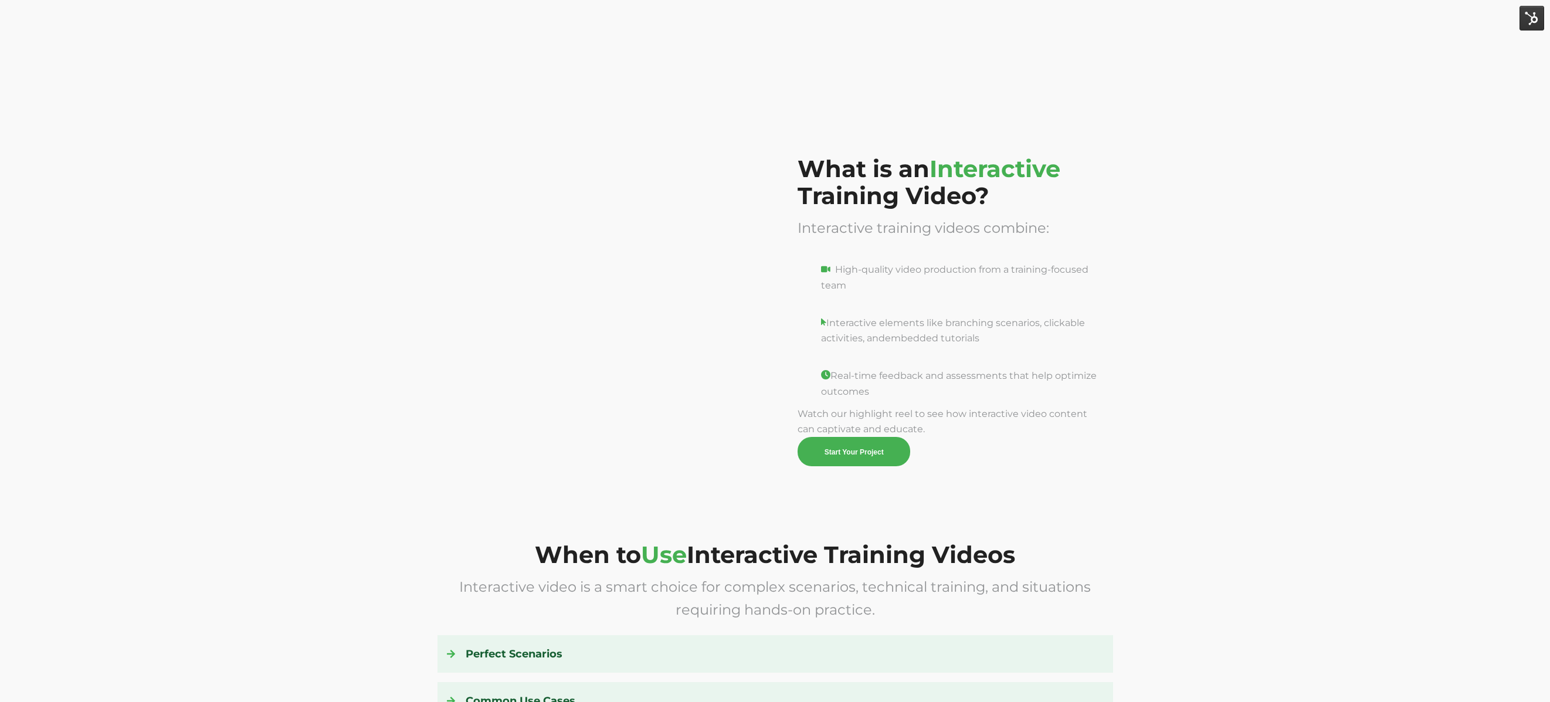
scroll to position [1167, 0]
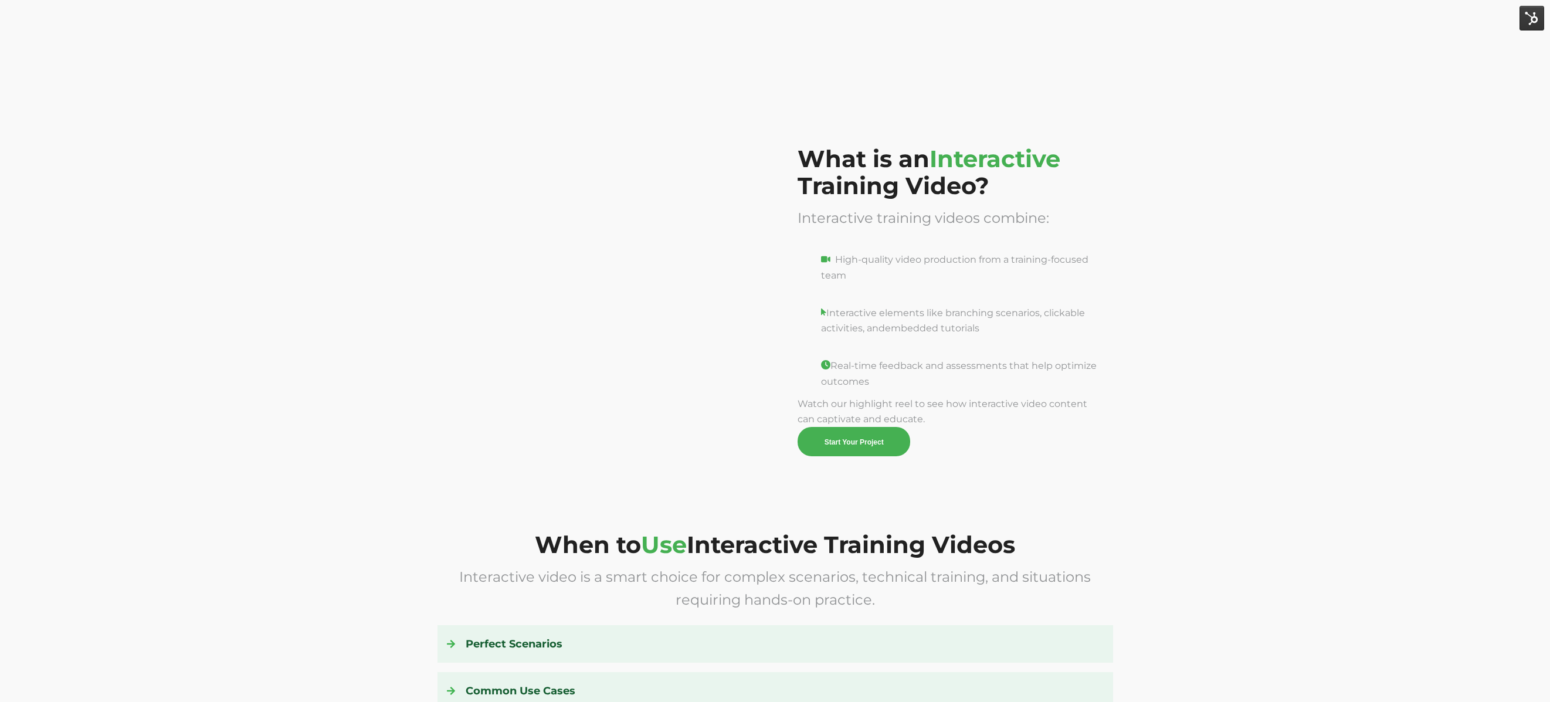
click at [1233, 297] on div "What is an Interactive Training Video? Interactive training videos combine: Hig…" at bounding box center [775, 310] width 1550 height 386
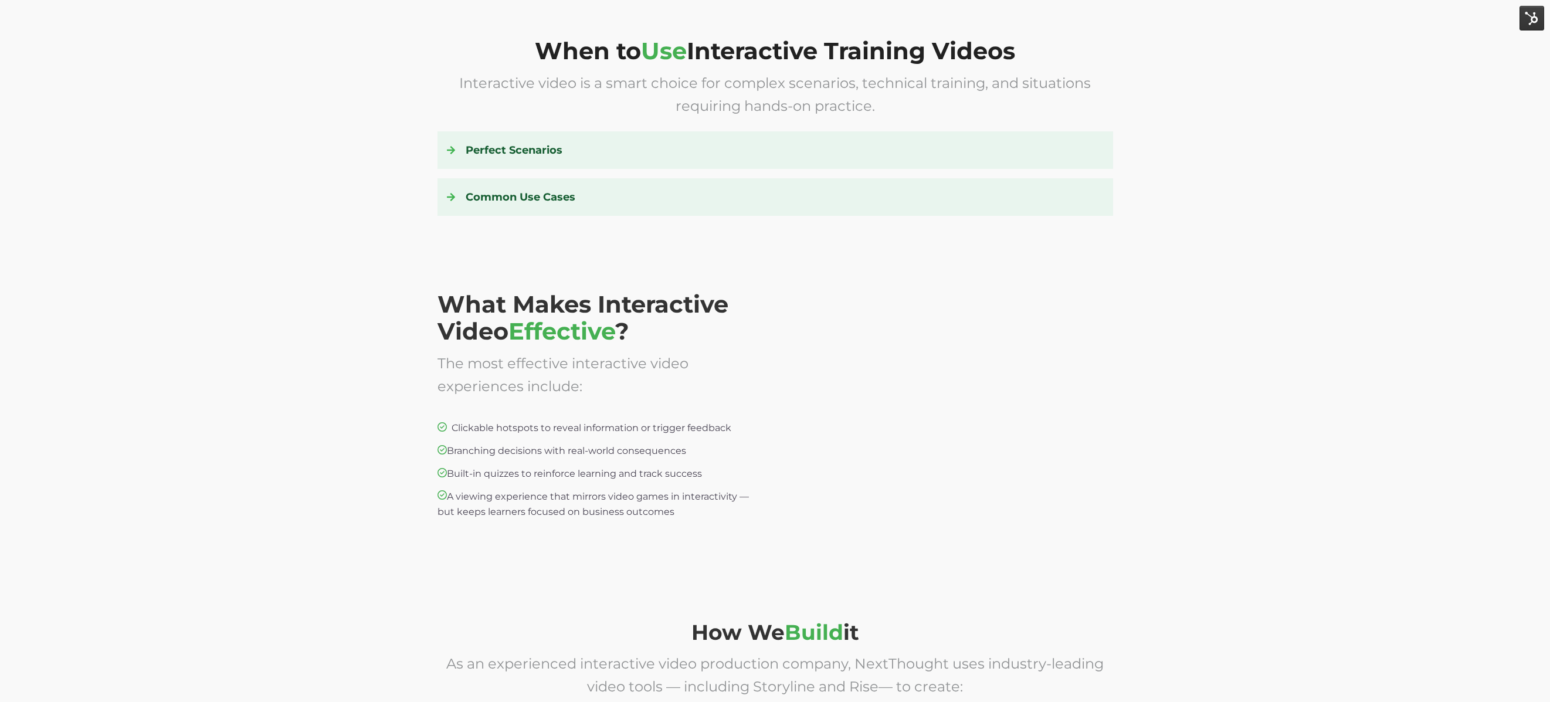
scroll to position [1662, 0]
click at [1142, 317] on div "What Makes Interactive Video Effective ? The most effective interactive video e…" at bounding box center [775, 417] width 1550 height 311
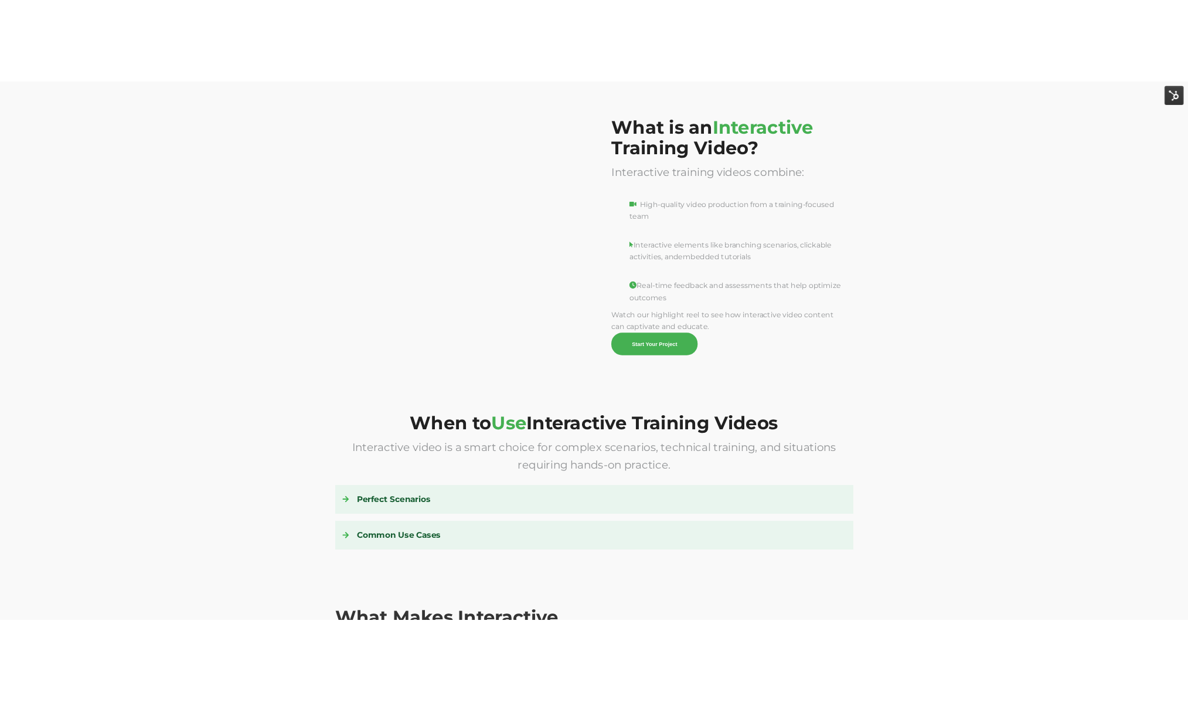
scroll to position [1168, 0]
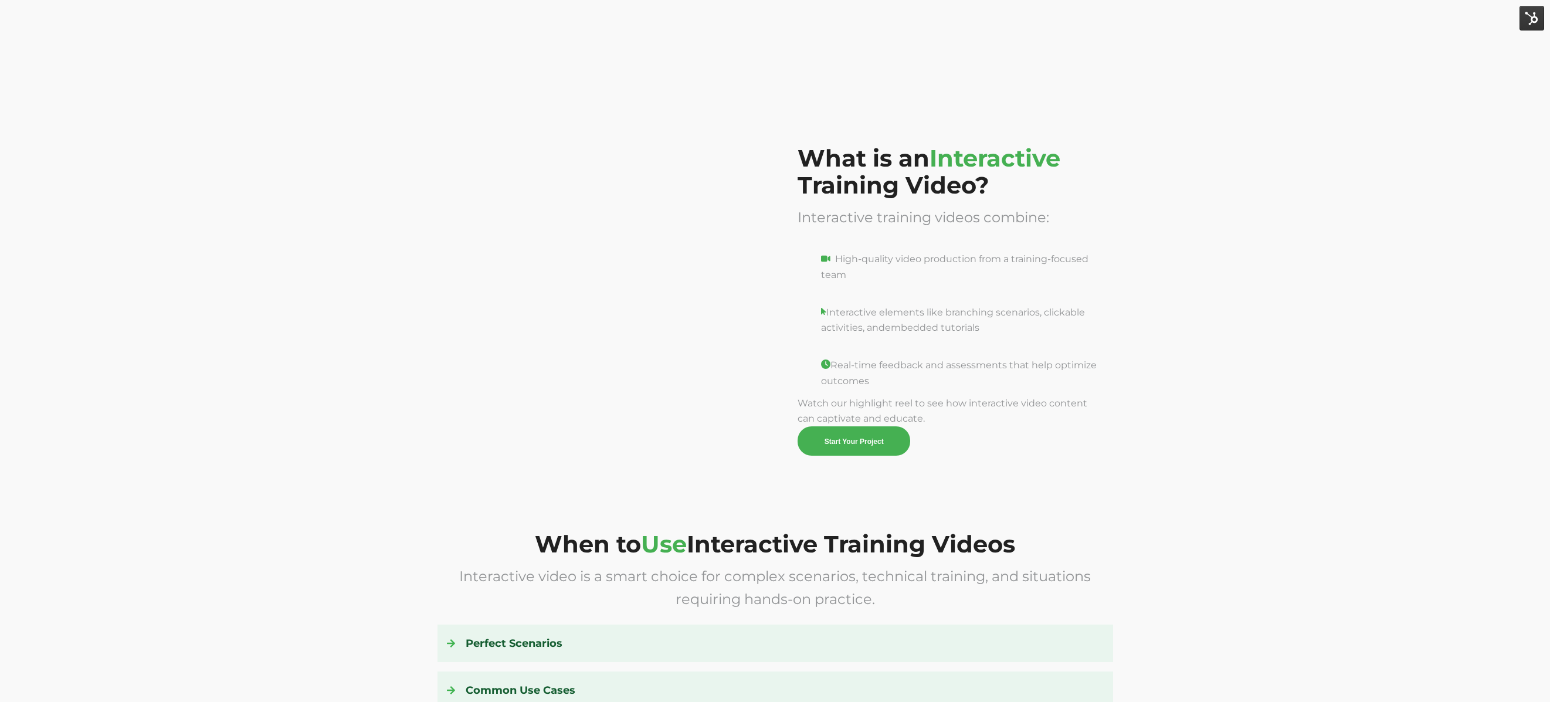
click at [933, 417] on p "Watch our highlight reel to see how interactive video content can captivate and…" at bounding box center [947, 426] width 301 height 60
click at [928, 416] on p "Watch our highlight reel to see how interactive video content can captivate and…" at bounding box center [947, 426] width 301 height 60
click at [921, 417] on span "Watch our highlight reel to see how interactive video content can captivate and…" at bounding box center [947, 427] width 301 height 58
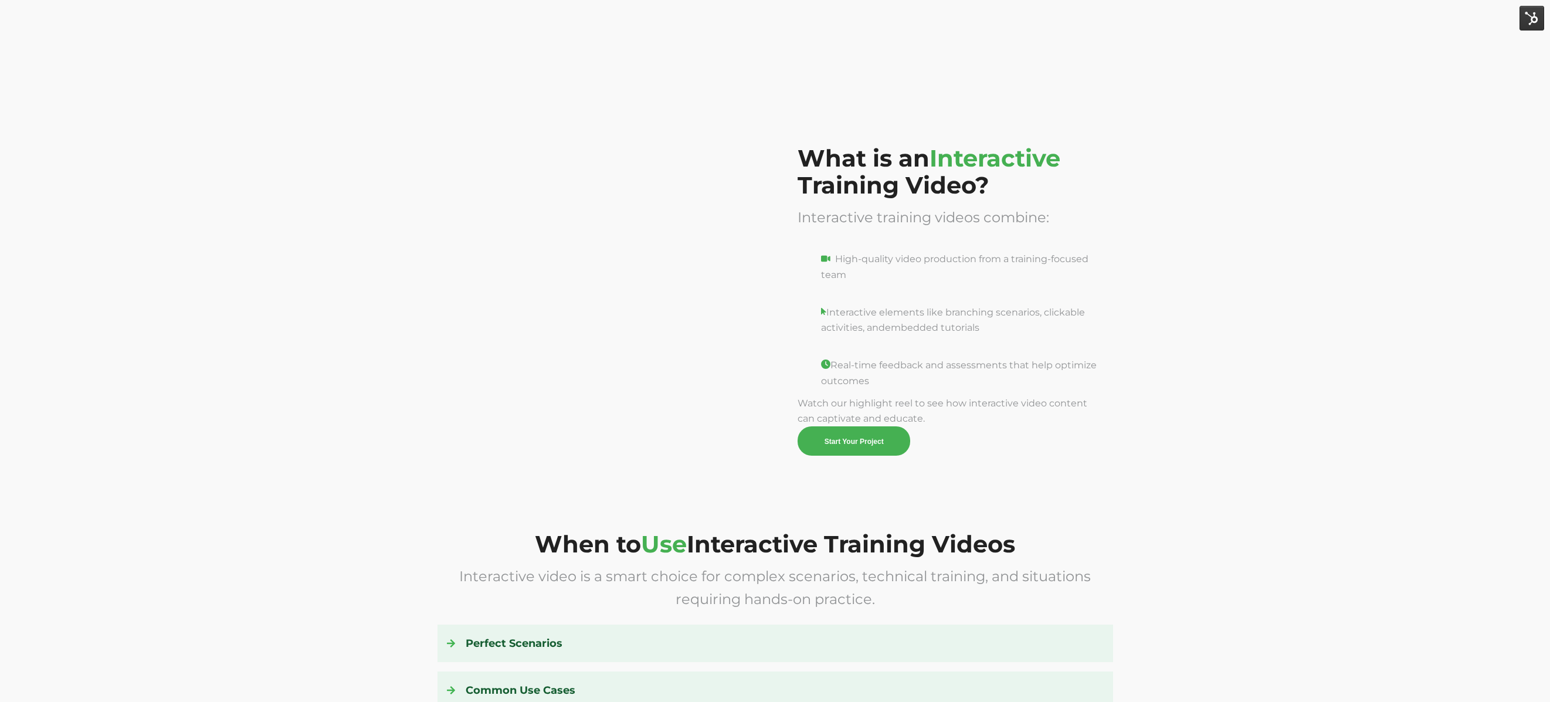
click at [904, 401] on span "Watch our highlight reel to see how interactive video content can captivate and…" at bounding box center [947, 427] width 301 height 58
click at [924, 421] on p "Watch our highlight reel to see how interactive video content can captivate and…" at bounding box center [947, 426] width 301 height 60
click at [866, 277] on p "High-quality video production from a training-focused team" at bounding box center [947, 275] width 301 height 46
click at [930, 377] on p "Real-time feedback and assessments that help optimize outcomes" at bounding box center [947, 373] width 301 height 31
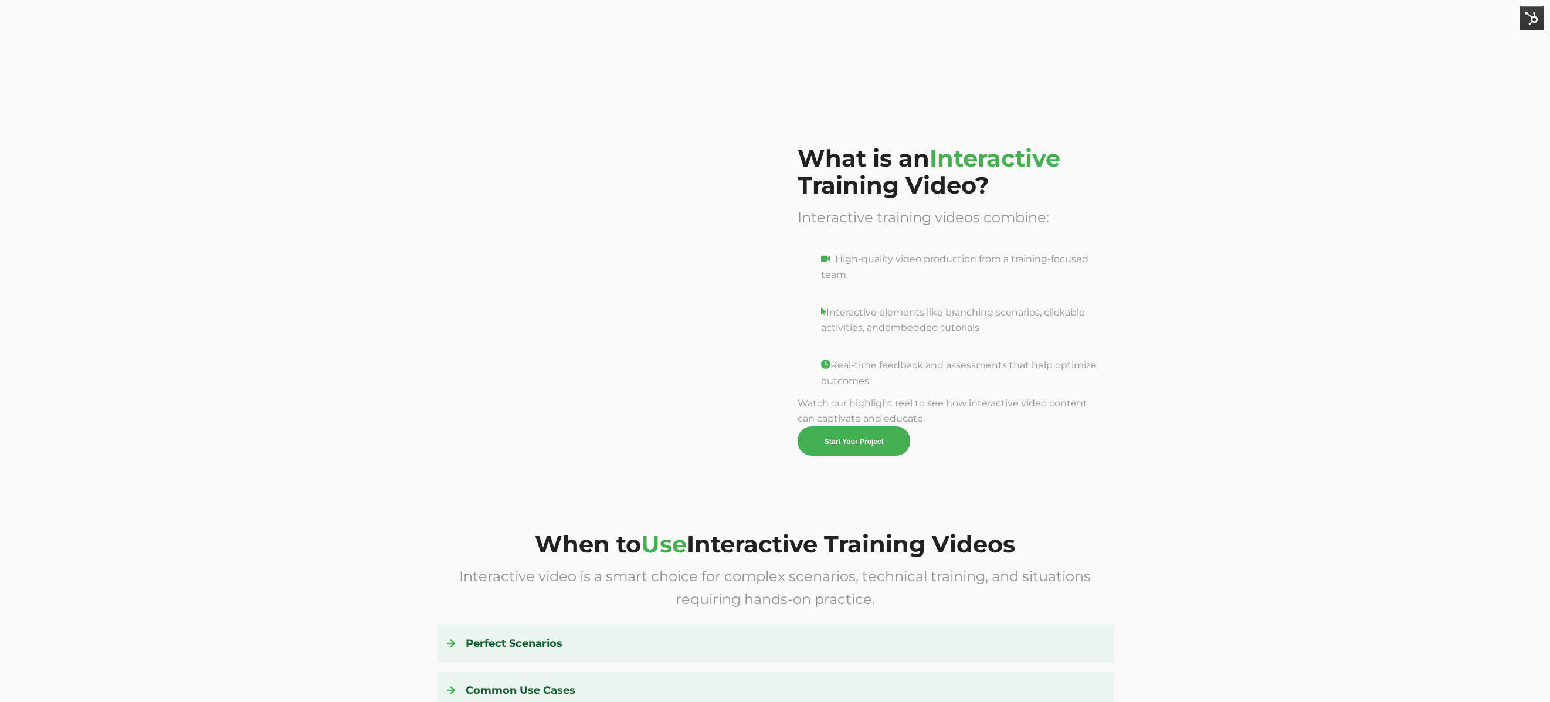
click at [912, 380] on p "Real-time feedback and assessments that help optimize outcomes" at bounding box center [947, 373] width 301 height 31
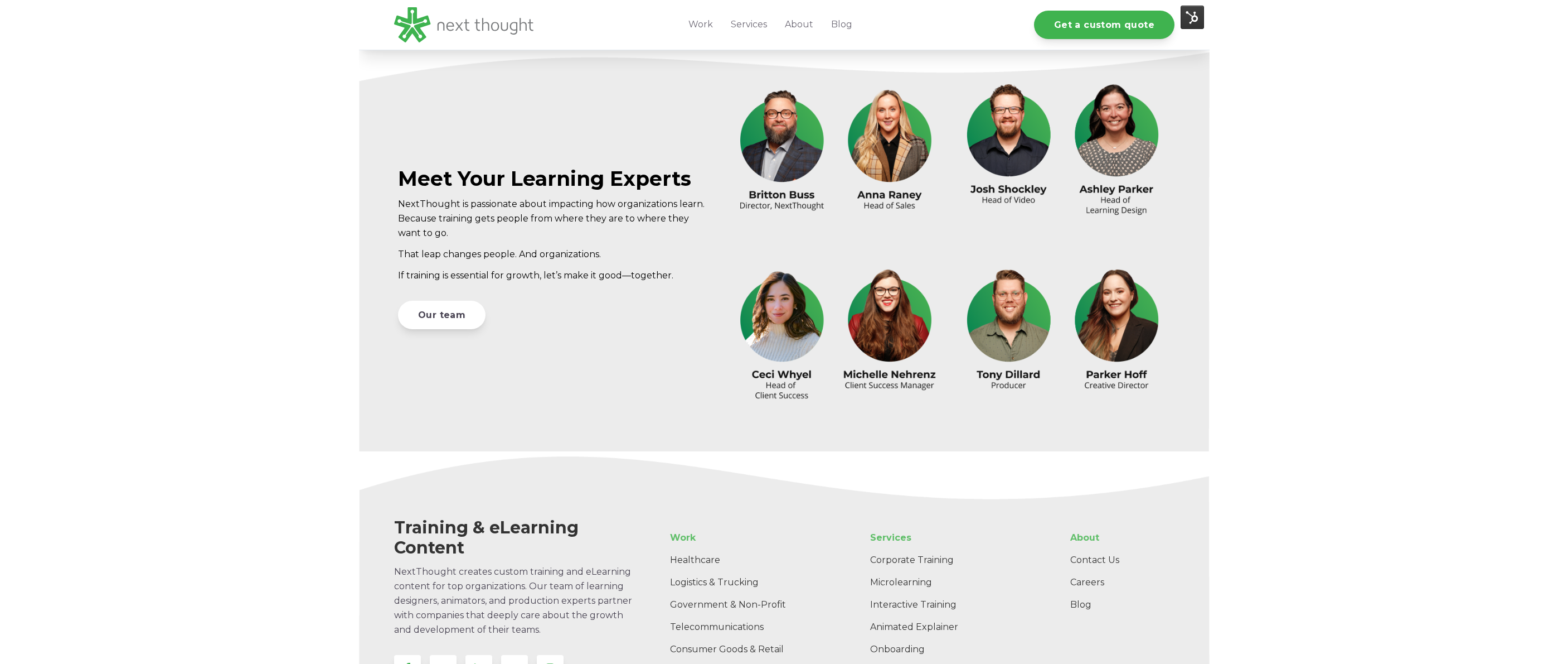
scroll to position [3193, 0]
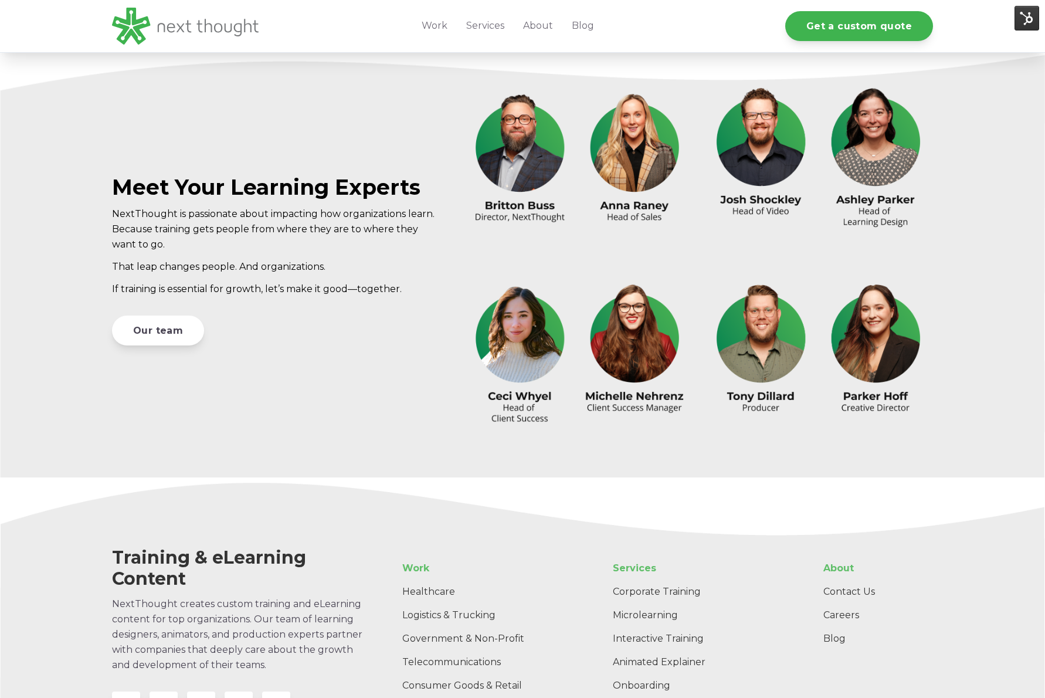
click at [821, 490] on div "Training & eLearning Content NextThought creates custom training and eLearning …" at bounding box center [522, 643] width 1045 height 320
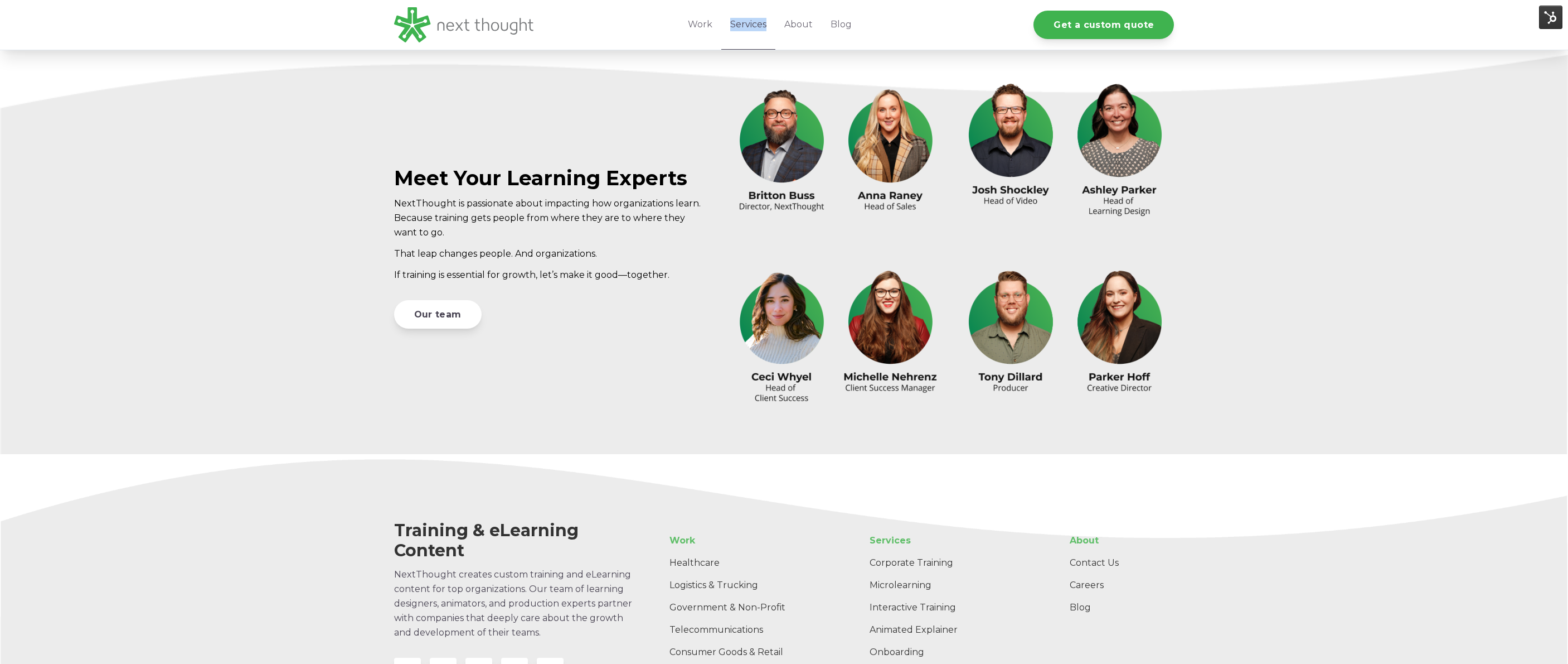
click at [758, 22] on link "Services" at bounding box center [748, 25] width 54 height 49
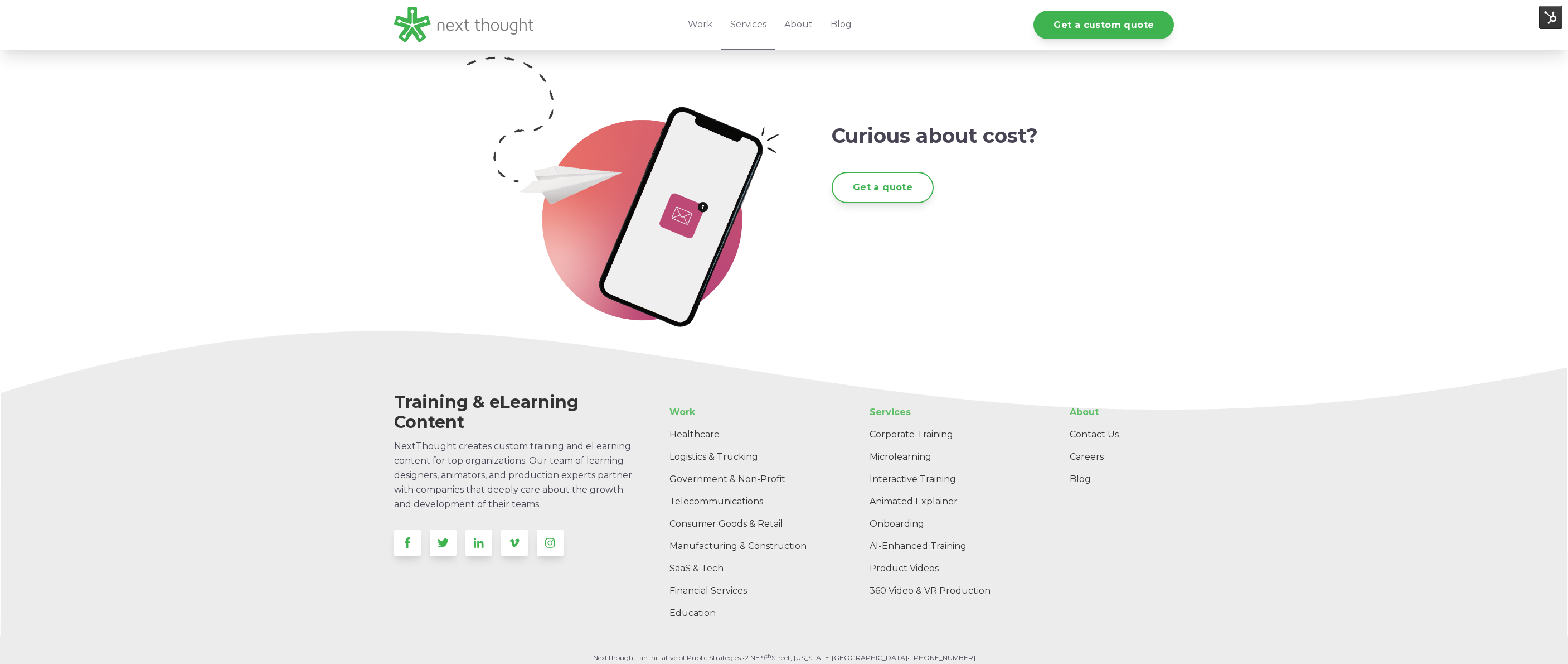
scroll to position [2057, 0]
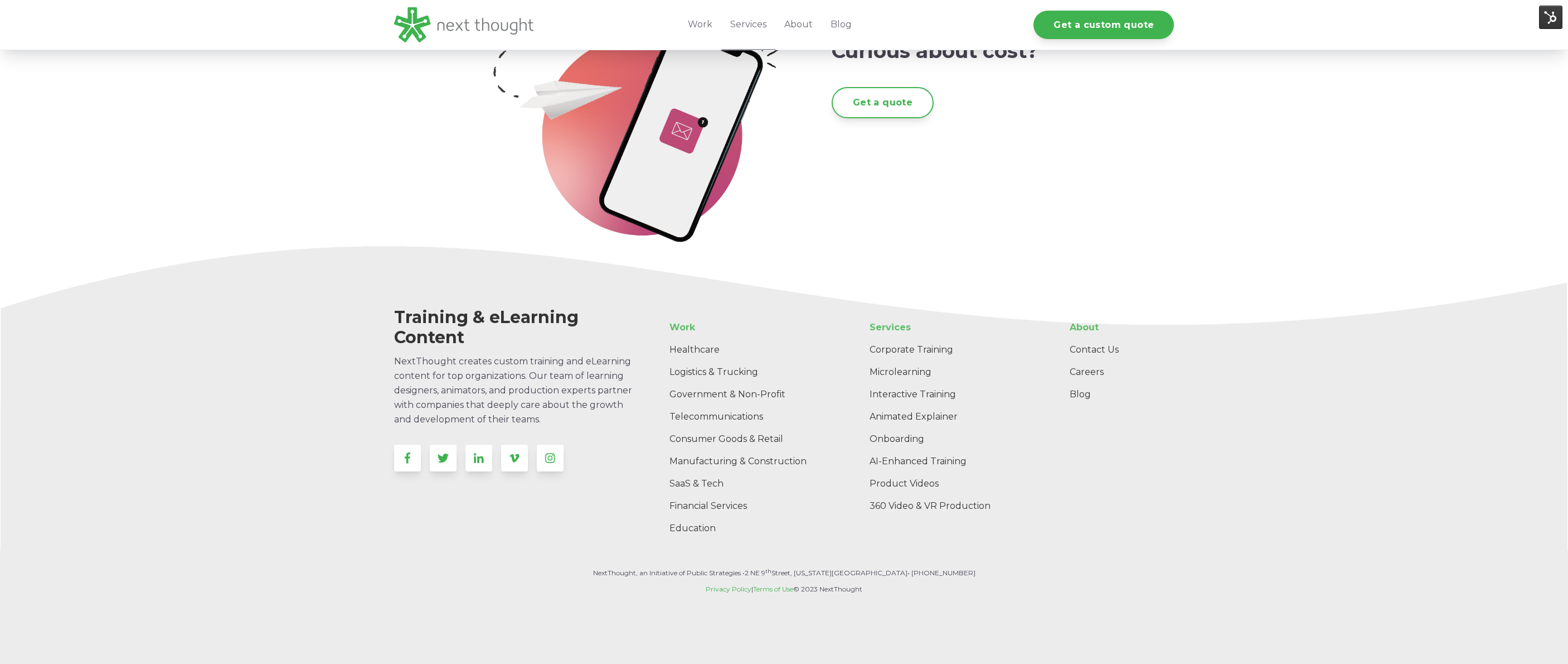
click at [999, 286] on div "Training & eLearning Content NextThought creates custom training and eLearning …" at bounding box center [784, 399] width 1568 height 304
click at [1184, 350] on div "Training & eLearning Content NextThought creates custom training and eLearning …" at bounding box center [784, 399] width 1568 height 304
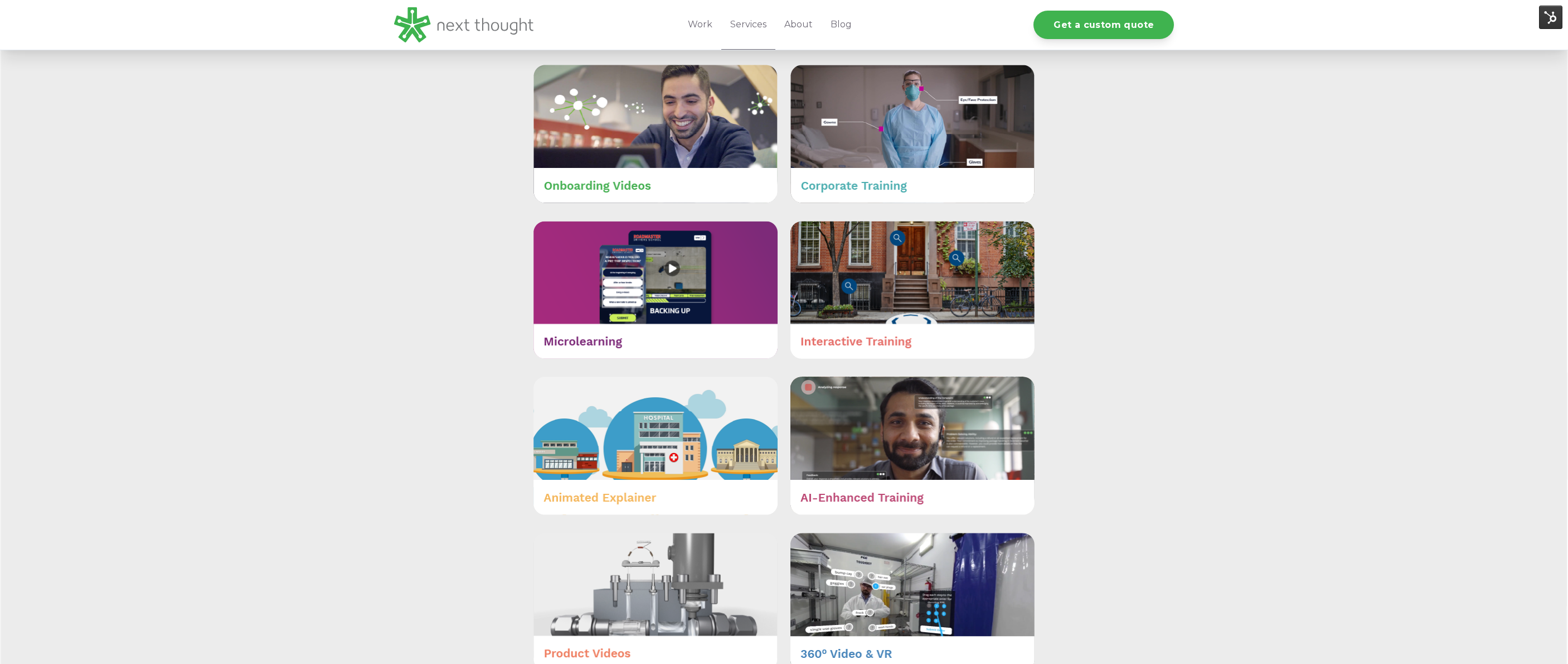
scroll to position [516, 0]
